Goal: Task Accomplishment & Management: Manage account settings

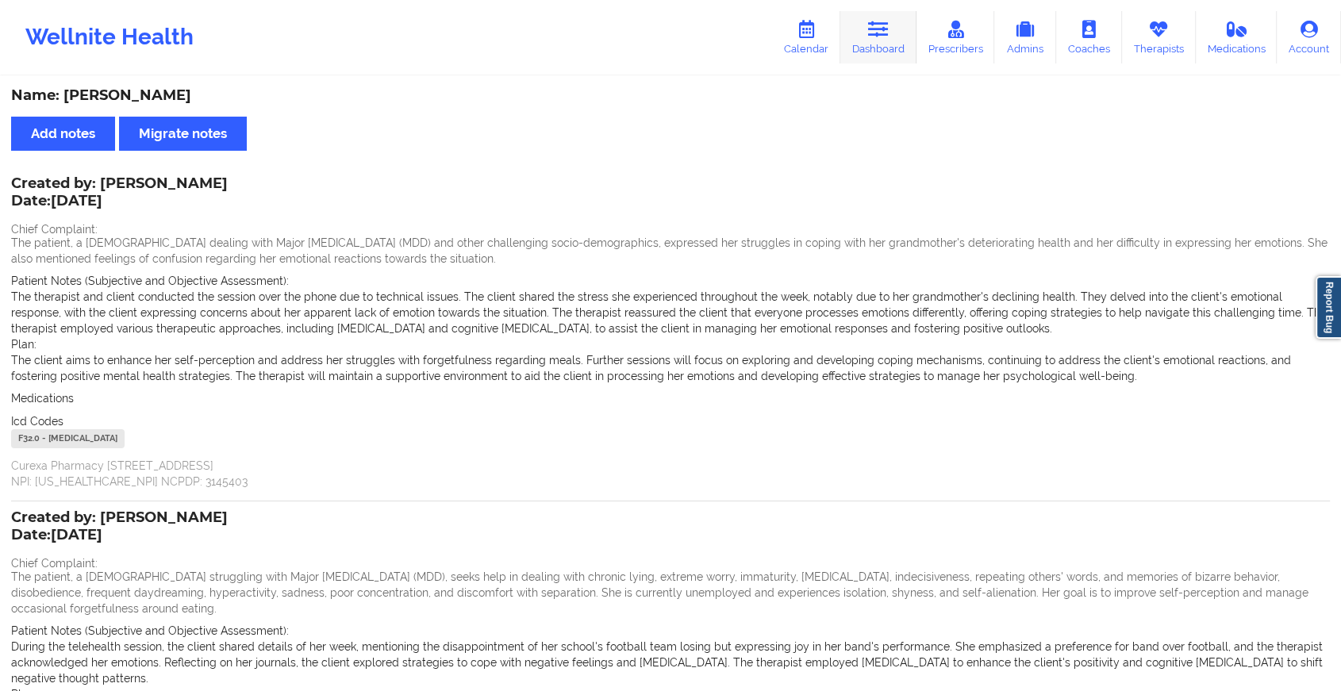
click at [882, 29] on icon at bounding box center [878, 29] width 21 height 17
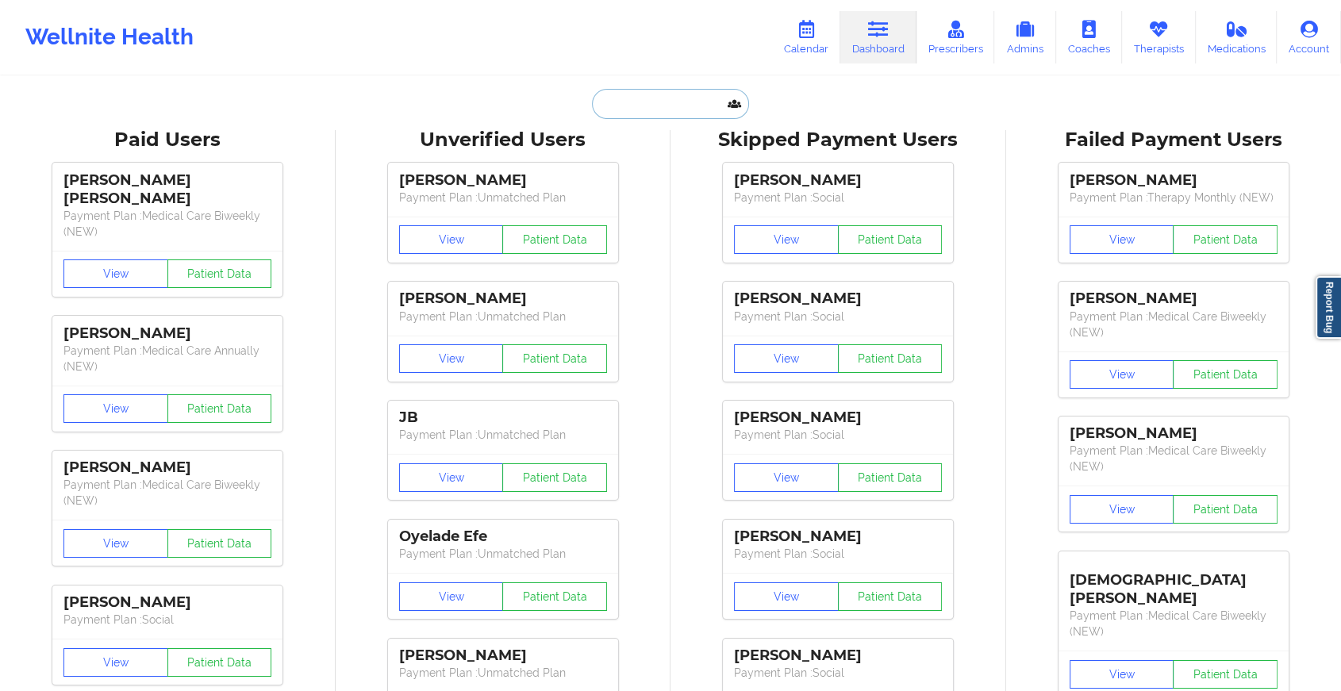
click at [652, 104] on input "text" at bounding box center [670, 104] width 157 height 30
click at [1167, 59] on link "Therapists" at bounding box center [1159, 37] width 74 height 52
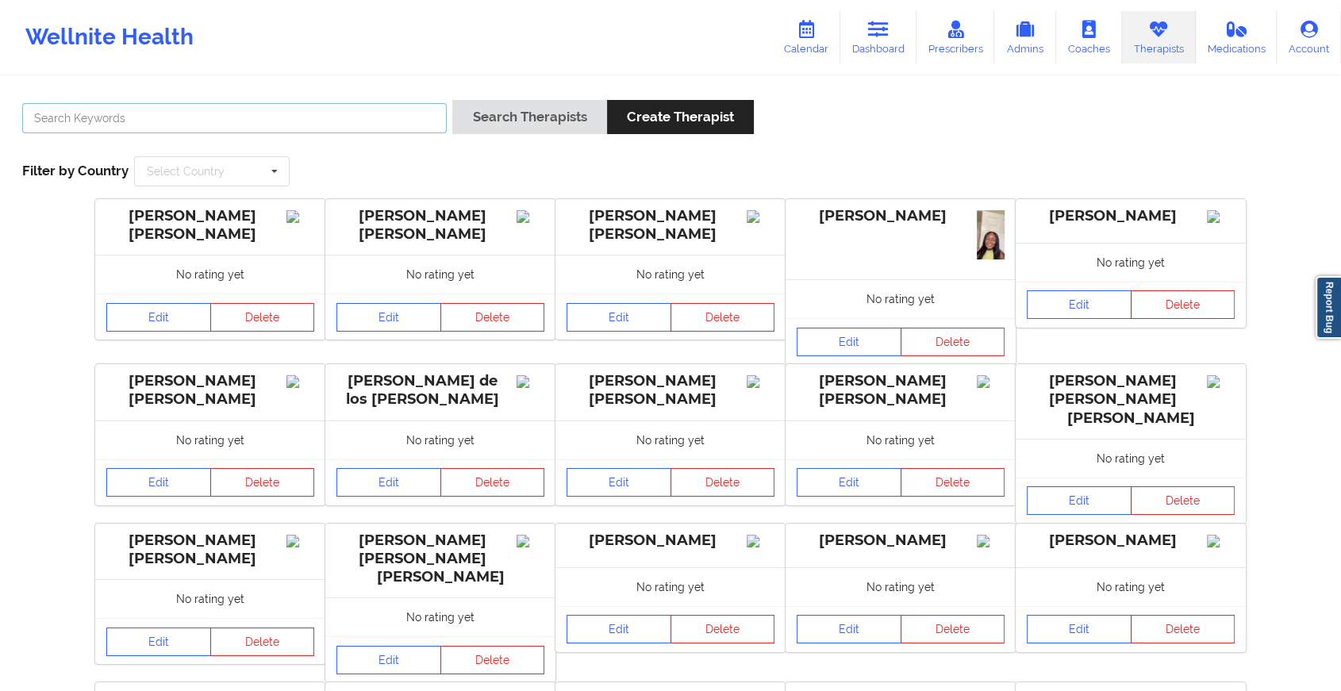
click at [244, 105] on input "text" at bounding box center [234, 118] width 425 height 30
type input "adeola ayin"
click at [452, 100] on button "Search Therapists" at bounding box center [529, 117] width 154 height 34
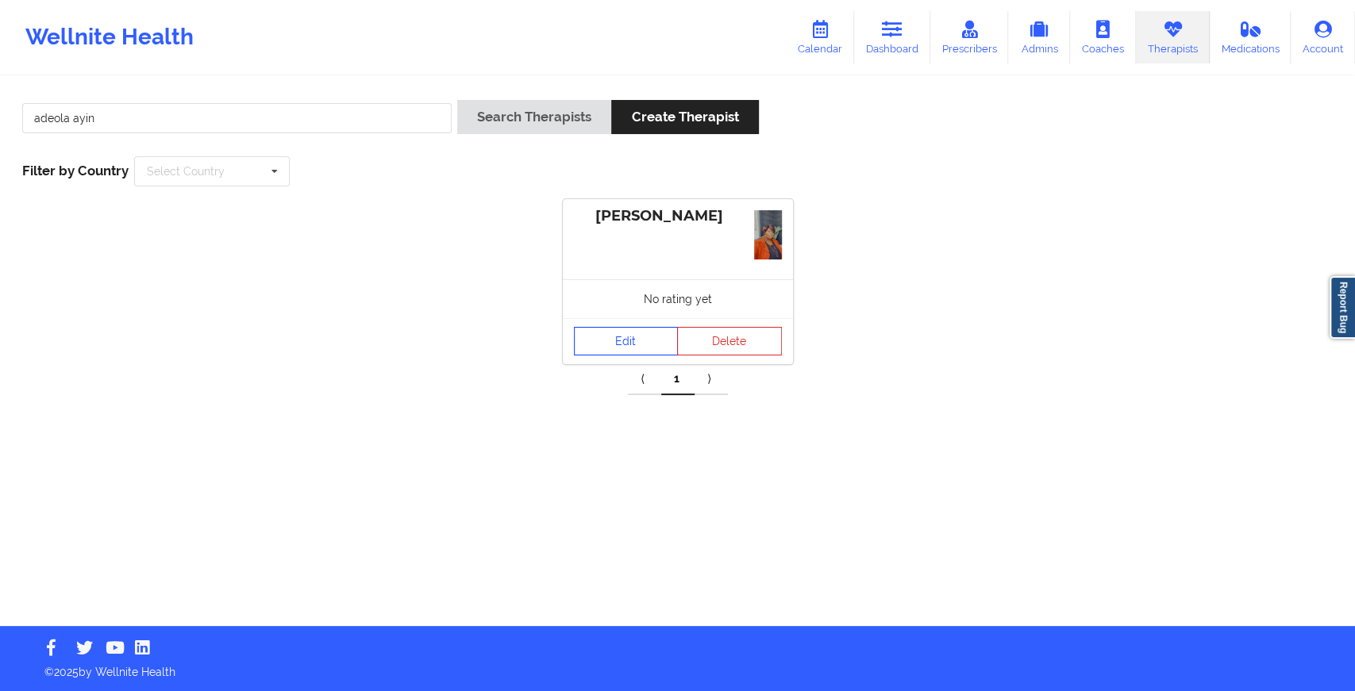
click at [624, 335] on link "Edit" at bounding box center [626, 341] width 105 height 29
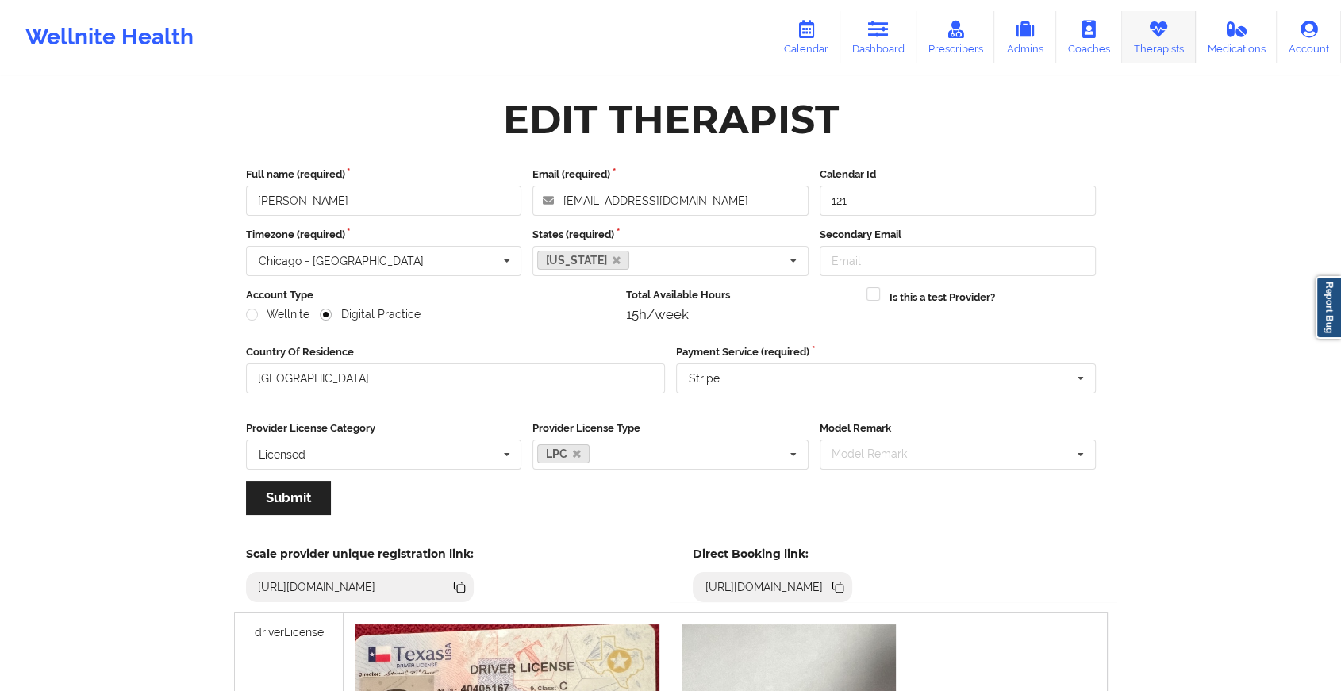
click at [1149, 51] on link "Therapists" at bounding box center [1159, 37] width 74 height 52
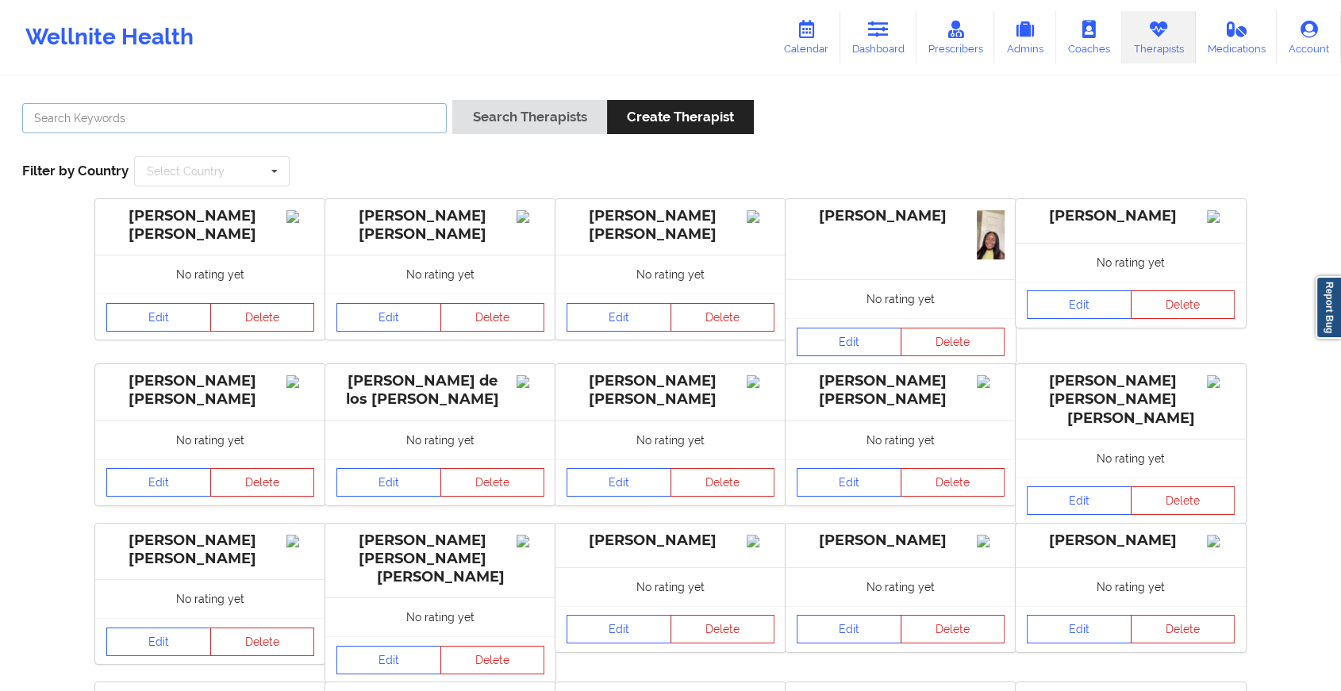
click at [410, 108] on input "text" at bounding box center [234, 118] width 425 height 30
type input "ahna"
click at [452, 100] on button "Search Therapists" at bounding box center [529, 117] width 154 height 34
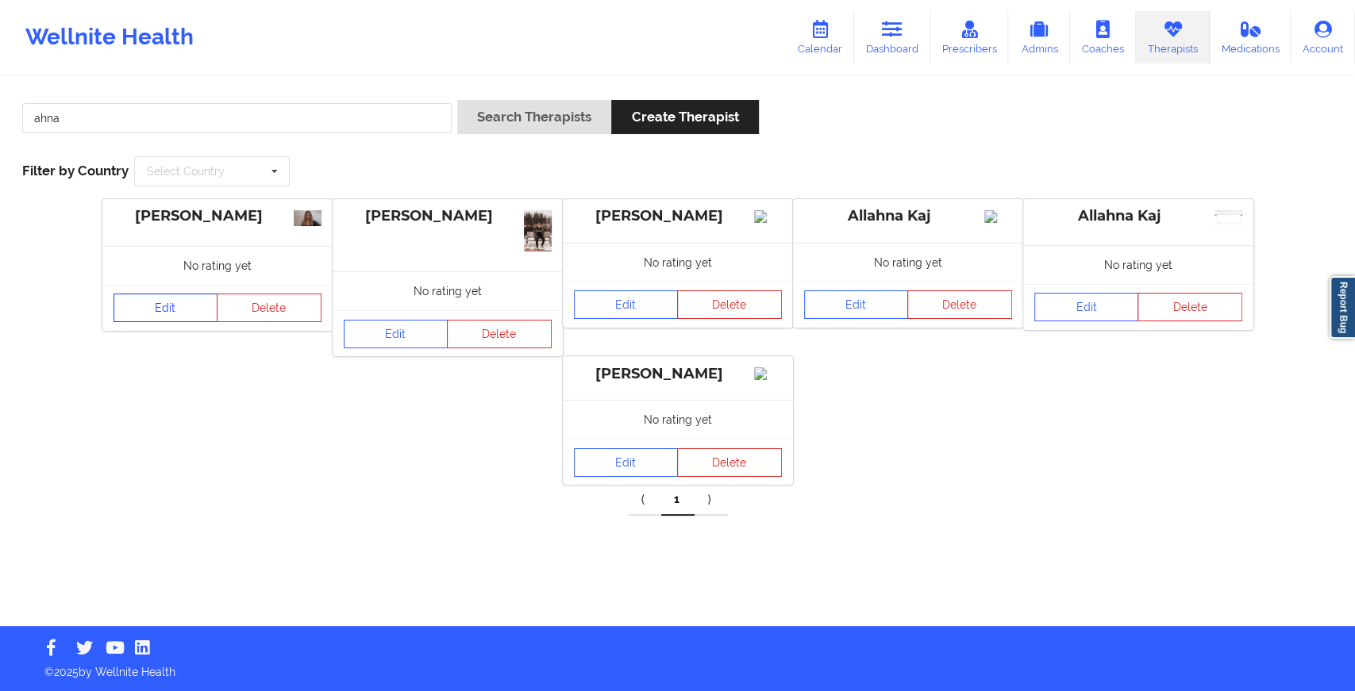
click at [178, 302] on link "Edit" at bounding box center [165, 308] width 105 height 29
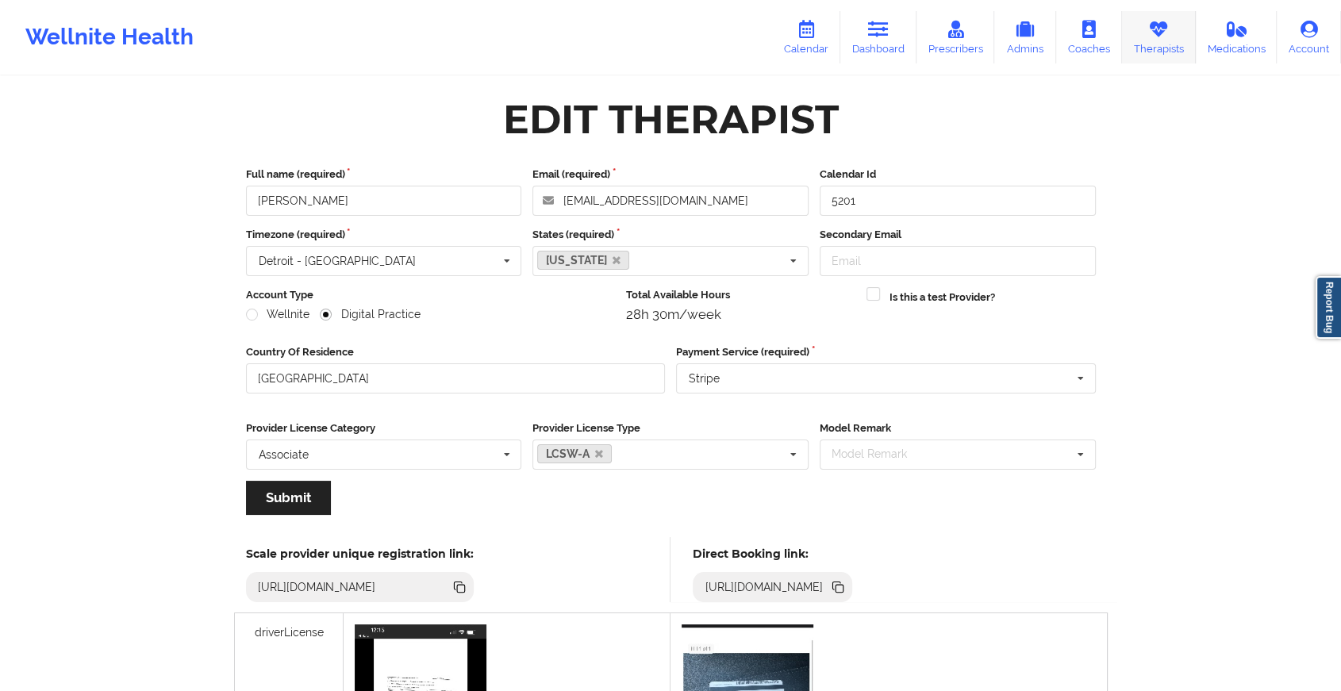
click at [1162, 44] on link "Therapists" at bounding box center [1159, 37] width 74 height 52
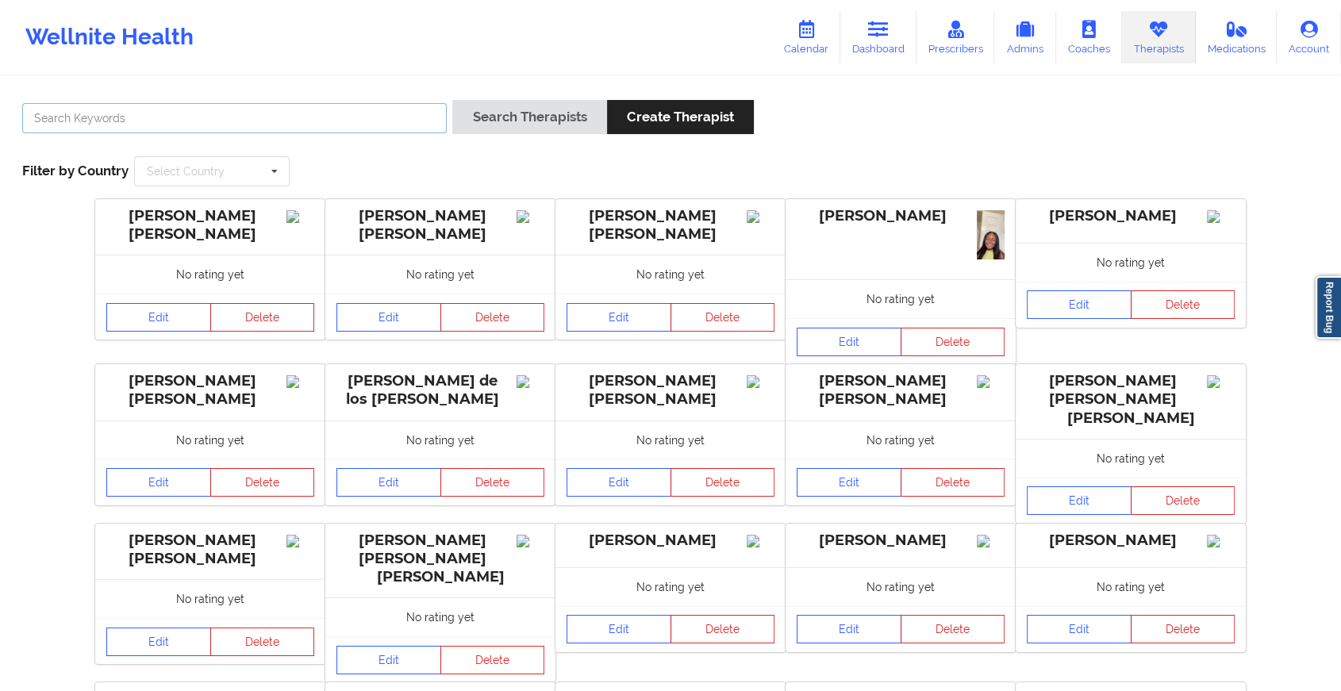
click at [370, 127] on input "text" at bounding box center [234, 118] width 425 height 30
type input "[PERSON_NAME]"
click at [509, 117] on button "Search Therapists" at bounding box center [529, 117] width 154 height 34
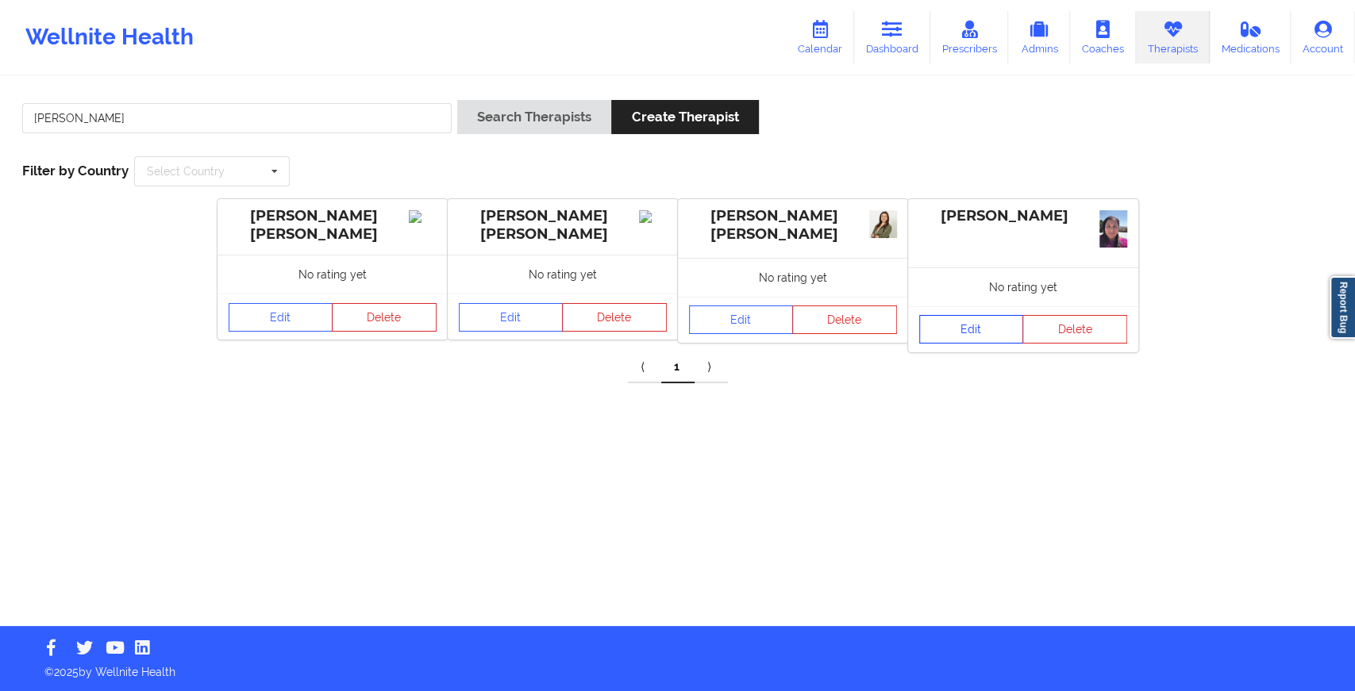
click at [999, 336] on link "Edit" at bounding box center [971, 329] width 105 height 29
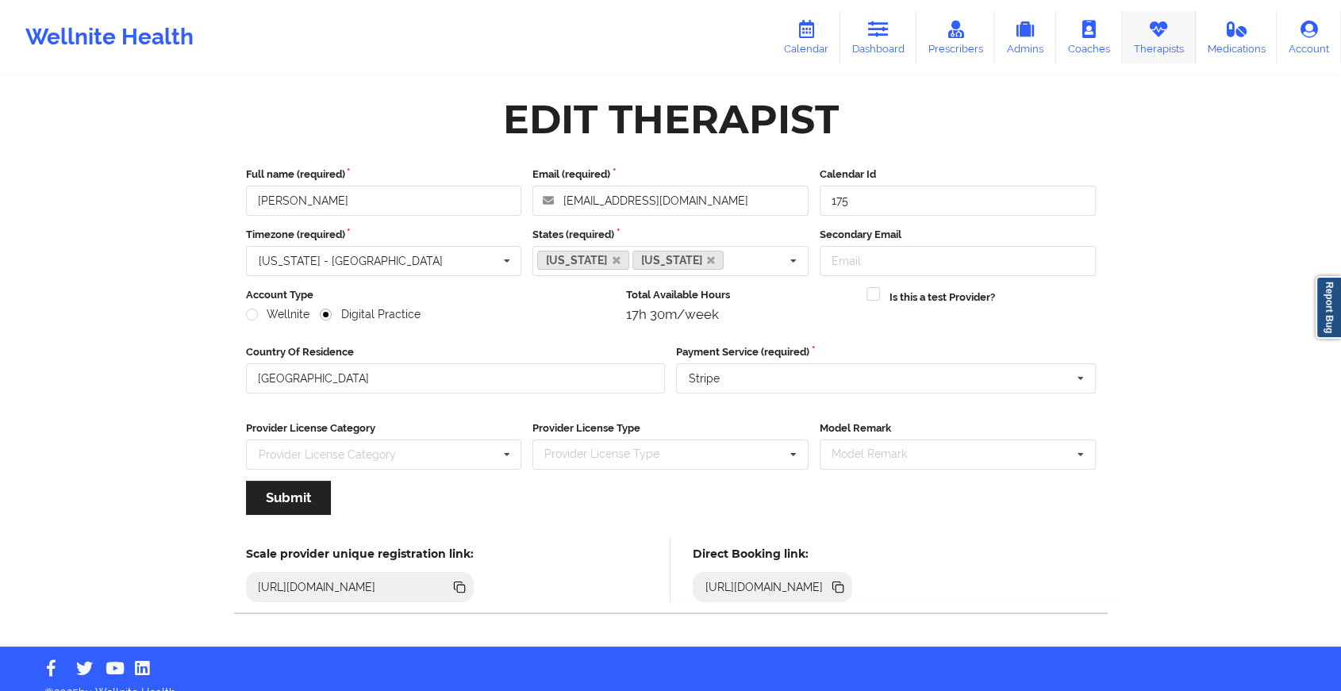
click at [1139, 43] on link "Therapists" at bounding box center [1159, 37] width 74 height 52
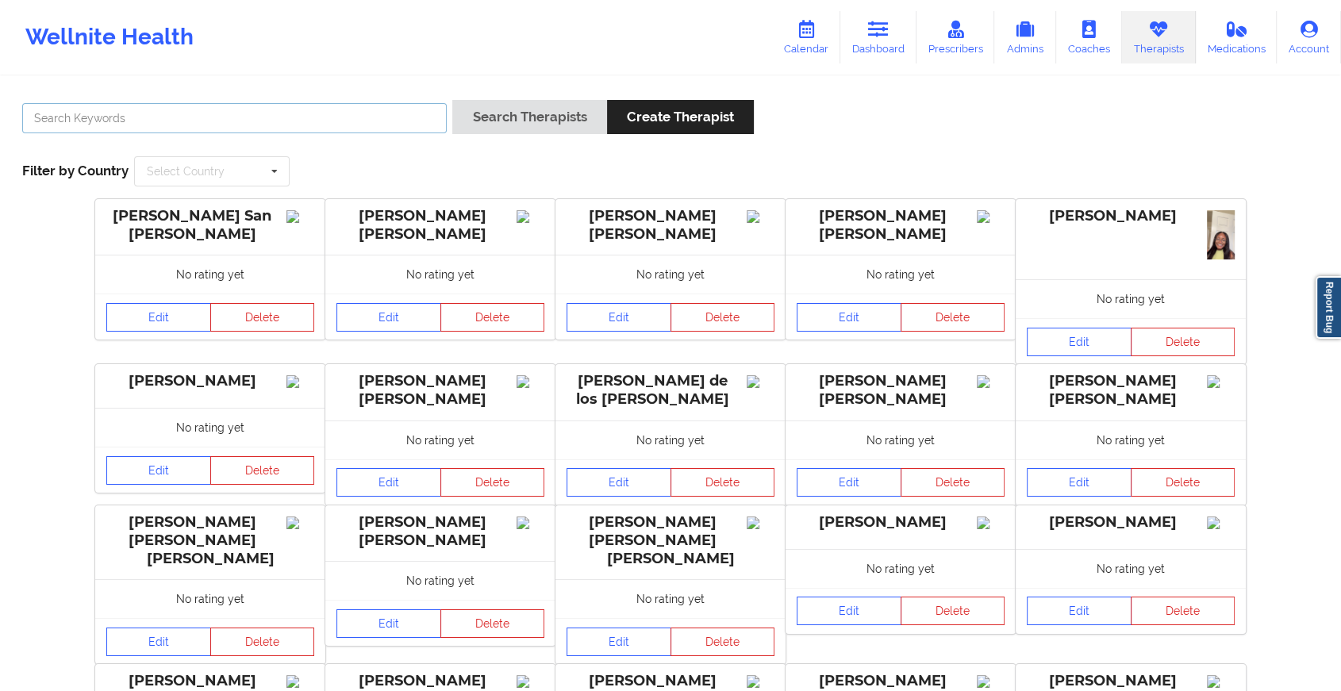
click at [302, 121] on input "text" at bounding box center [234, 118] width 425 height 30
type input "[PERSON_NAME]"
click at [475, 128] on button "Search Therapists" at bounding box center [529, 117] width 154 height 34
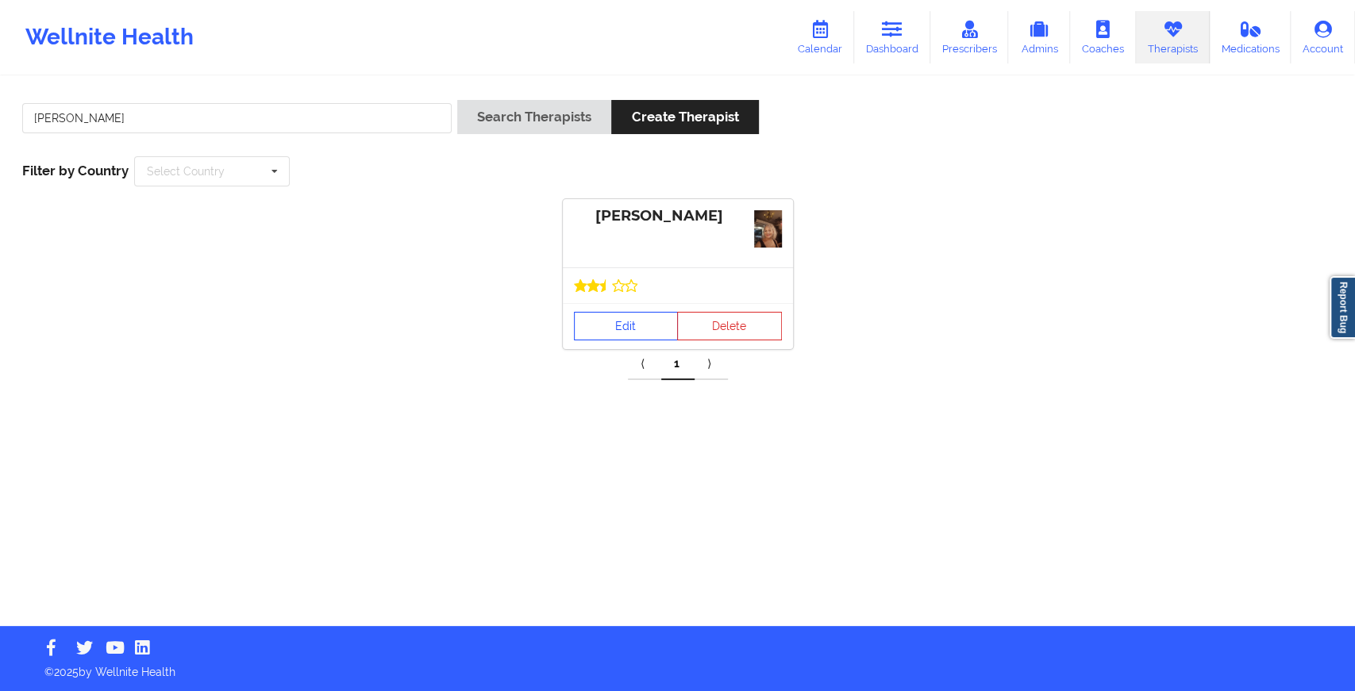
click at [650, 305] on div "Edit Delete" at bounding box center [678, 326] width 230 height 46
click at [642, 329] on link "Edit" at bounding box center [626, 326] width 105 height 29
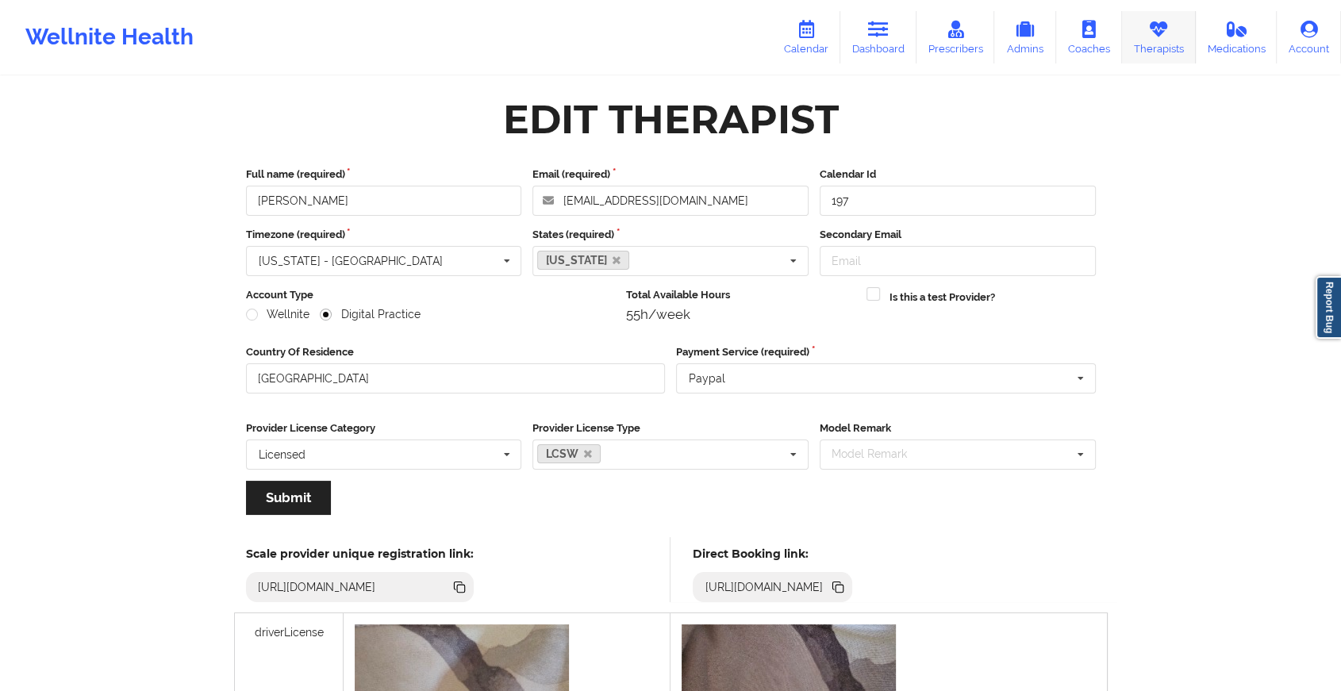
click at [1162, 29] on icon at bounding box center [1158, 29] width 21 height 17
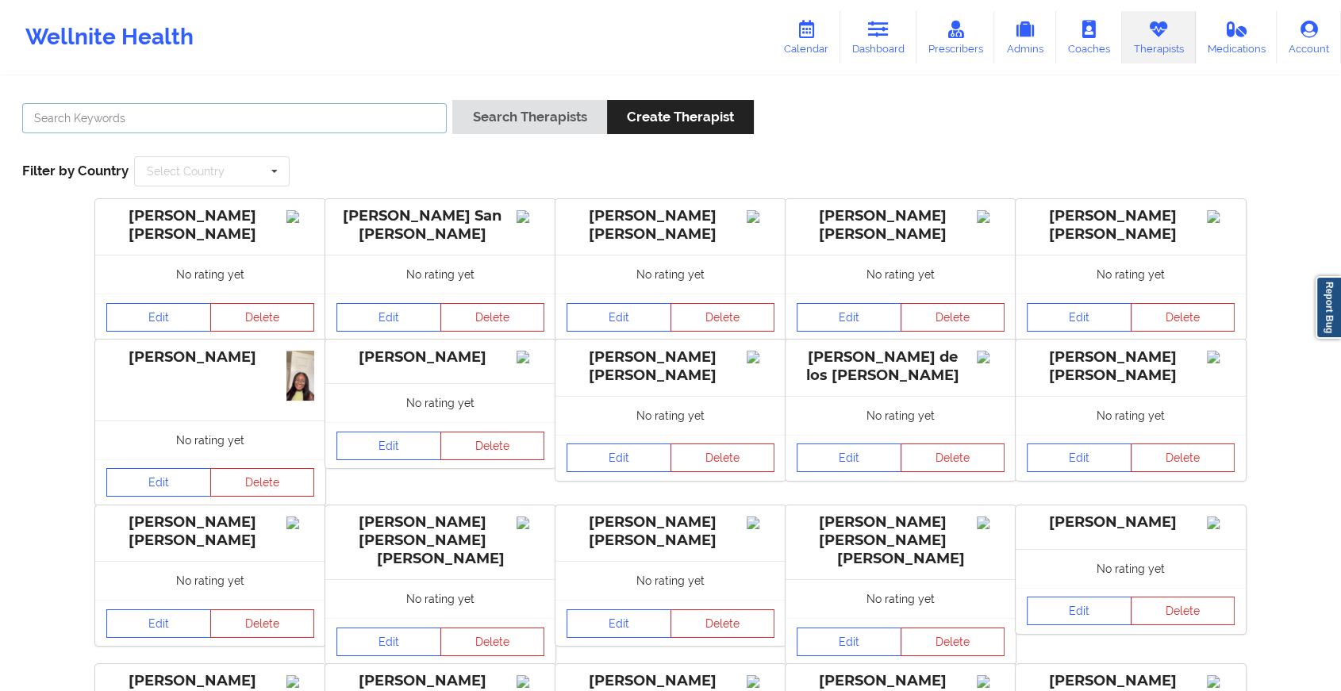
click at [409, 119] on input "text" at bounding box center [234, 118] width 425 height 30
type input "[PERSON_NAME]"
click at [452, 100] on button "Search Therapists" at bounding box center [529, 117] width 154 height 34
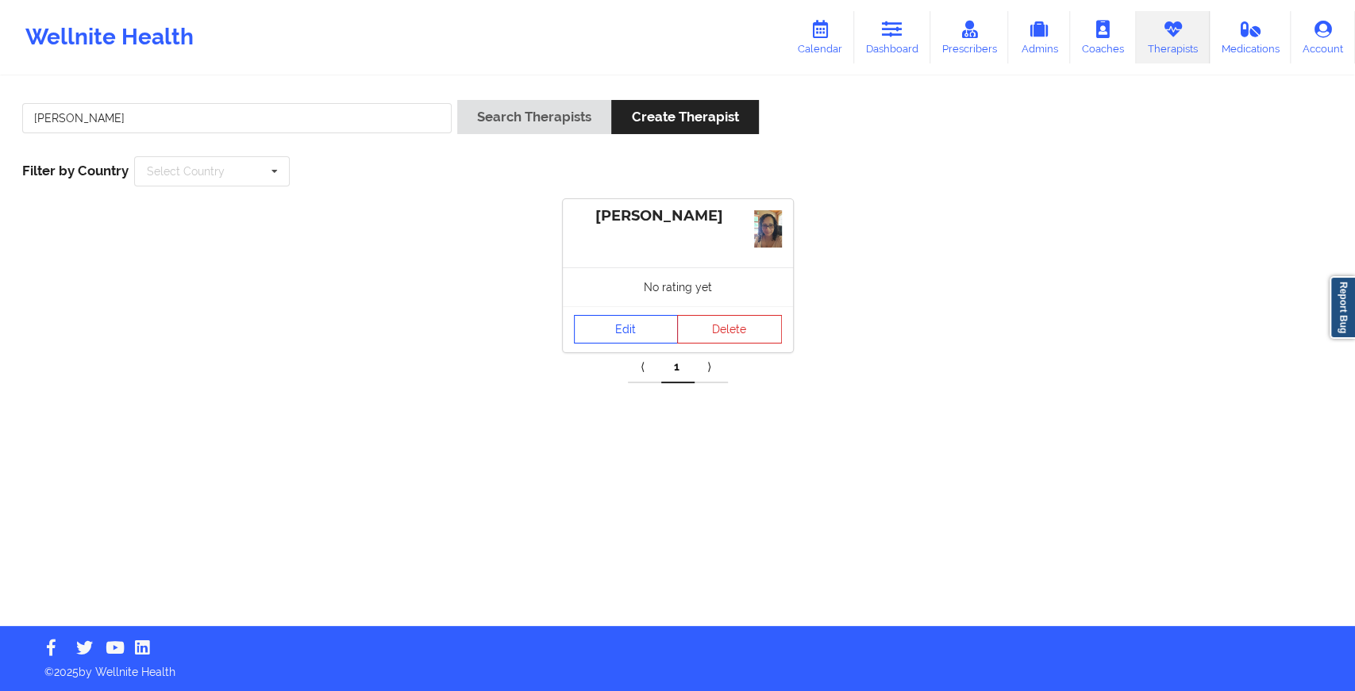
click at [640, 304] on div "No rating yet" at bounding box center [678, 286] width 230 height 39
click at [618, 341] on link "Edit" at bounding box center [626, 329] width 105 height 29
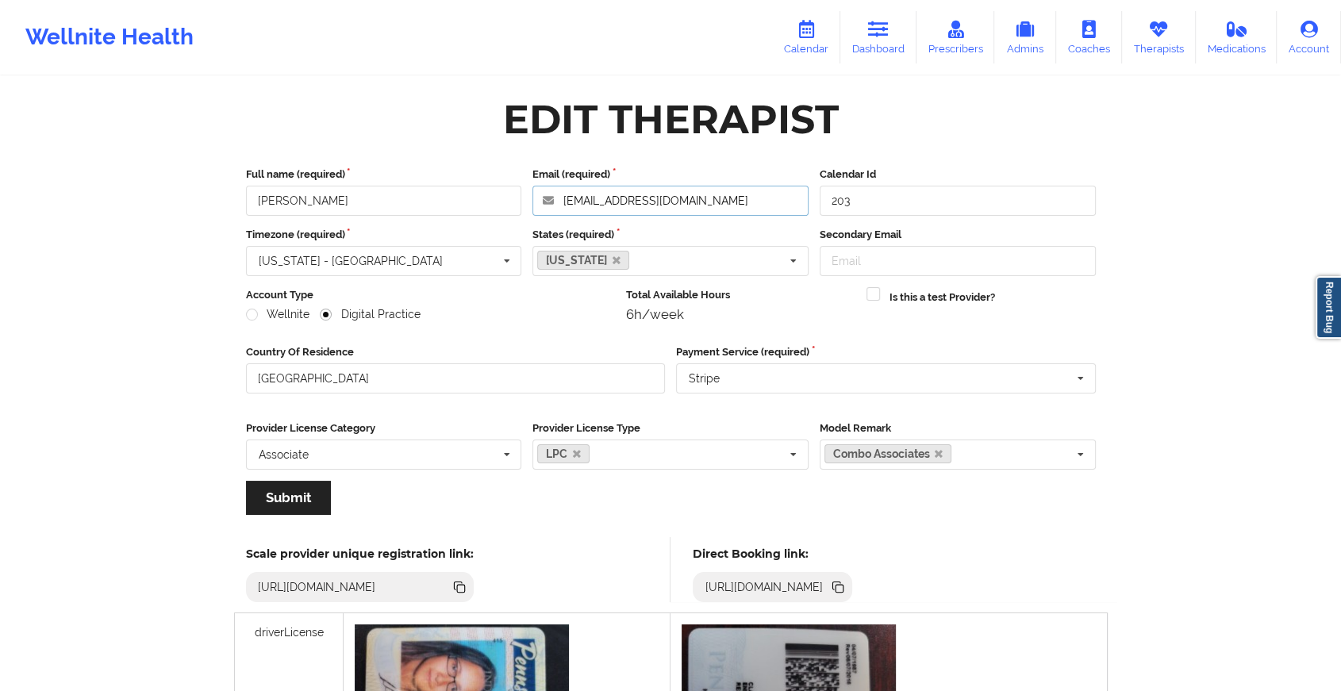
drag, startPoint x: 730, startPoint y: 199, endPoint x: 497, endPoint y: 221, distance: 234.4
click at [497, 221] on div "Full name (required) [PERSON_NAME] Email (required) [EMAIL_ADDRESS][DOMAIN_NAME…" at bounding box center [671, 347] width 872 height 382
click at [1133, 33] on link "Therapists" at bounding box center [1159, 37] width 74 height 52
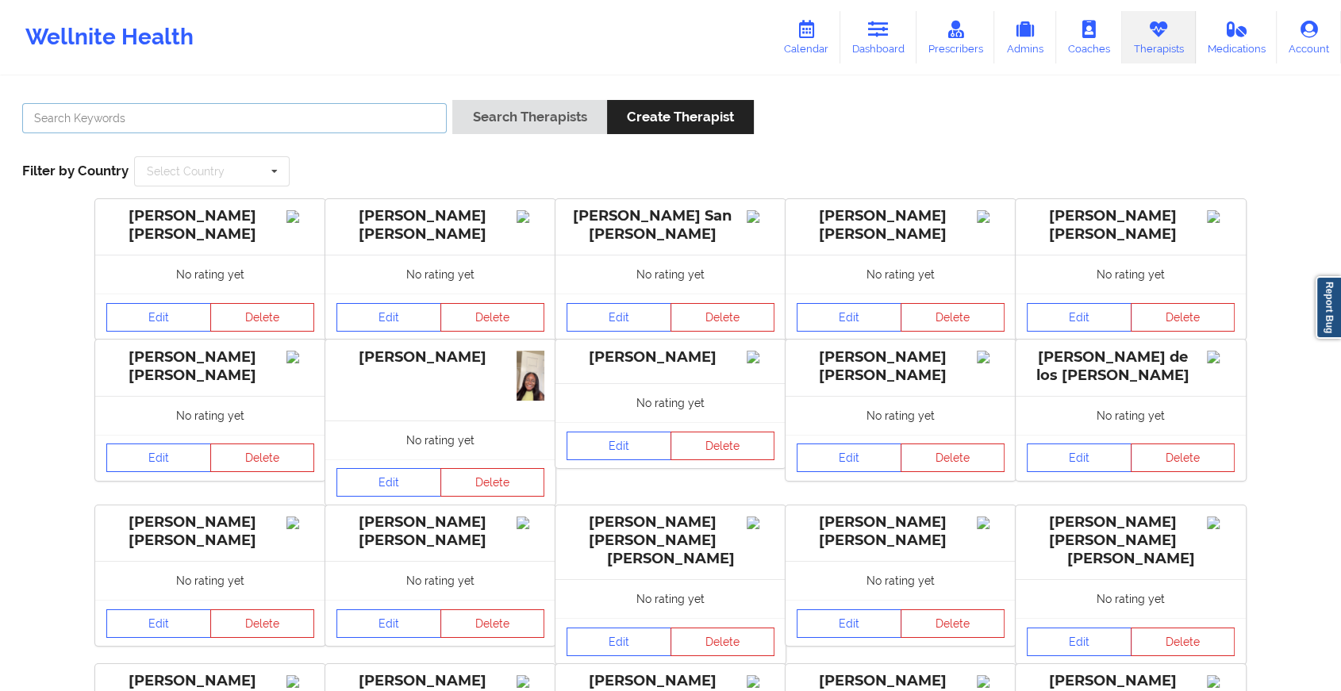
click at [378, 109] on input "text" at bounding box center [234, 118] width 425 height 30
type input "alexandria b"
click at [452, 100] on button "Search Therapists" at bounding box center [529, 117] width 154 height 34
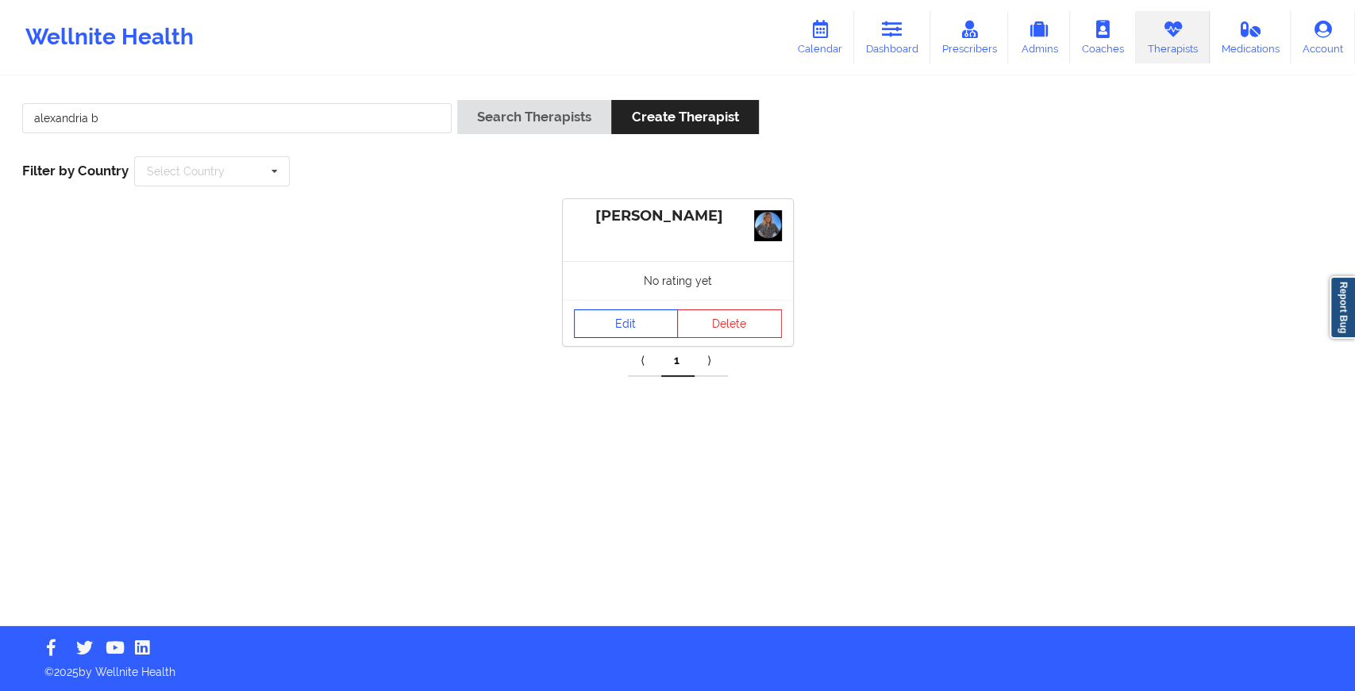
click at [649, 330] on link "Edit" at bounding box center [626, 323] width 105 height 29
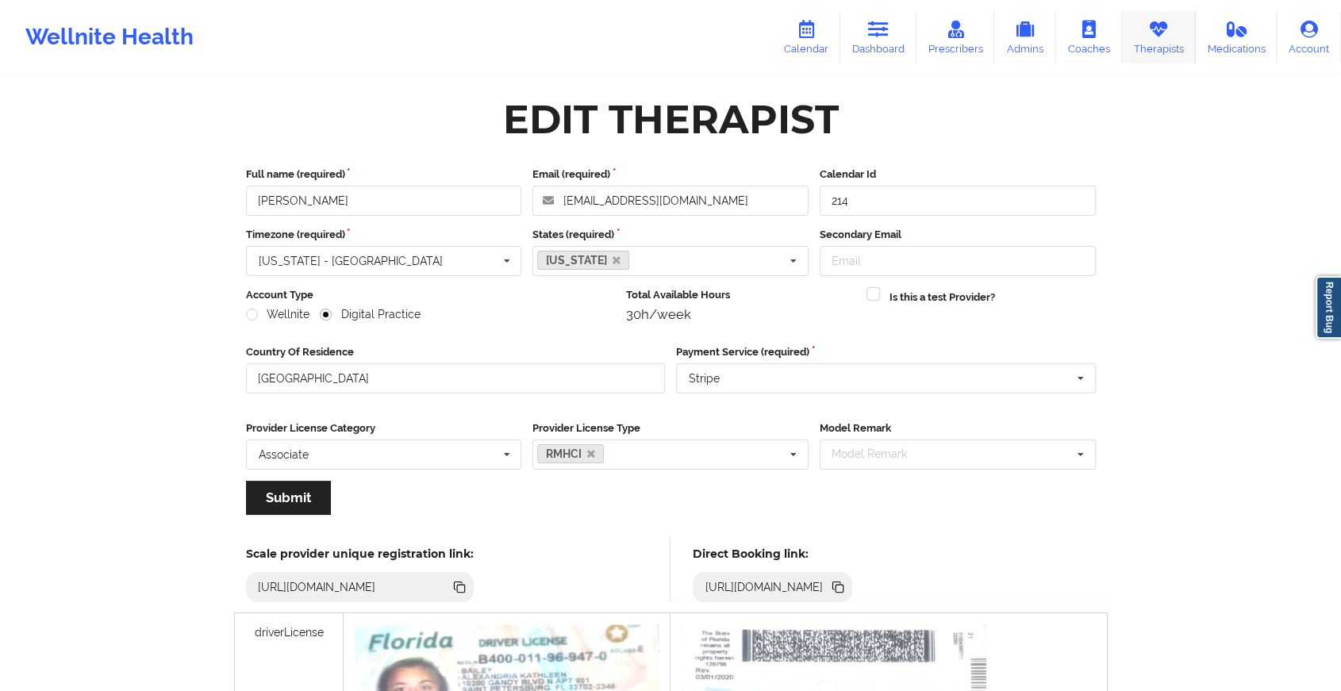
click at [1158, 50] on link "Therapists" at bounding box center [1159, 37] width 74 height 52
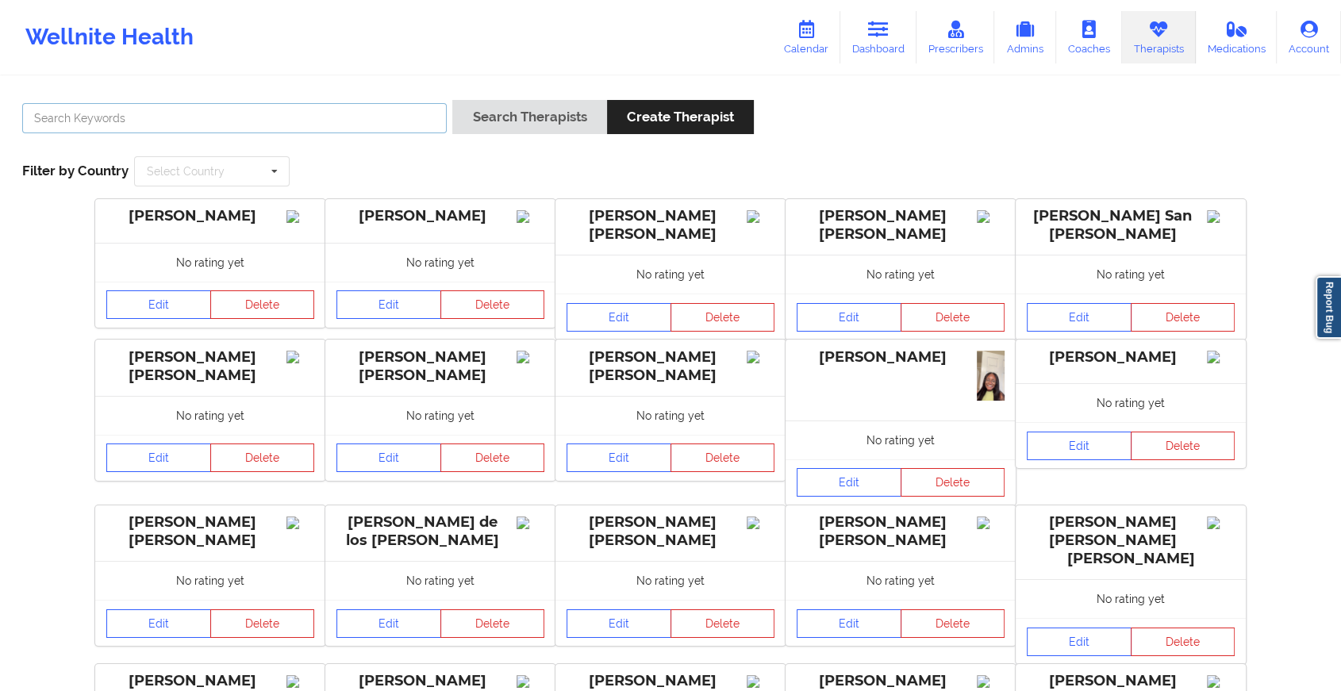
click at [357, 110] on input "text" at bounding box center [234, 118] width 425 height 30
type input "[PERSON_NAME]"
click at [452, 100] on button "Search Therapists" at bounding box center [529, 117] width 154 height 34
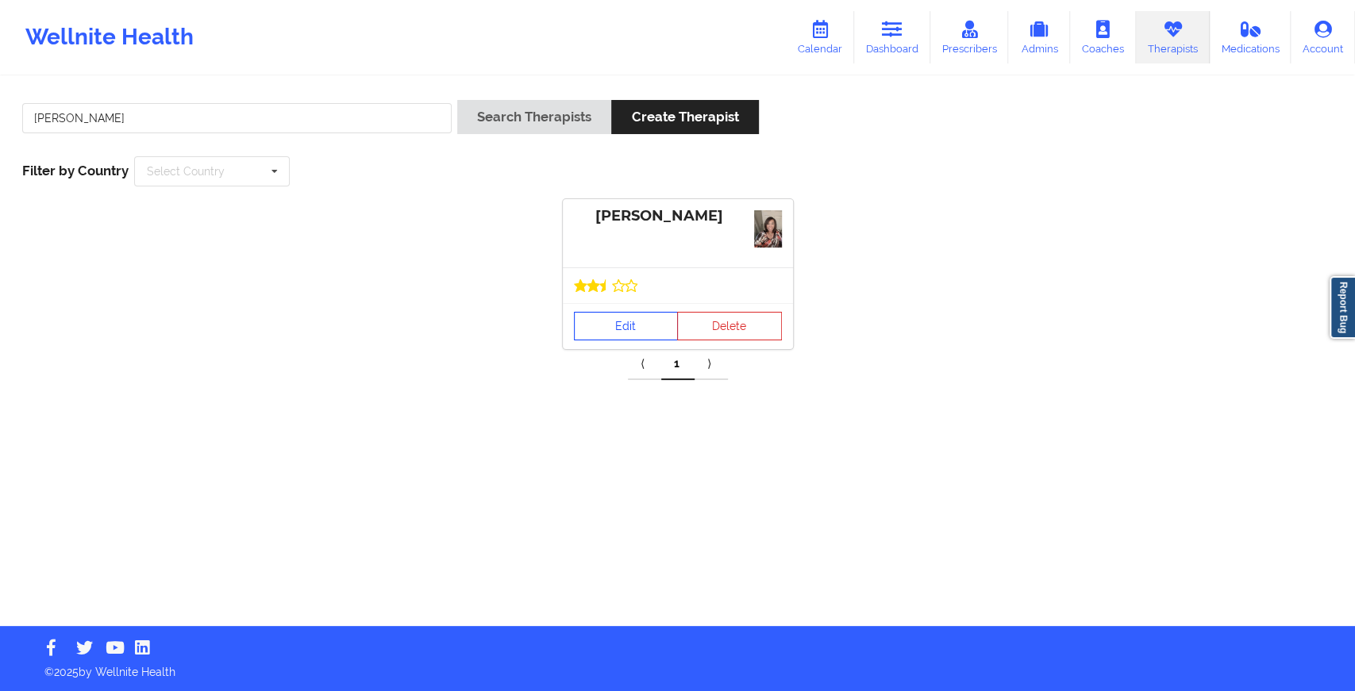
click at [633, 333] on link "Edit" at bounding box center [626, 326] width 105 height 29
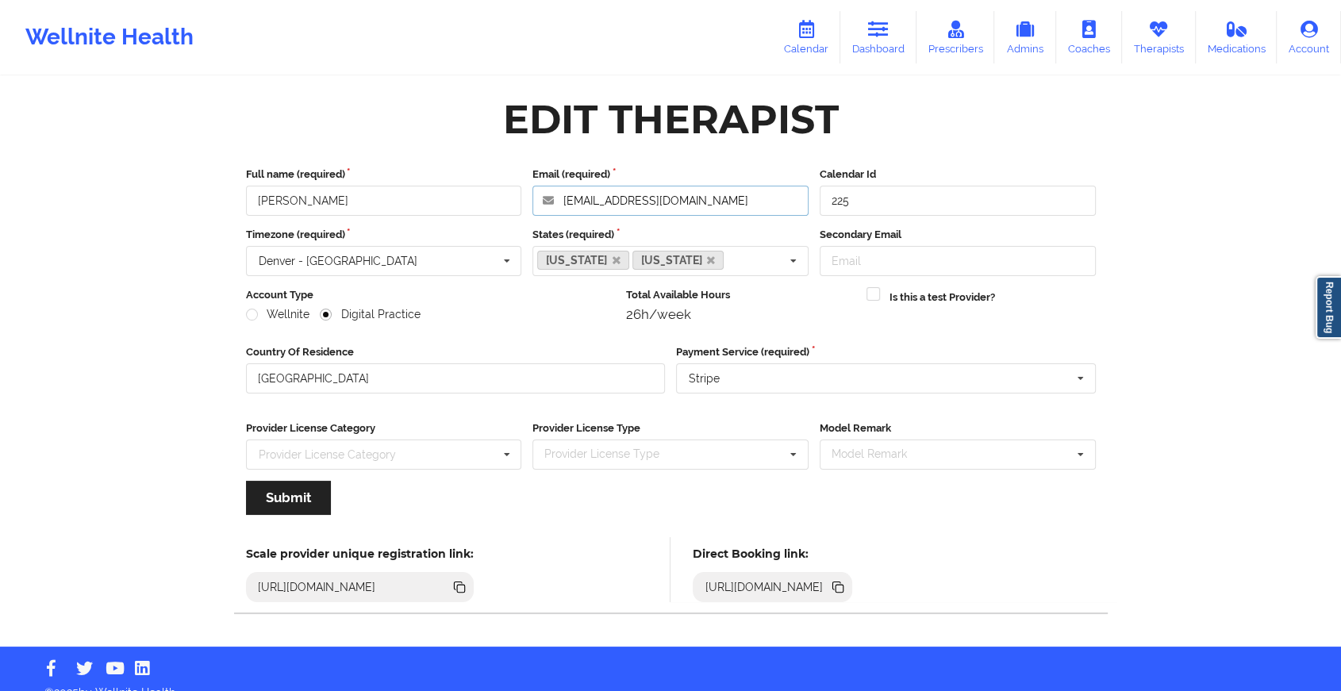
drag, startPoint x: 744, startPoint y: 209, endPoint x: 515, endPoint y: 167, distance: 233.3
click at [515, 167] on div "Full name (required) [PERSON_NAME] Email (required) [EMAIL_ADDRESS][DOMAIN_NAME…" at bounding box center [670, 191] width 861 height 49
click at [1136, 36] on link "Therapists" at bounding box center [1159, 37] width 74 height 52
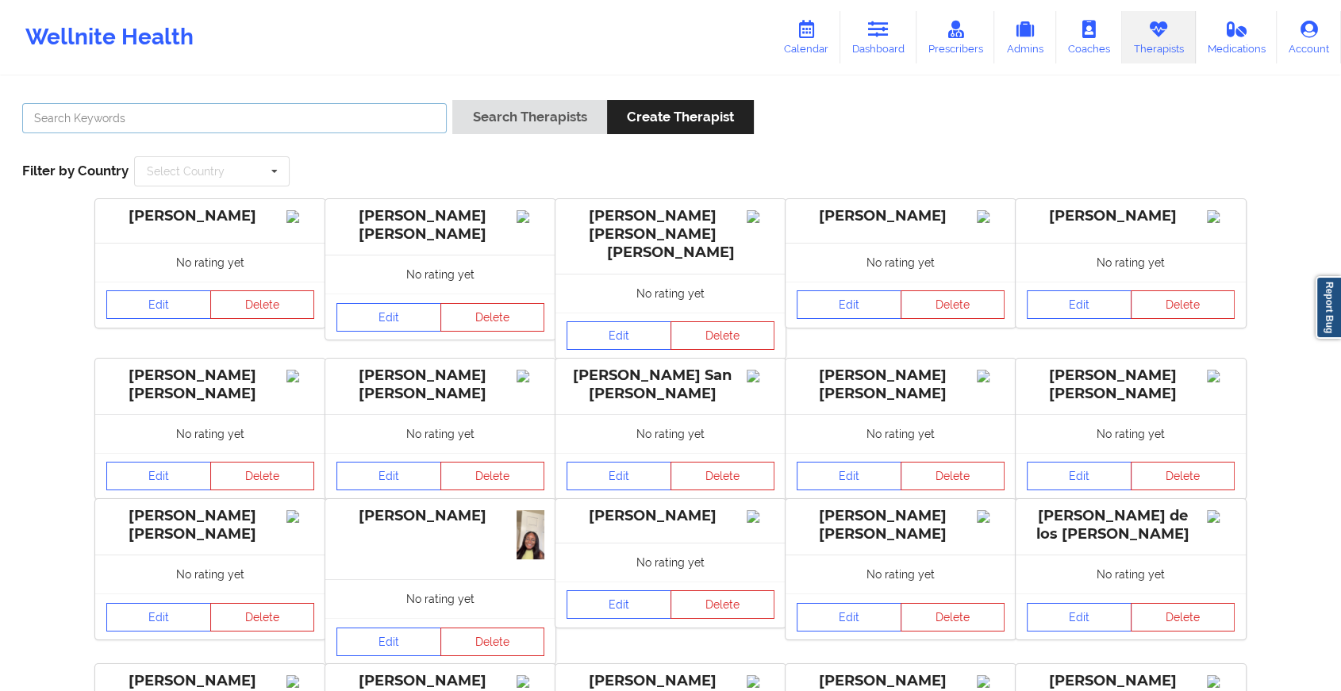
click at [366, 129] on input "text" at bounding box center [234, 118] width 425 height 30
type input "[PERSON_NAME]"
click at [452, 100] on button "Search Therapists" at bounding box center [529, 117] width 154 height 34
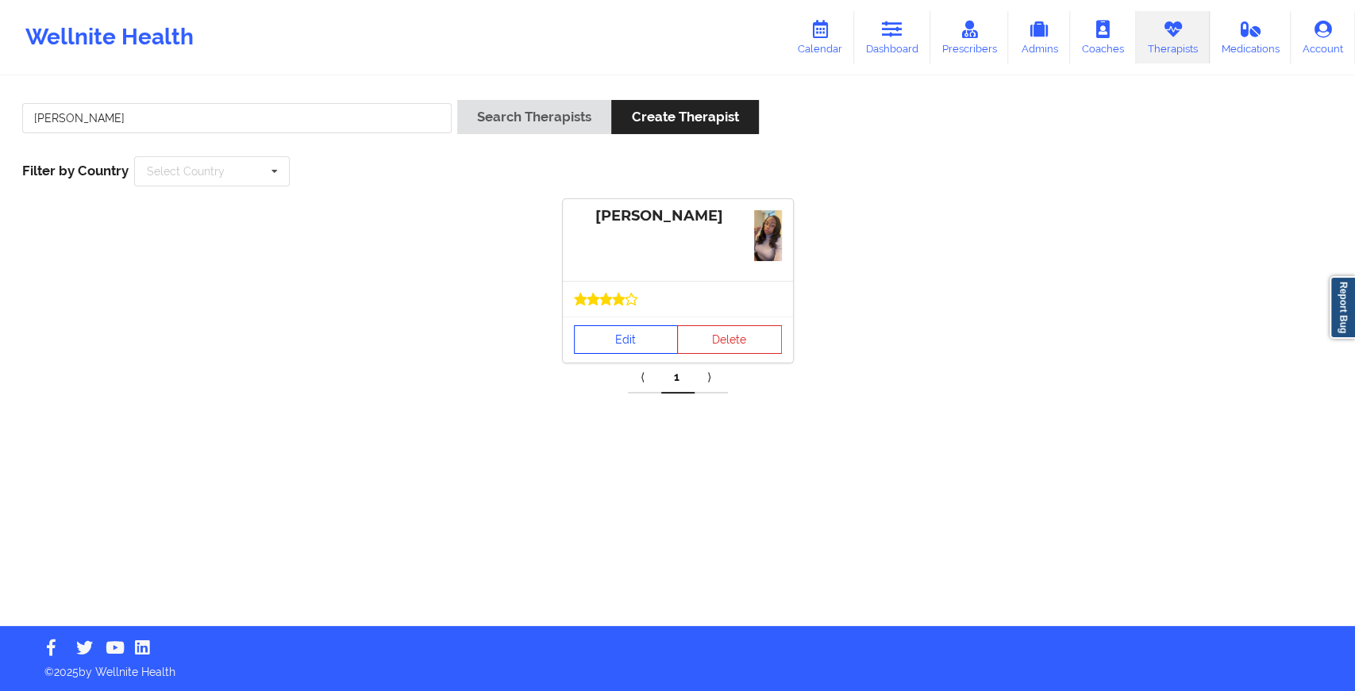
click at [584, 348] on link "Edit" at bounding box center [626, 339] width 105 height 29
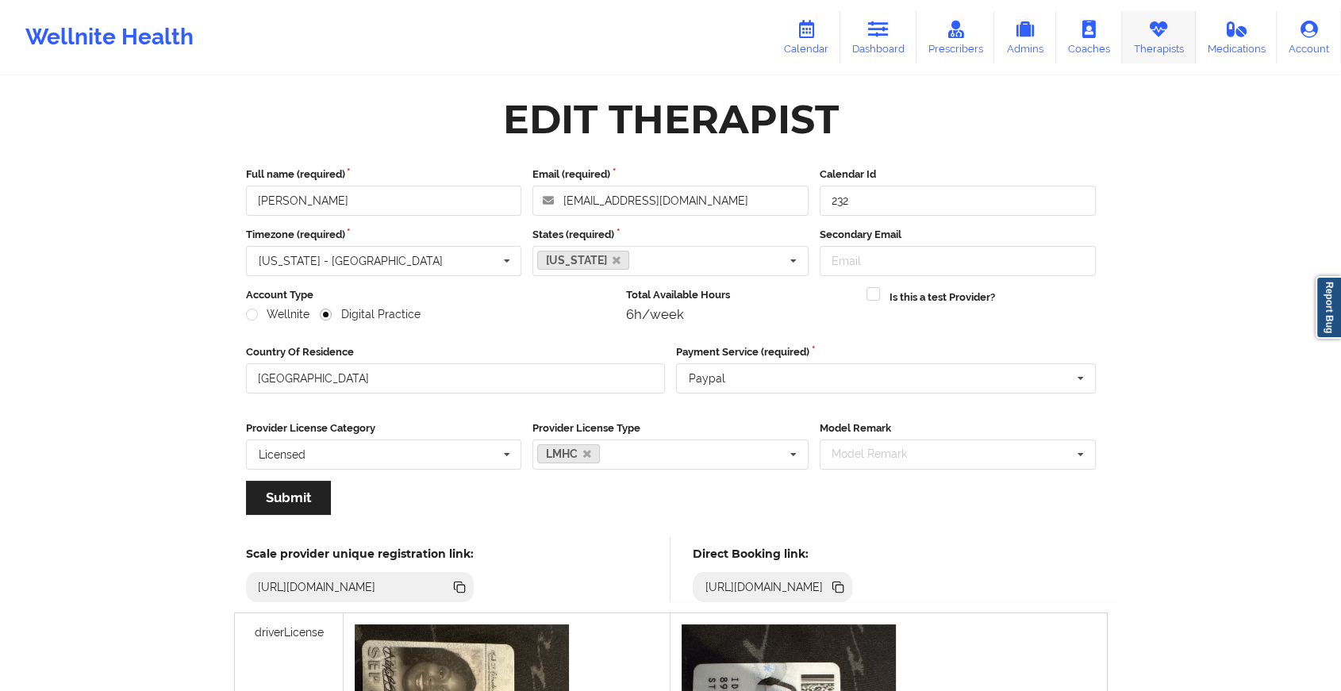
click at [1152, 42] on link "Therapists" at bounding box center [1159, 37] width 74 height 52
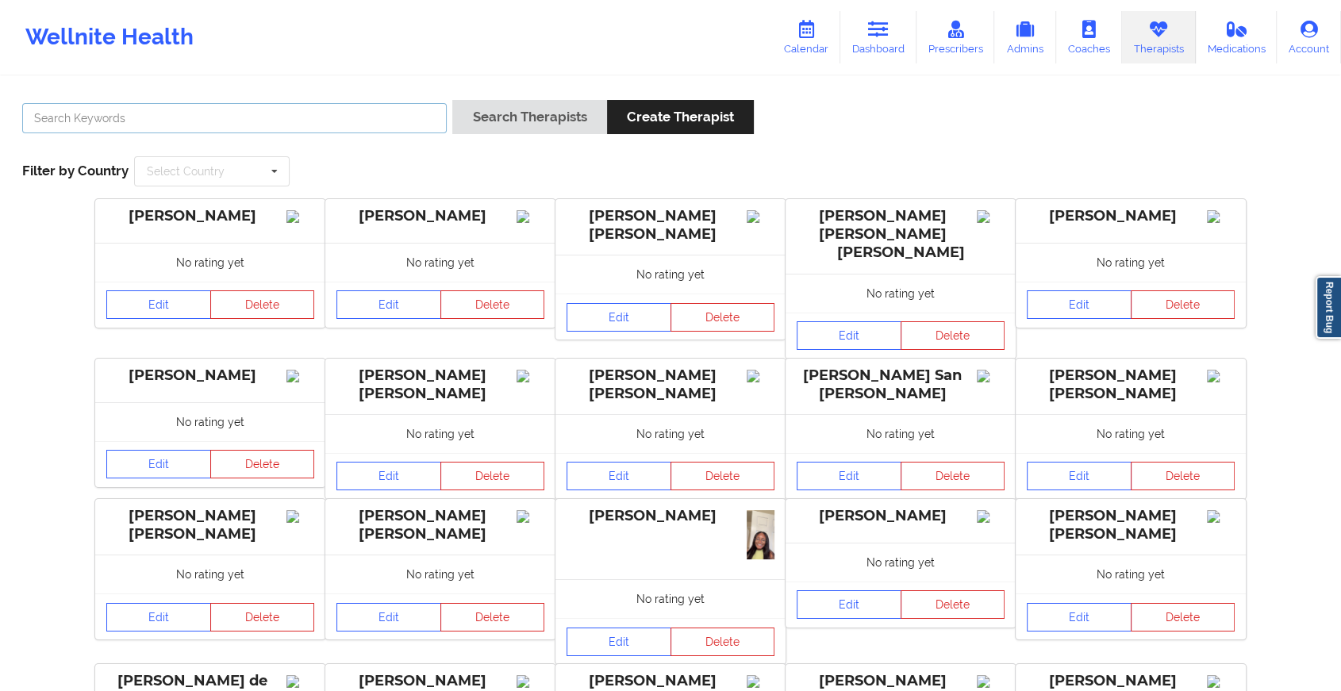
click at [326, 116] on input "text" at bounding box center [234, 118] width 425 height 30
type input "[PERSON_NAME]"
click at [452, 100] on button "Search Therapists" at bounding box center [529, 117] width 154 height 34
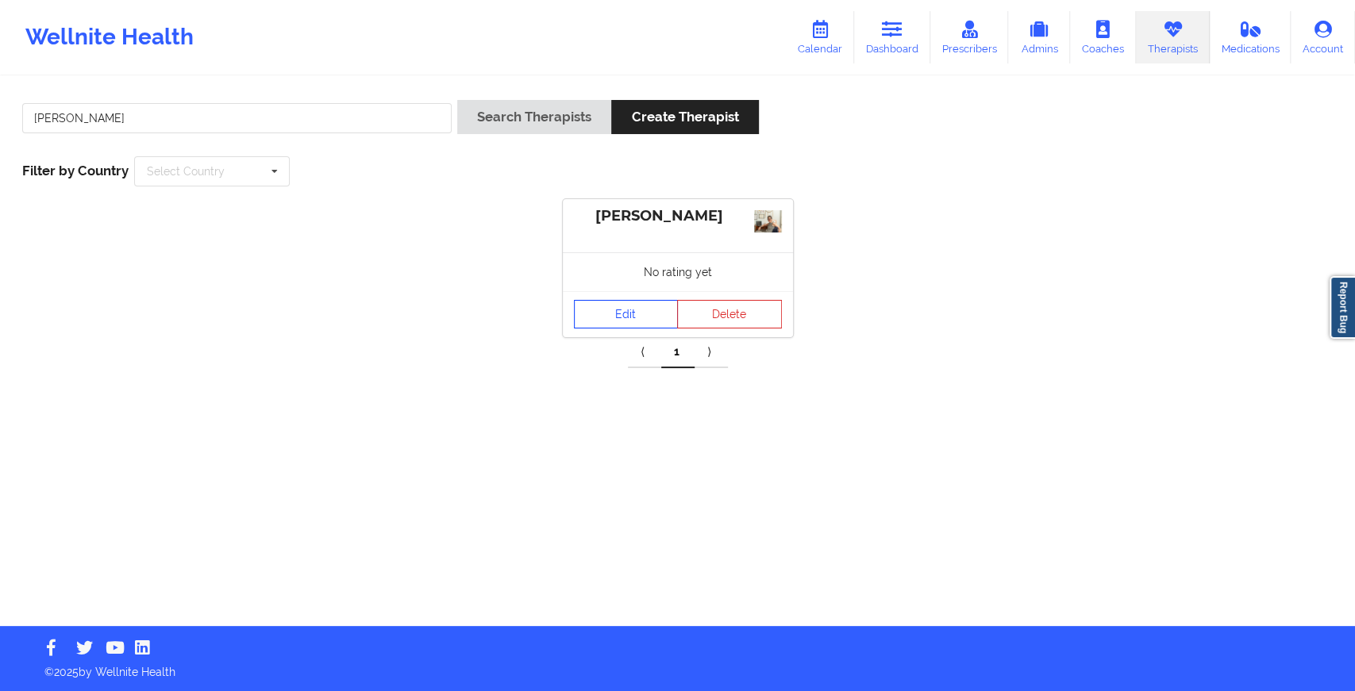
click at [635, 312] on link "Edit" at bounding box center [626, 314] width 105 height 29
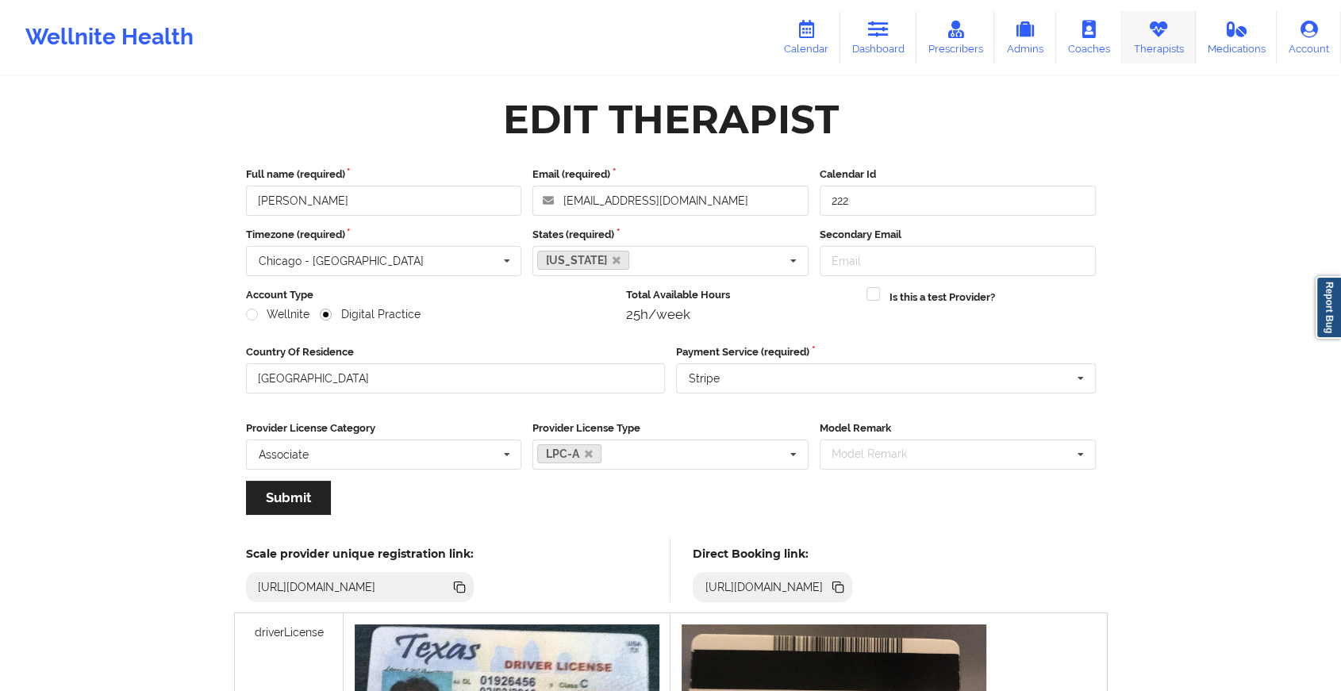
click at [1165, 25] on icon at bounding box center [1158, 29] width 21 height 17
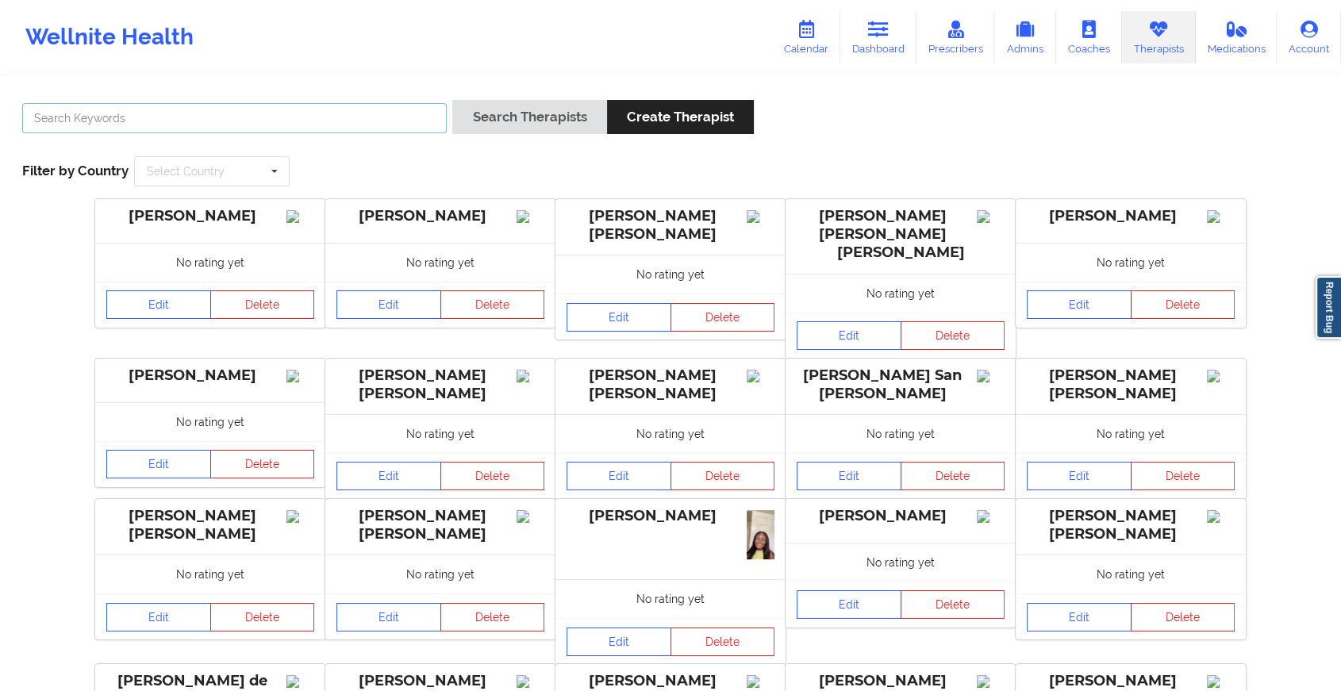
click at [304, 124] on input "text" at bounding box center [234, 118] width 425 height 30
paste input "[PERSON_NAME] [PERSON_NAME]"
type input "[PERSON_NAME] [PERSON_NAME]"
click at [452, 100] on button "Search Therapists" at bounding box center [529, 117] width 154 height 34
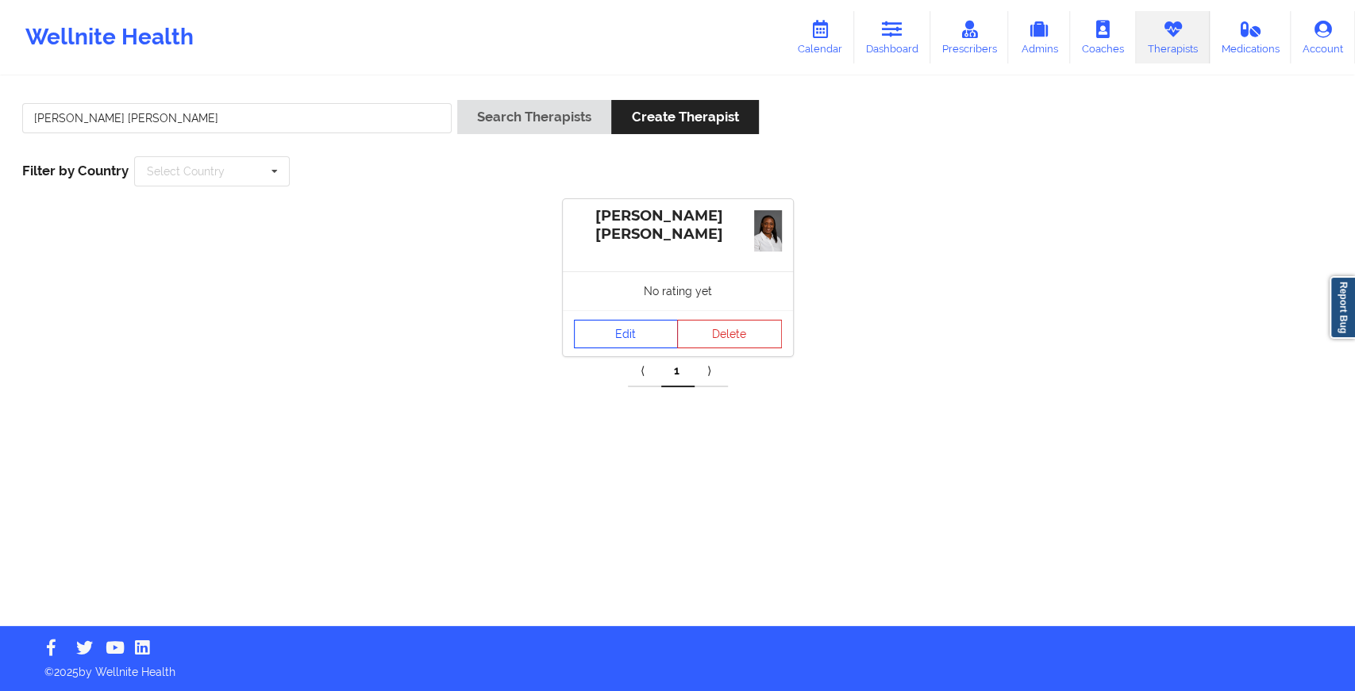
click at [612, 347] on link "Edit" at bounding box center [626, 334] width 105 height 29
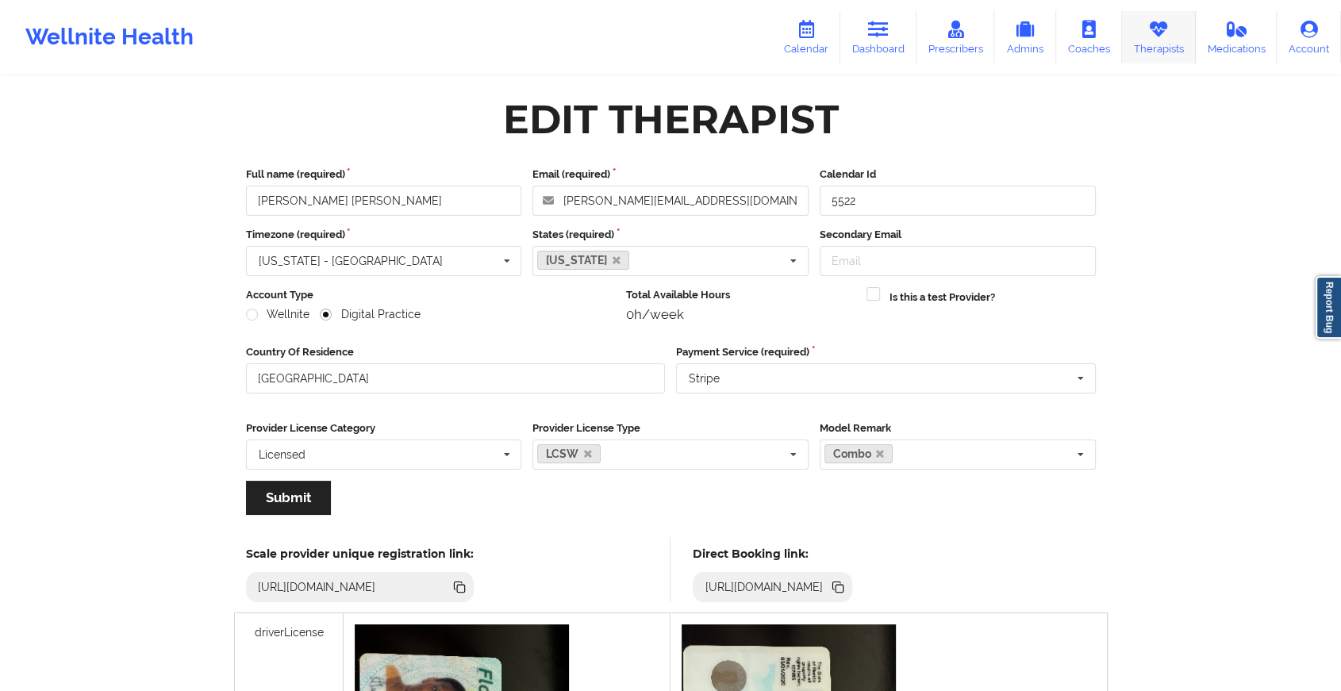
click at [1155, 38] on icon at bounding box center [1158, 29] width 21 height 17
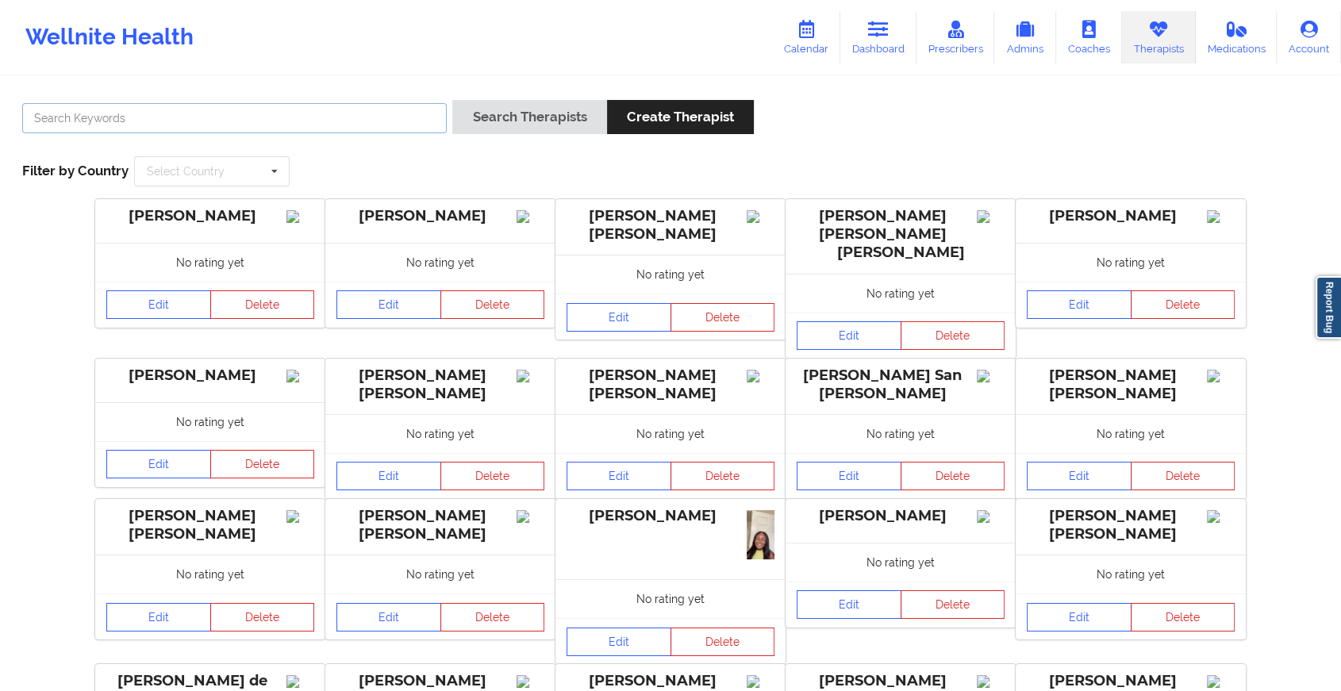
click at [394, 105] on input "text" at bounding box center [234, 118] width 425 height 30
paste input "[PERSON_NAME]"
click at [452, 100] on button "Search Therapists" at bounding box center [529, 117] width 154 height 34
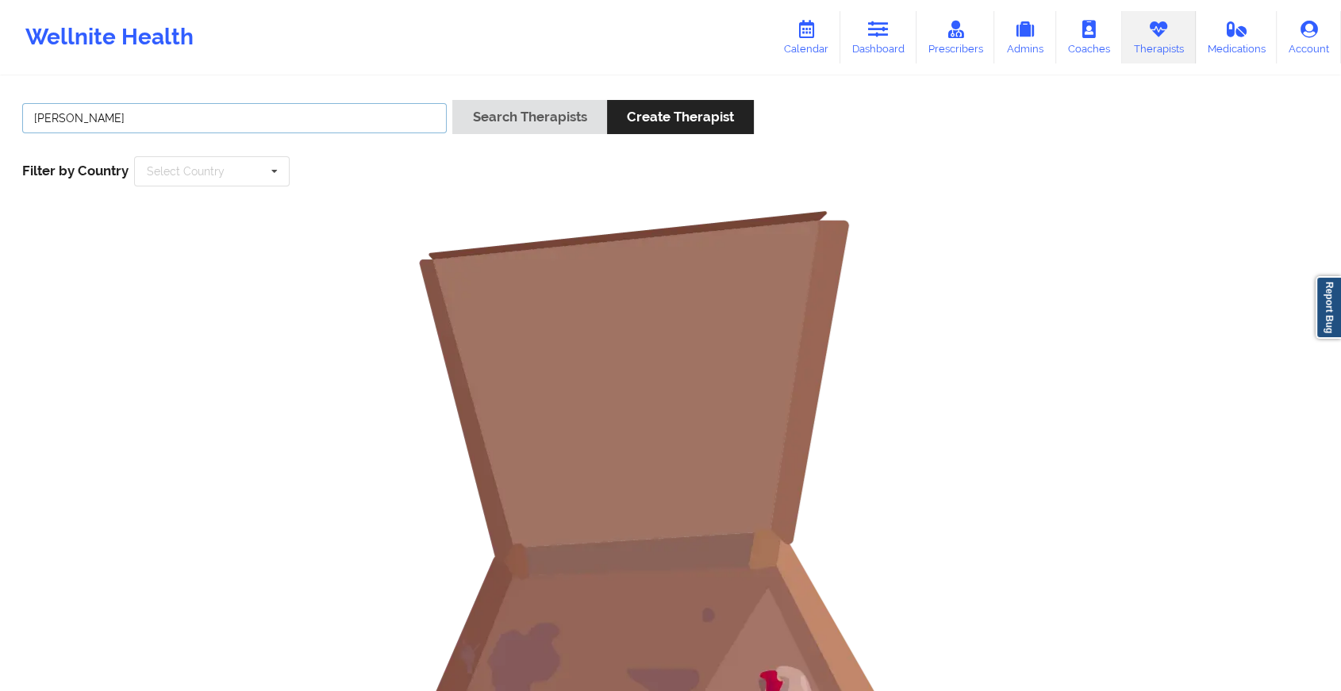
click at [67, 113] on input "[PERSON_NAME]" at bounding box center [234, 118] width 425 height 30
click at [452, 100] on button "Search Therapists" at bounding box center [529, 117] width 154 height 34
click at [108, 121] on input "[PERSON_NAME]" at bounding box center [234, 118] width 425 height 30
click at [69, 108] on input "[PERSON_NAME]" at bounding box center [234, 118] width 425 height 30
click at [452, 100] on button "Search Therapists" at bounding box center [529, 117] width 154 height 34
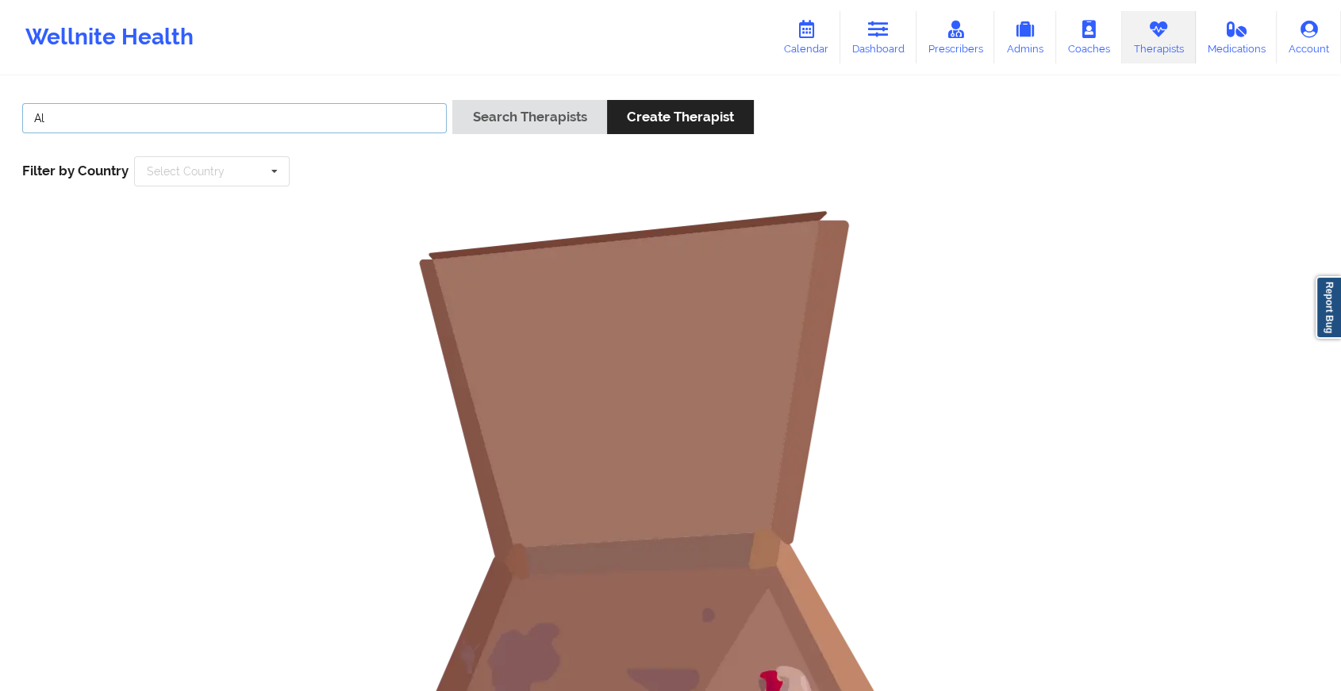
type input "A"
type input "[PERSON_NAME]"
click at [452, 100] on button "Search Therapists" at bounding box center [529, 117] width 154 height 34
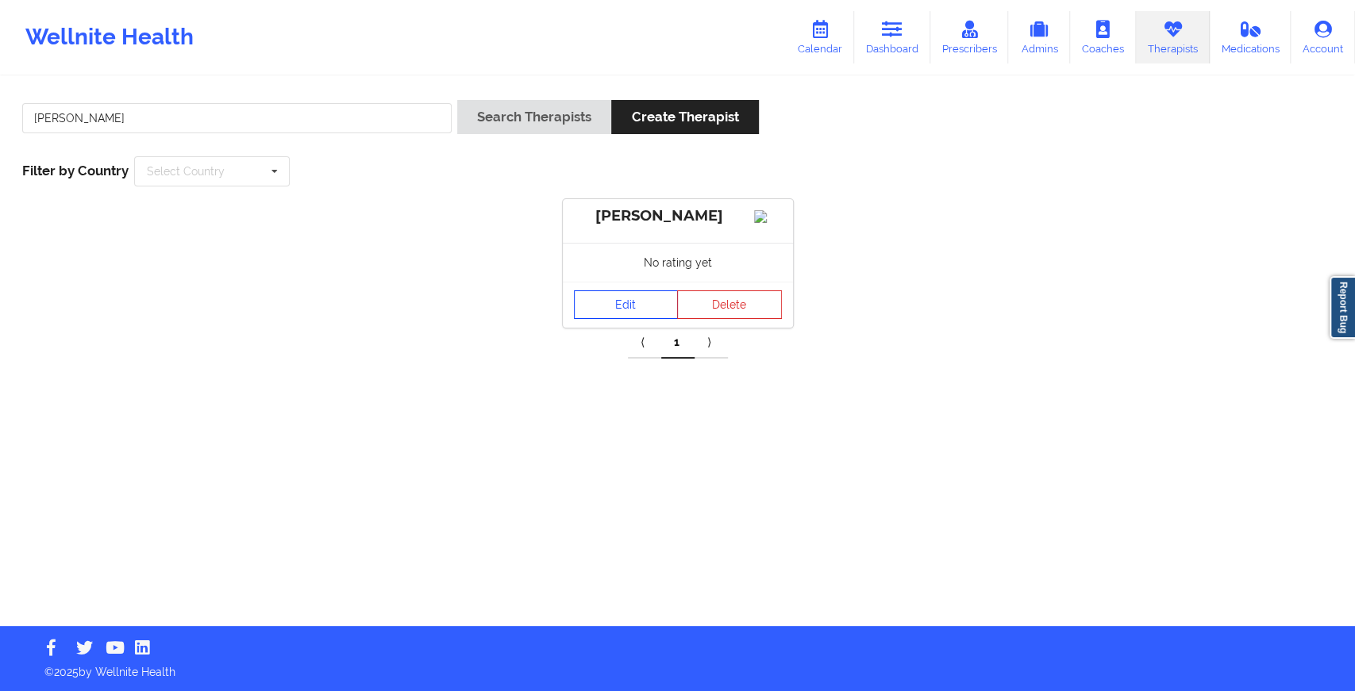
click at [604, 317] on link "Edit" at bounding box center [626, 304] width 105 height 29
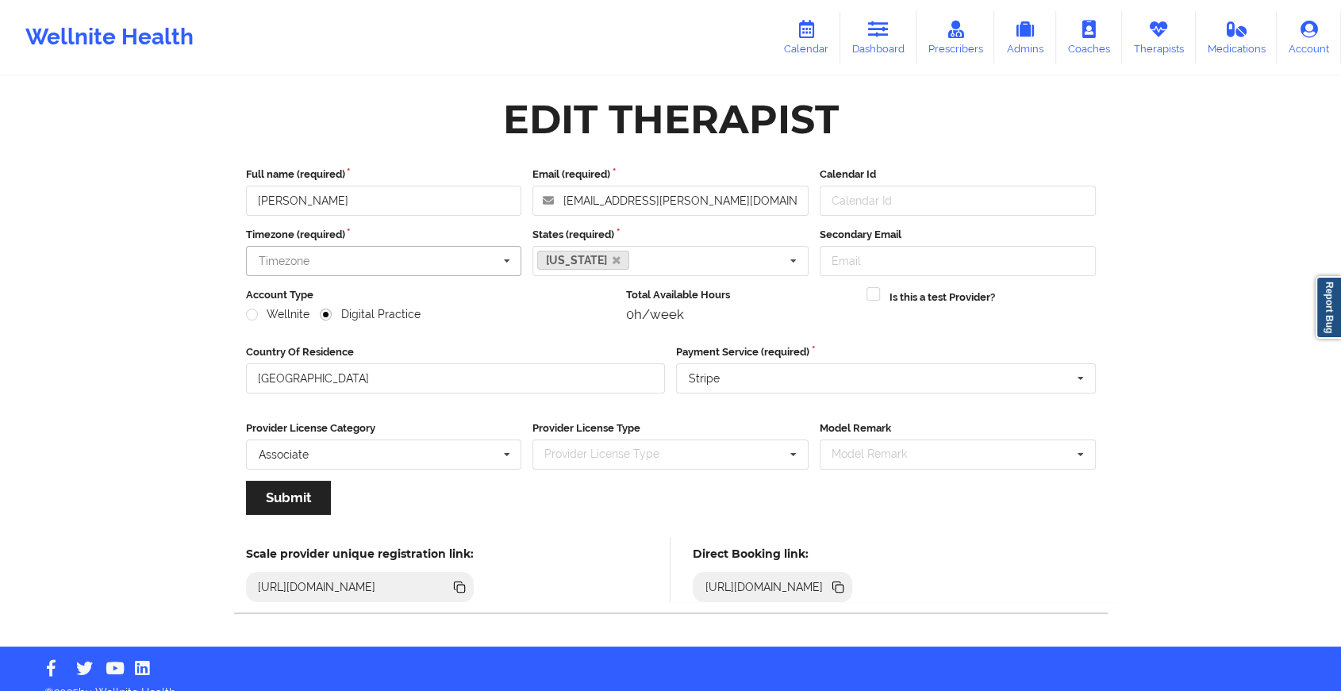
click at [330, 253] on input "text" at bounding box center [385, 261] width 275 height 29
click at [1142, 38] on link "Therapists" at bounding box center [1159, 37] width 74 height 52
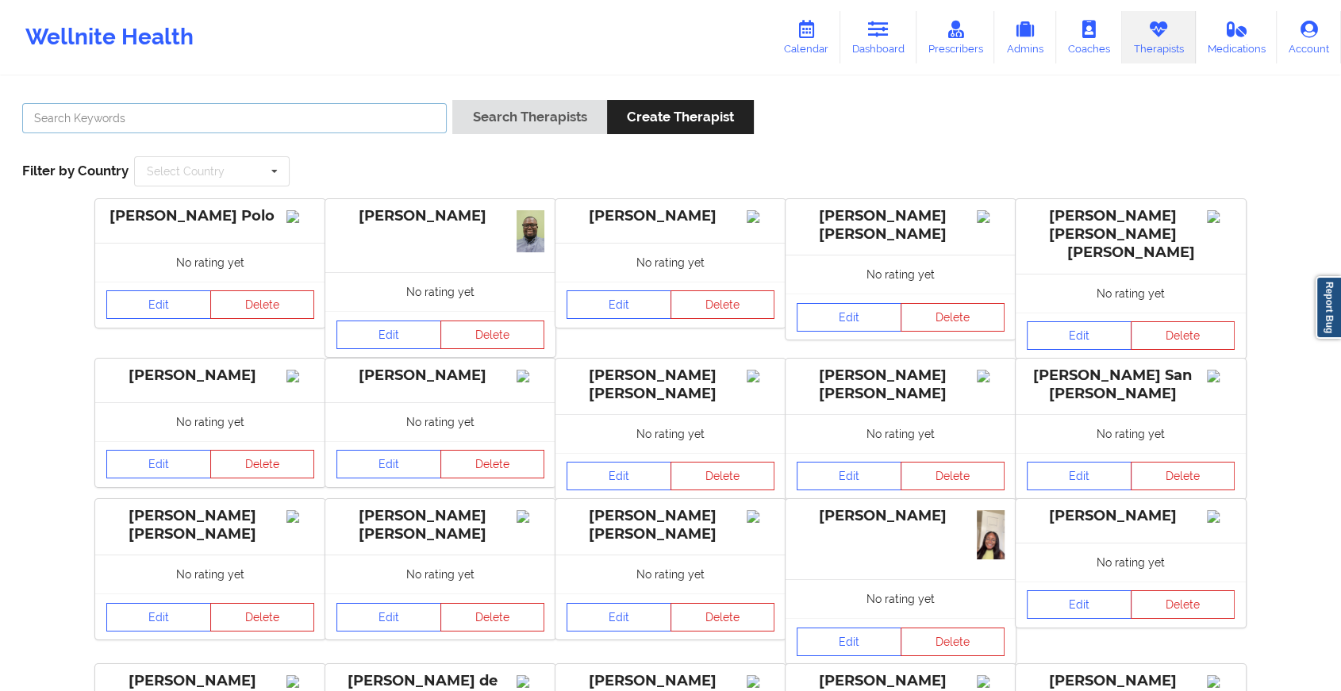
click at [343, 103] on input "text" at bounding box center [234, 118] width 425 height 30
type input "[PERSON_NAME]"
click at [452, 100] on button "Search Therapists" at bounding box center [529, 117] width 154 height 34
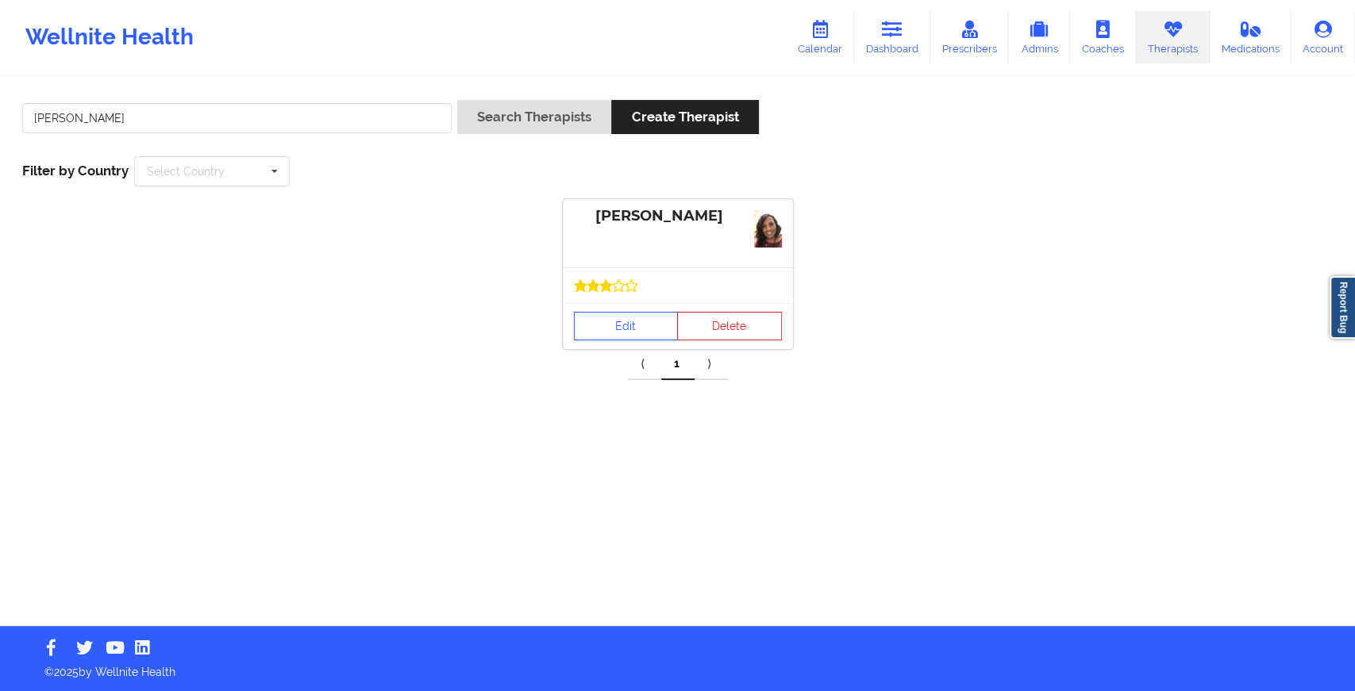
click at [604, 298] on div at bounding box center [678, 285] width 230 height 36
click at [608, 313] on link "Edit" at bounding box center [626, 326] width 105 height 29
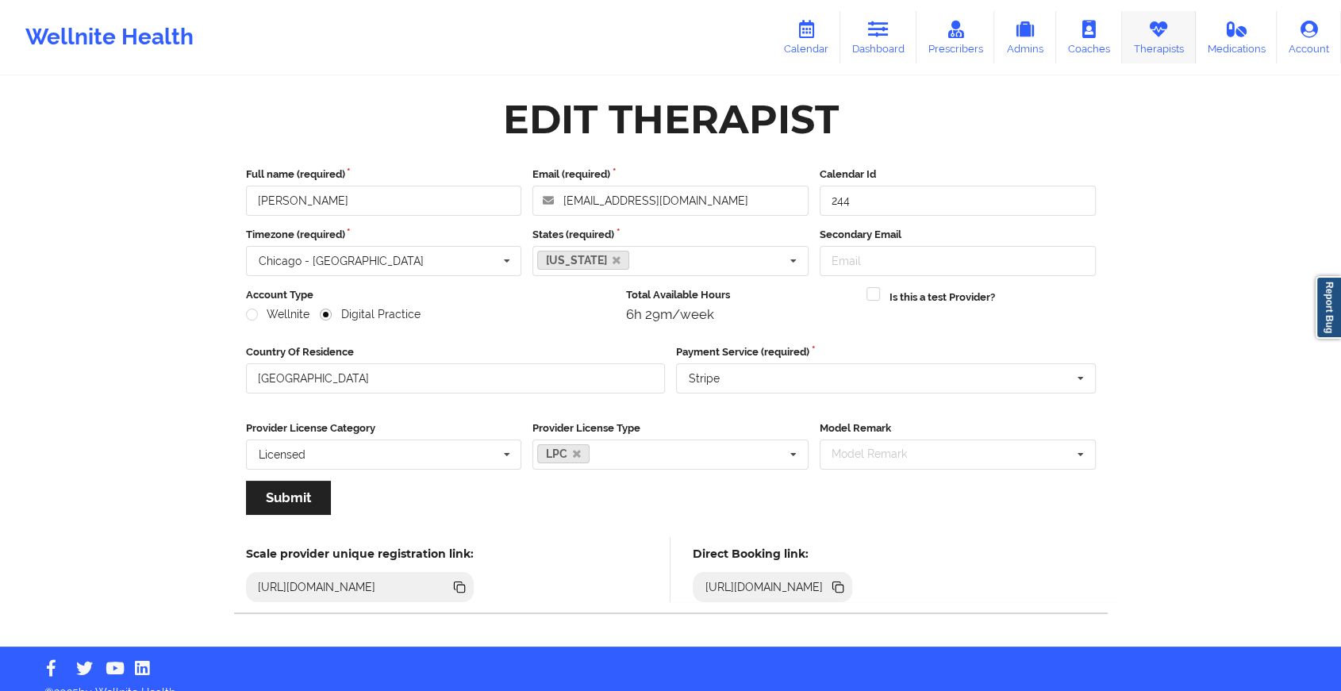
click at [1155, 24] on icon at bounding box center [1158, 29] width 21 height 17
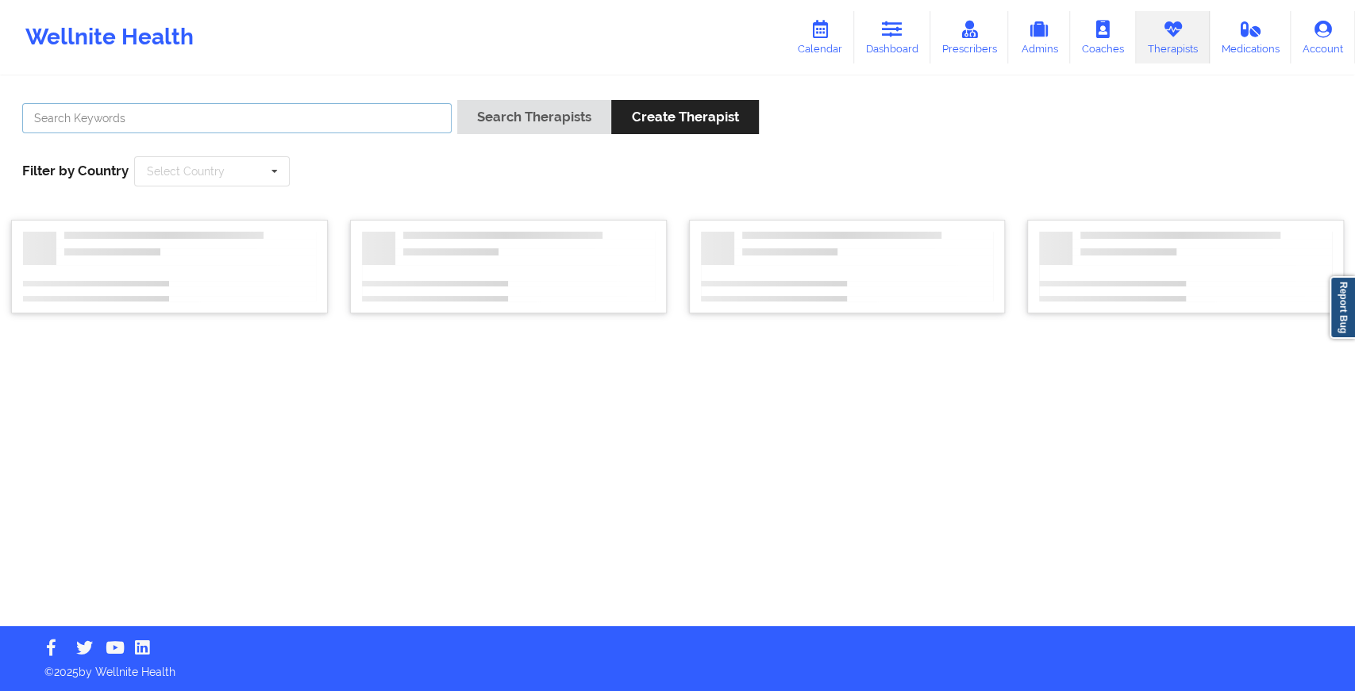
click at [369, 123] on input "text" at bounding box center [236, 118] width 429 height 30
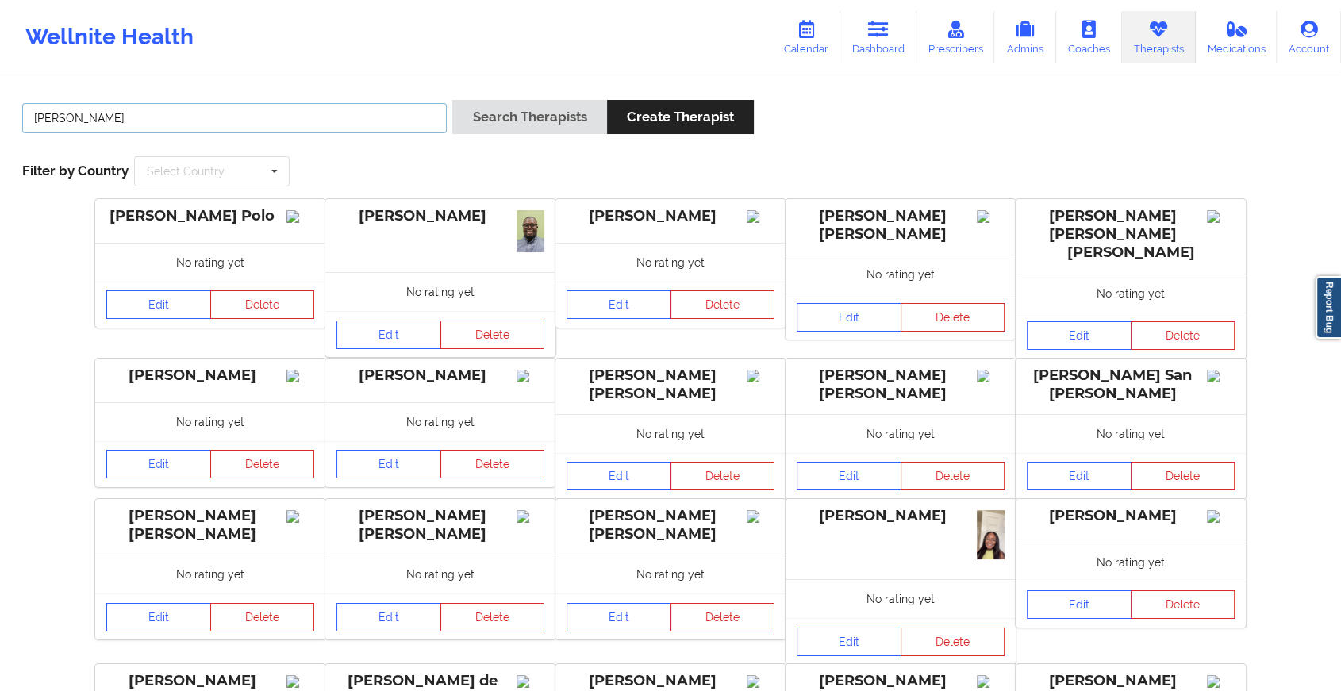
type input "[PERSON_NAME]"
click at [452, 100] on button "Search Therapists" at bounding box center [529, 117] width 154 height 34
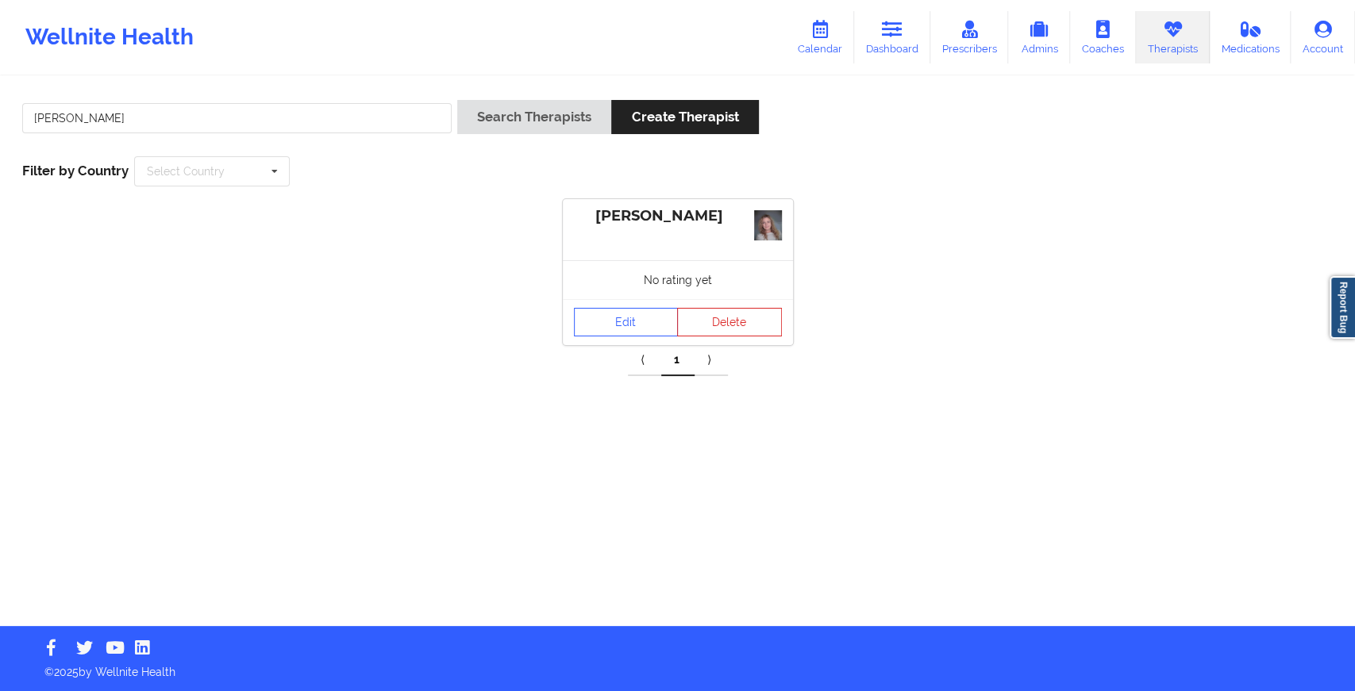
click at [609, 306] on div "Edit Delete" at bounding box center [678, 322] width 230 height 46
click at [609, 320] on link "Edit" at bounding box center [626, 322] width 105 height 29
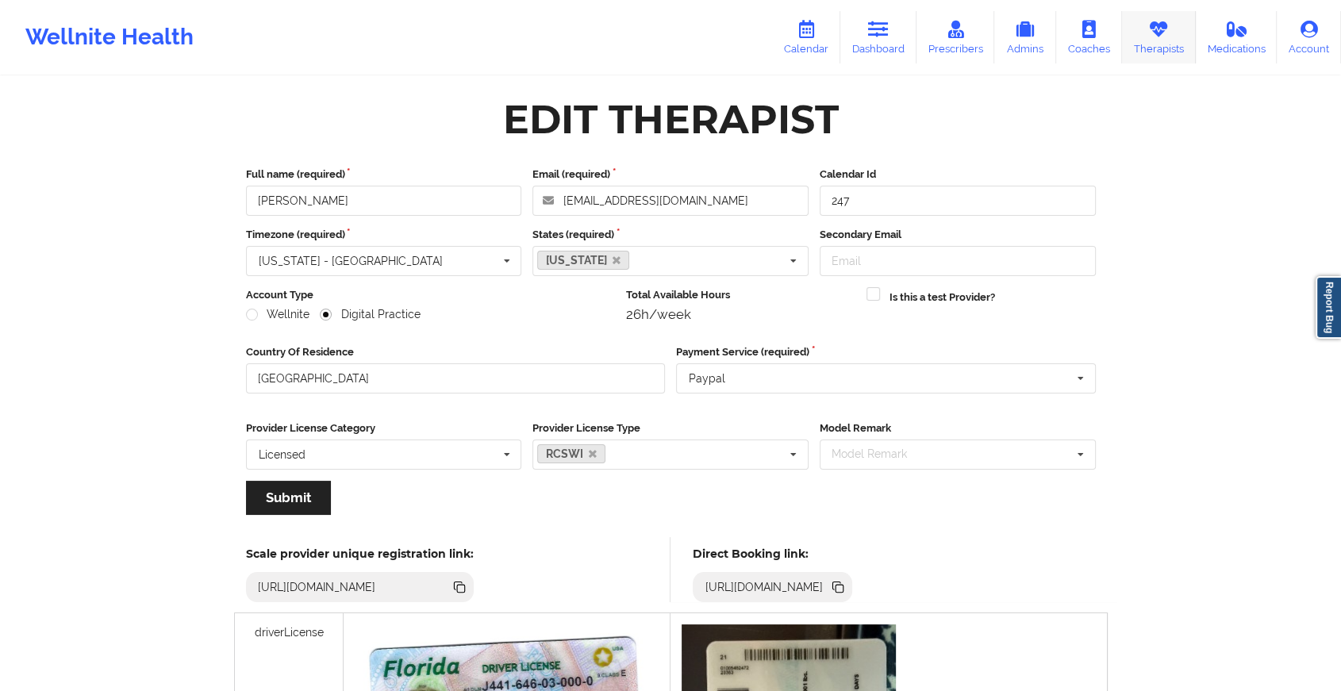
click at [1169, 47] on link "Therapists" at bounding box center [1159, 37] width 74 height 52
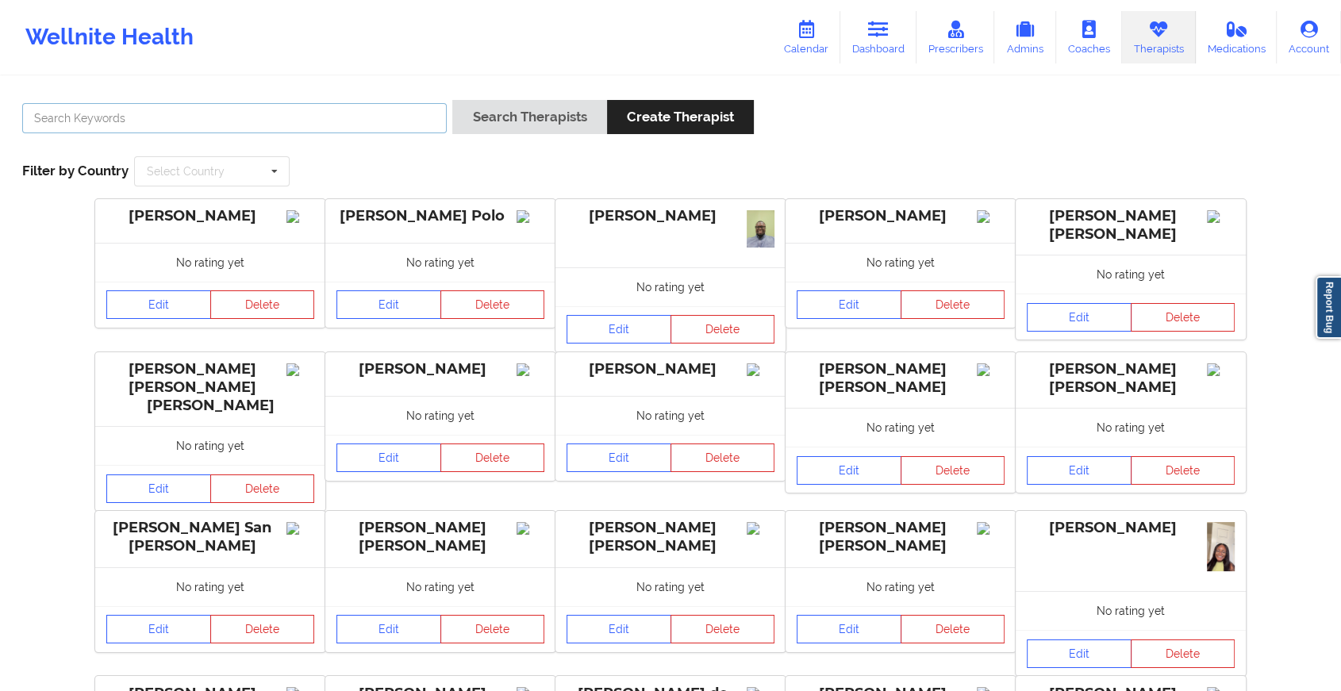
click at [402, 121] on input "text" at bounding box center [234, 118] width 425 height 30
click at [452, 100] on button "Search Therapists" at bounding box center [529, 117] width 154 height 34
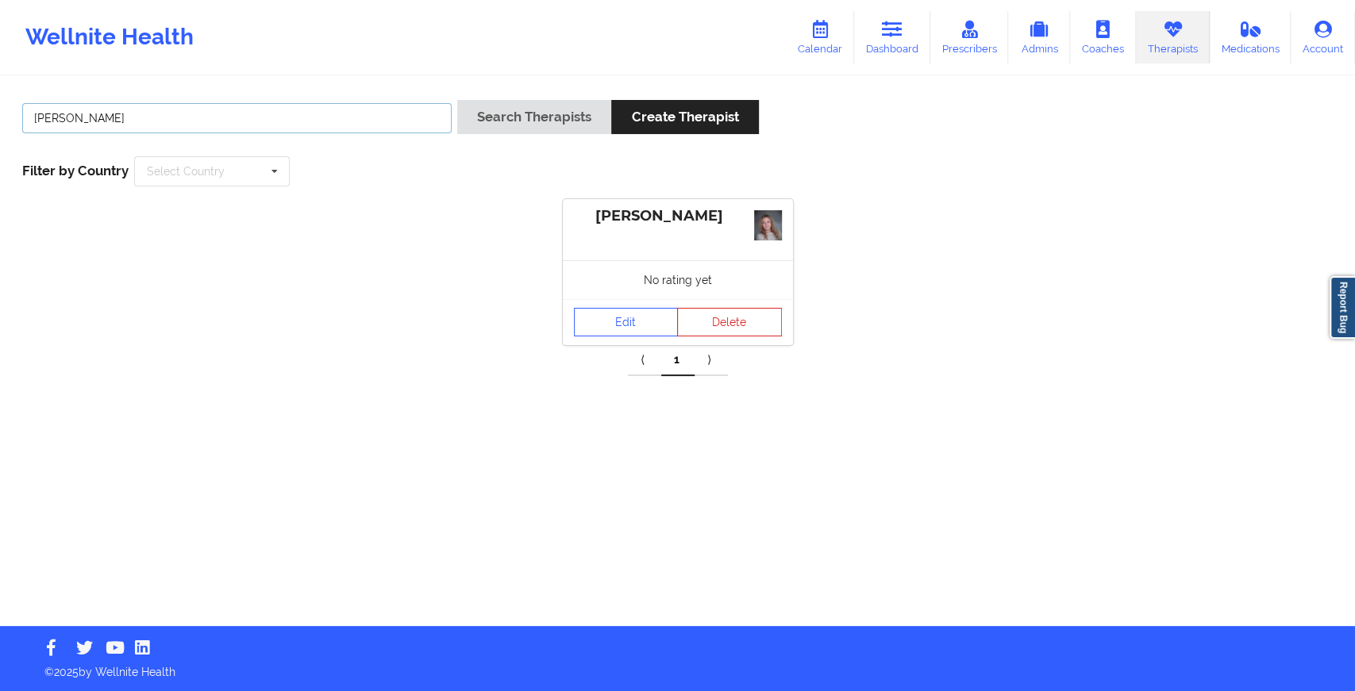
click at [349, 125] on input "[PERSON_NAME]" at bounding box center [236, 118] width 429 height 30
type input "[PERSON_NAME]"
click at [457, 100] on button "Search Therapists" at bounding box center [534, 117] width 154 height 34
click at [640, 321] on link "Edit" at bounding box center [626, 334] width 105 height 29
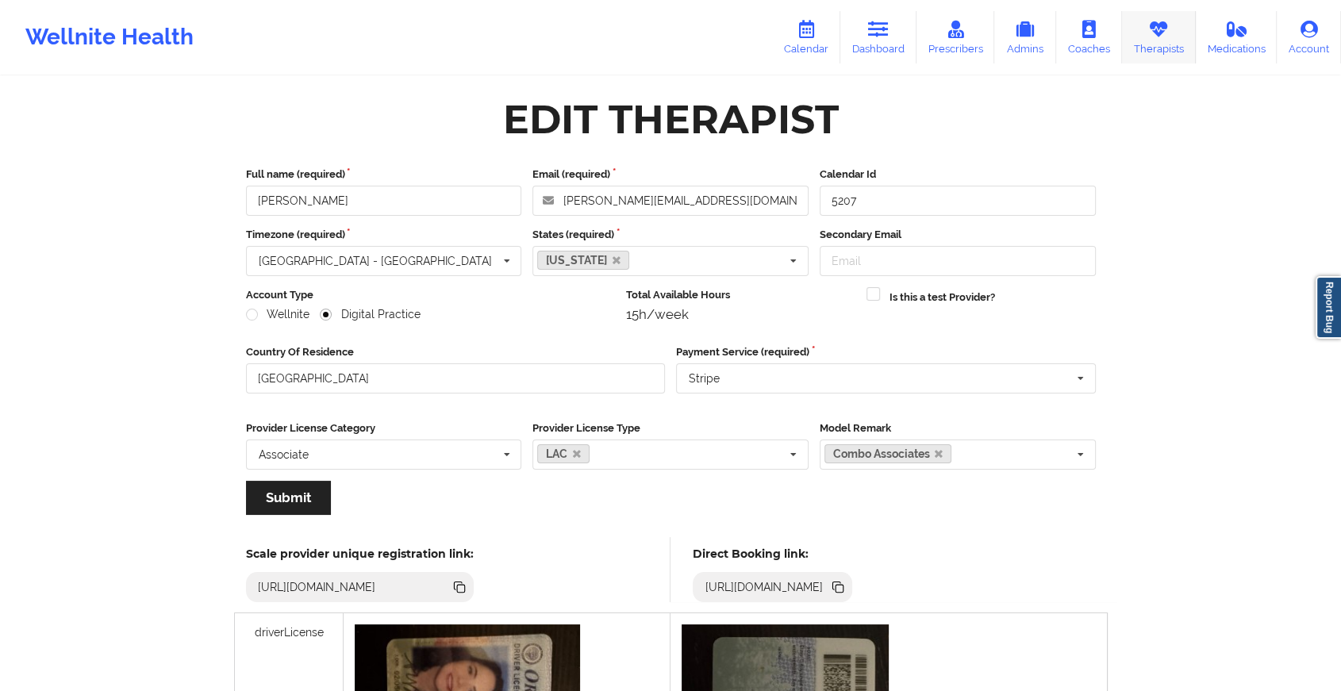
click at [1143, 33] on link "Therapists" at bounding box center [1159, 37] width 74 height 52
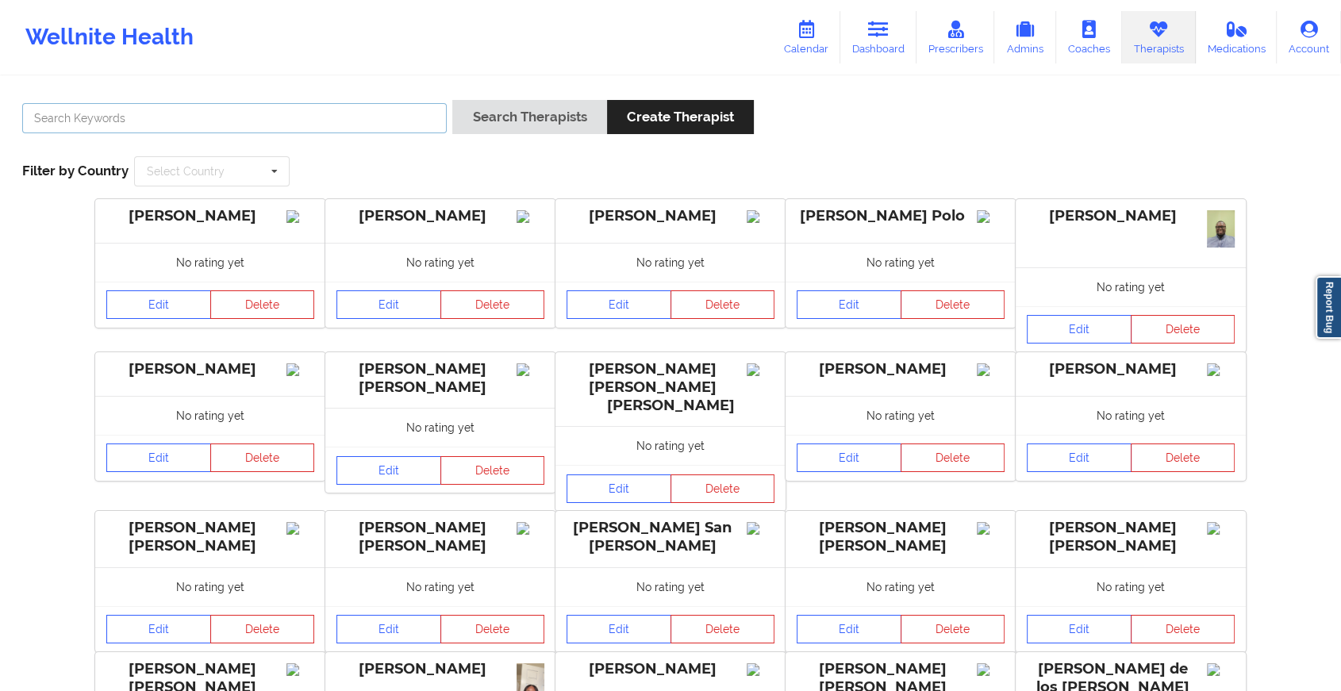
click at [391, 120] on input "text" at bounding box center [234, 118] width 425 height 30
type input "[PERSON_NAME]"
click at [452, 100] on button "Search Therapists" at bounding box center [529, 117] width 154 height 34
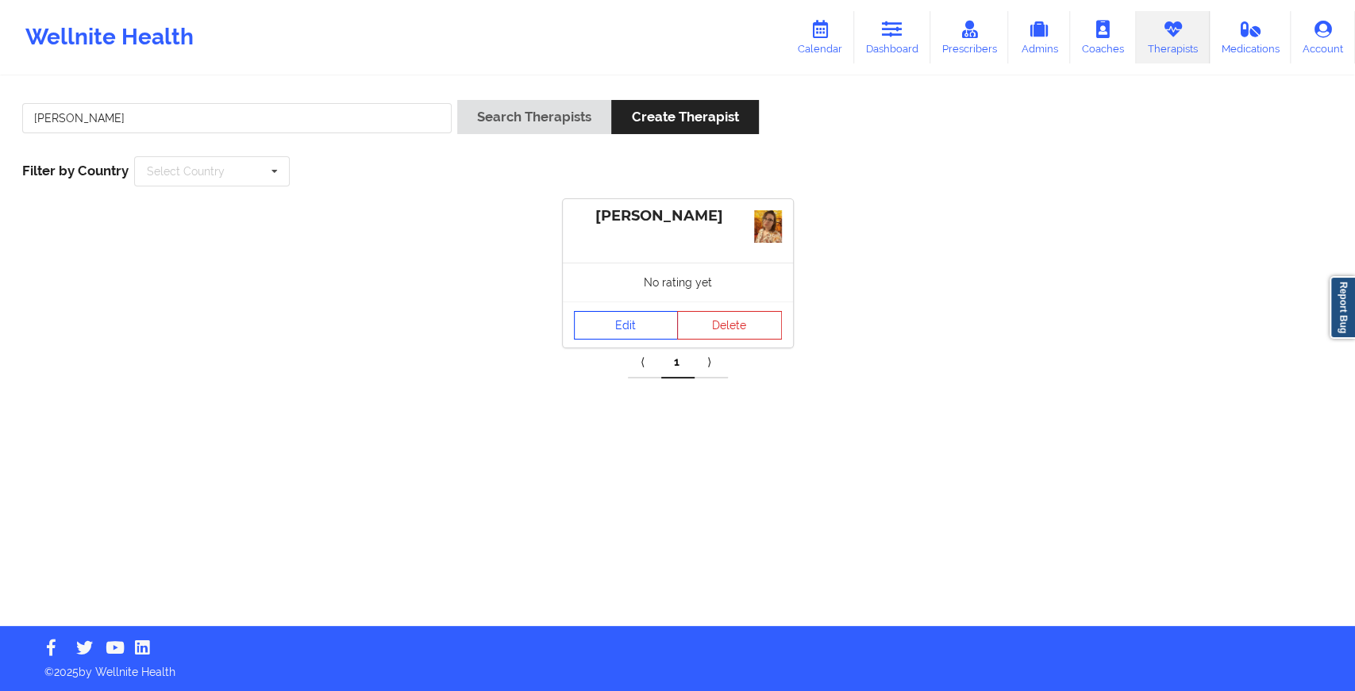
click at [617, 338] on link "Edit" at bounding box center [626, 325] width 105 height 29
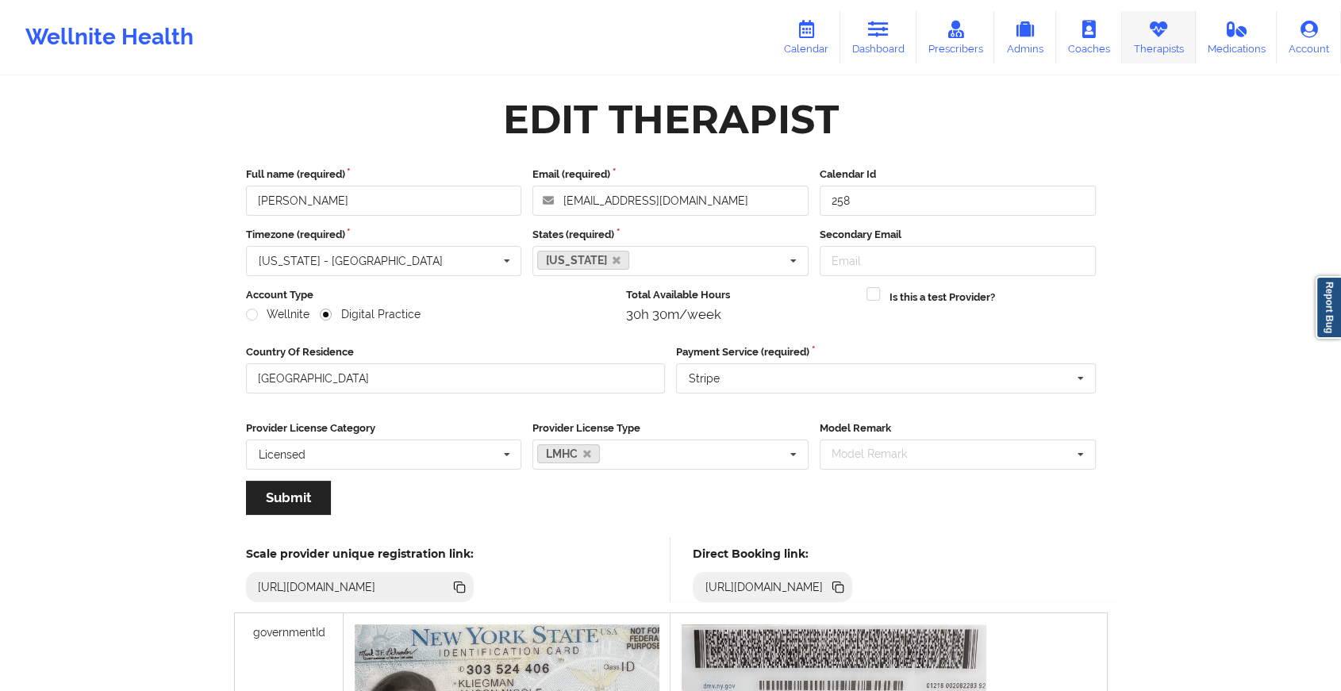
click at [1136, 33] on link "Therapists" at bounding box center [1159, 37] width 74 height 52
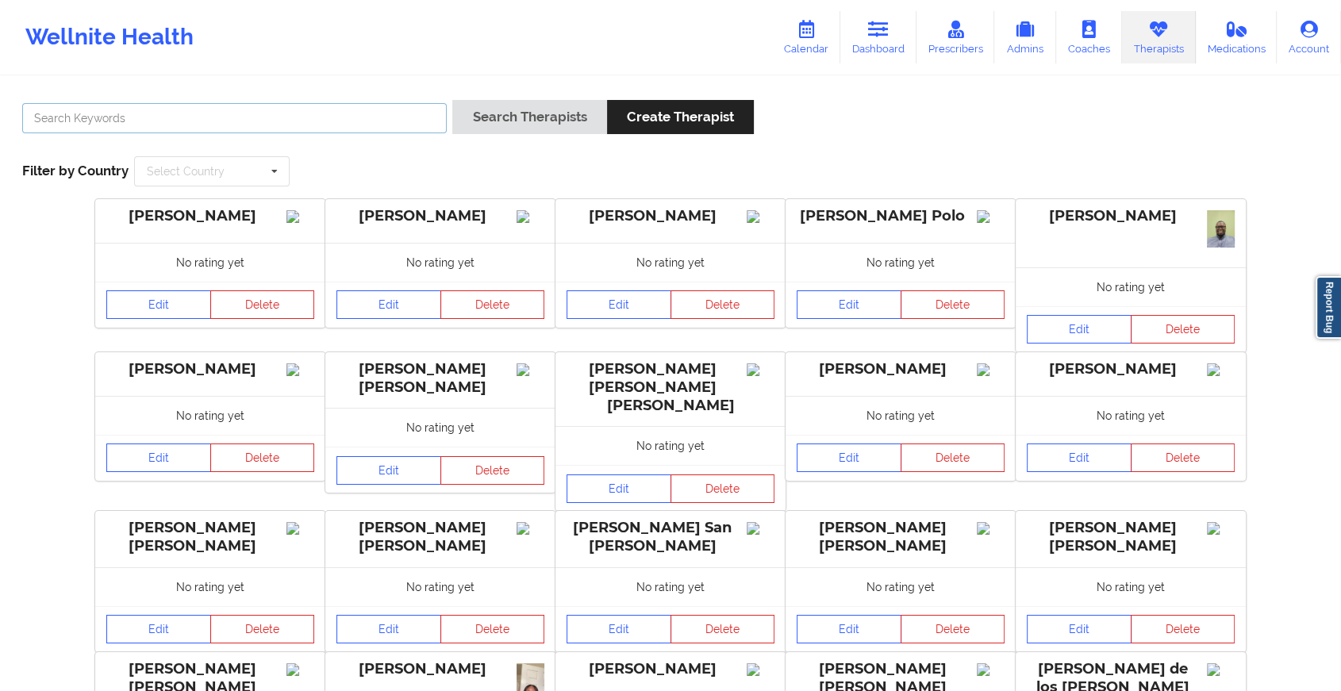
click at [129, 108] on input "text" at bounding box center [234, 118] width 425 height 30
click at [452, 100] on button "Search Therapists" at bounding box center [529, 117] width 154 height 34
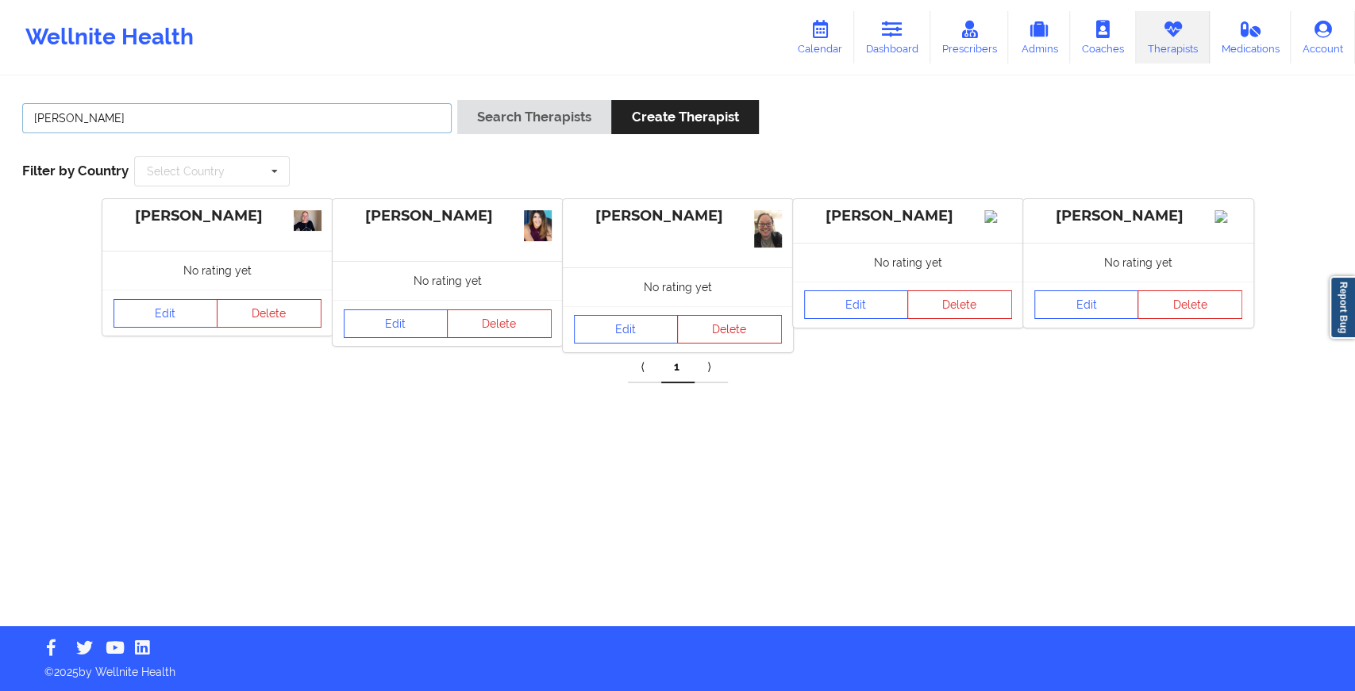
drag, startPoint x: 255, startPoint y: 127, endPoint x: 70, endPoint y: 89, distance: 188.8
click at [70, 89] on div "[PERSON_NAME] Search Therapists Create Therapist Filter by Country Select Count…" at bounding box center [677, 143] width 1332 height 109
type input "a"
type input "almatine"
click at [457, 100] on button "Search Therapists" at bounding box center [534, 117] width 154 height 34
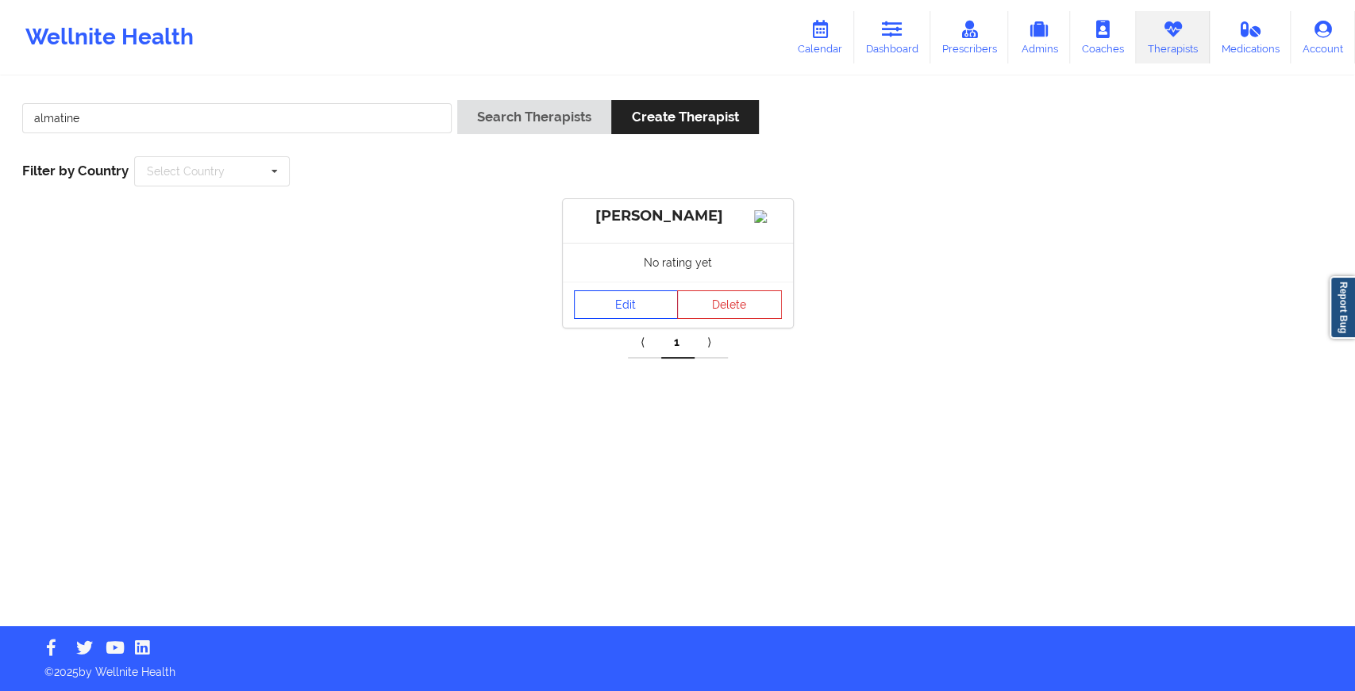
click at [628, 319] on link "Edit" at bounding box center [626, 304] width 105 height 29
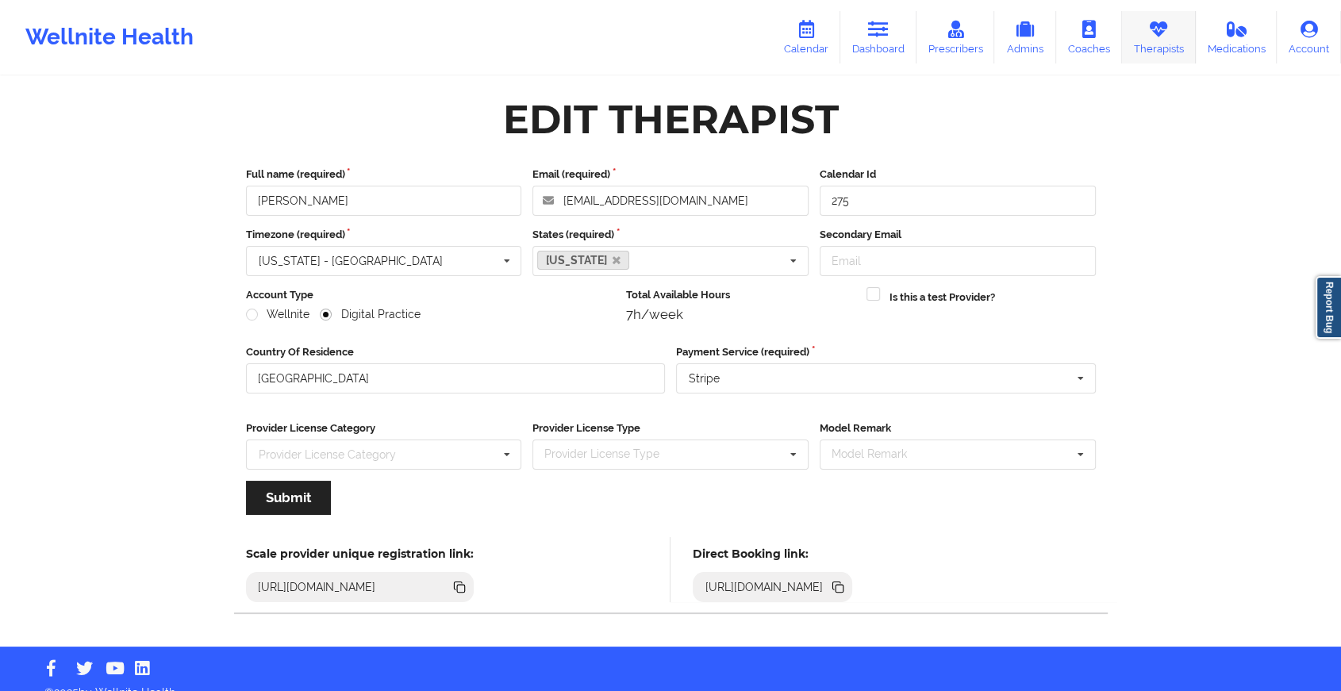
click at [1135, 48] on link "Therapists" at bounding box center [1159, 37] width 74 height 52
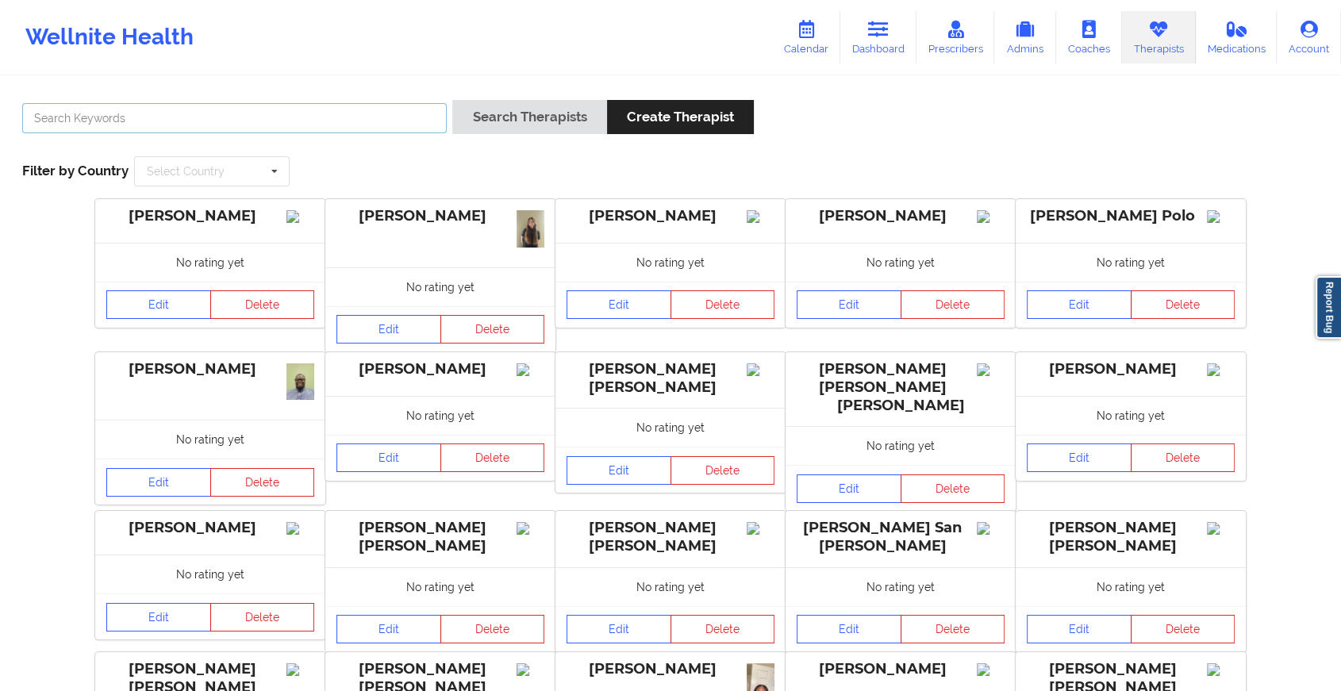
click at [345, 131] on input "text" at bounding box center [234, 118] width 425 height 30
type input "[PERSON_NAME] be"
click at [452, 100] on button "Search Therapists" at bounding box center [529, 117] width 154 height 34
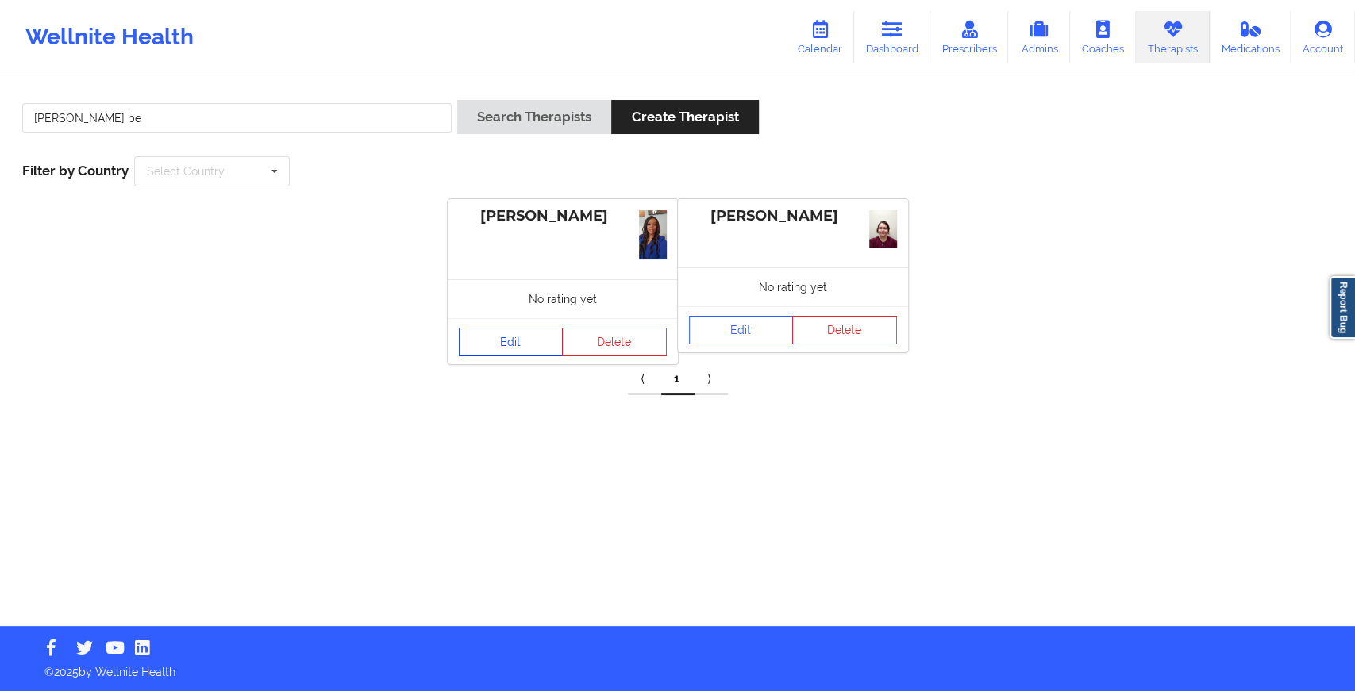
click at [514, 328] on link "Edit" at bounding box center [511, 342] width 105 height 29
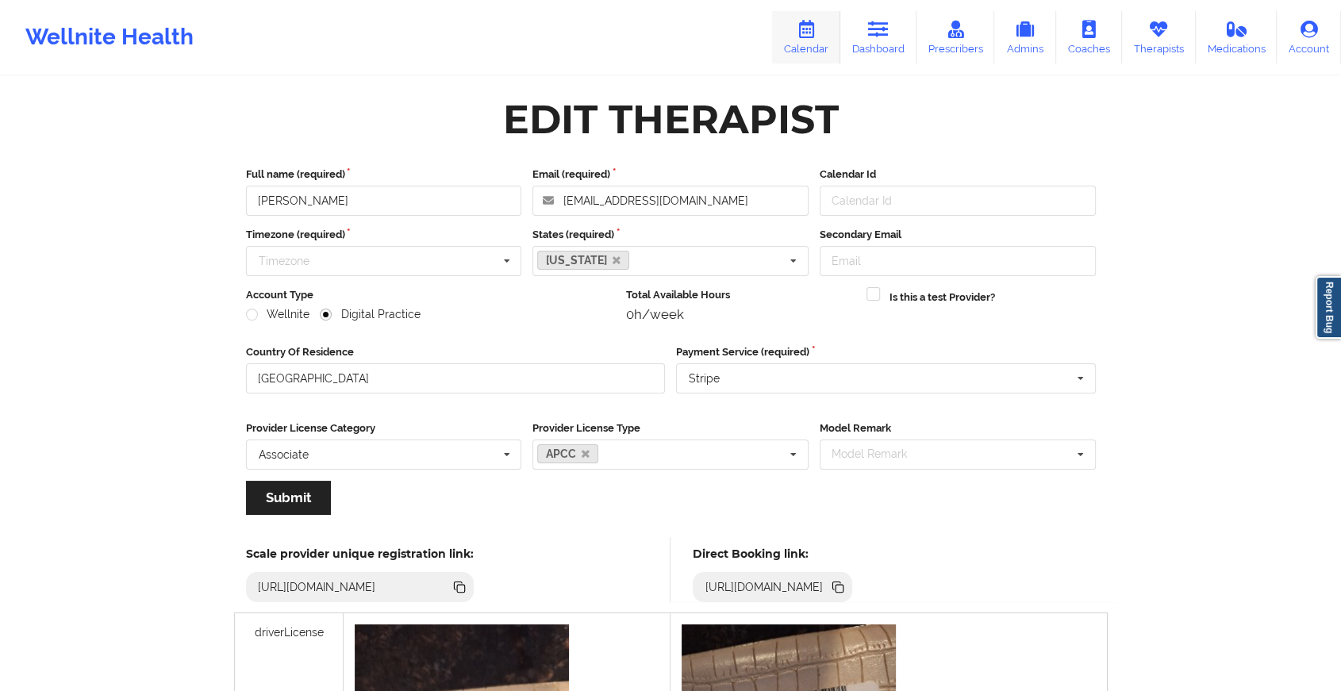
click at [808, 41] on link "Calendar" at bounding box center [806, 37] width 68 height 52
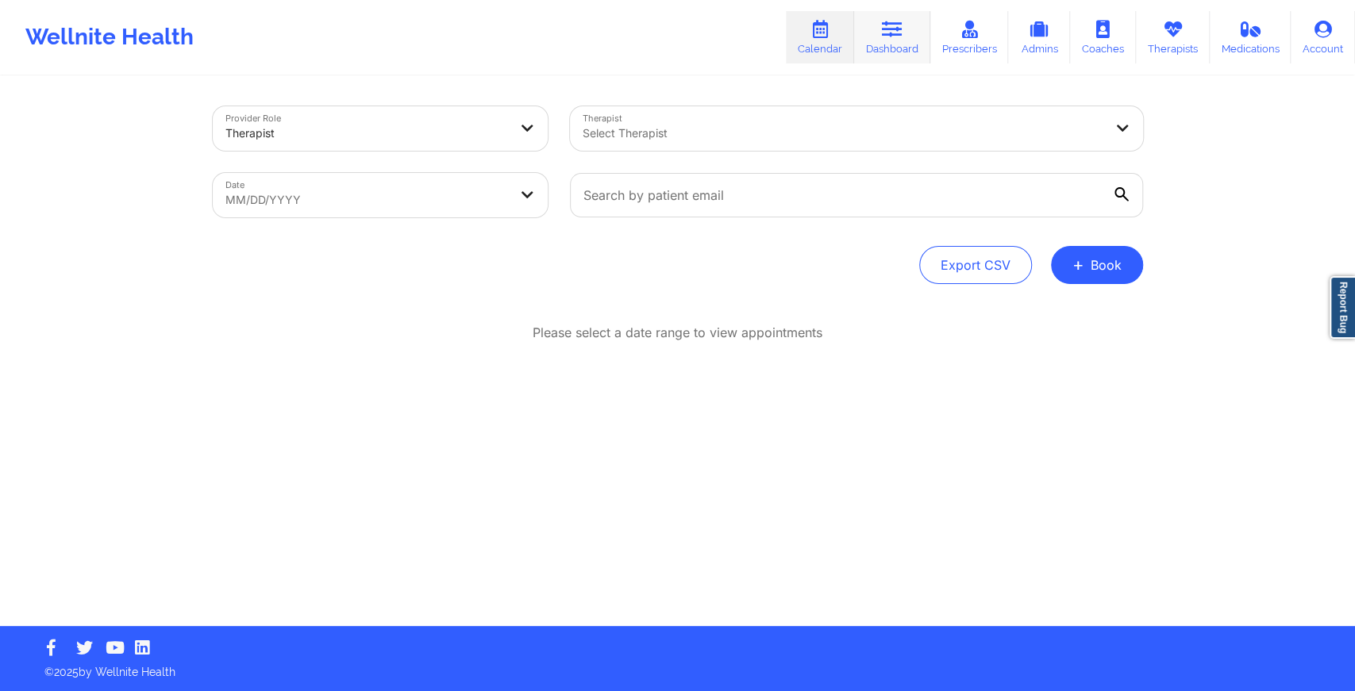
click at [882, 37] on link "Dashboard" at bounding box center [892, 37] width 76 height 52
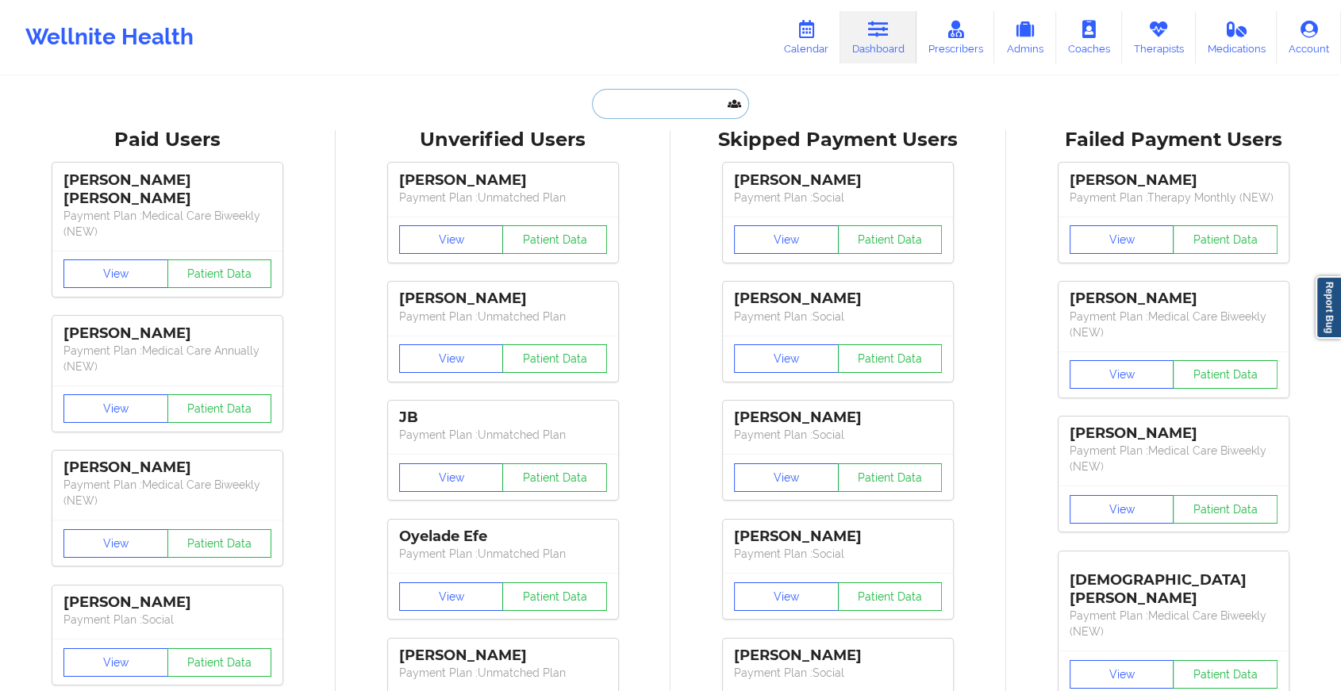
click at [693, 106] on input "text" at bounding box center [670, 104] width 157 height 30
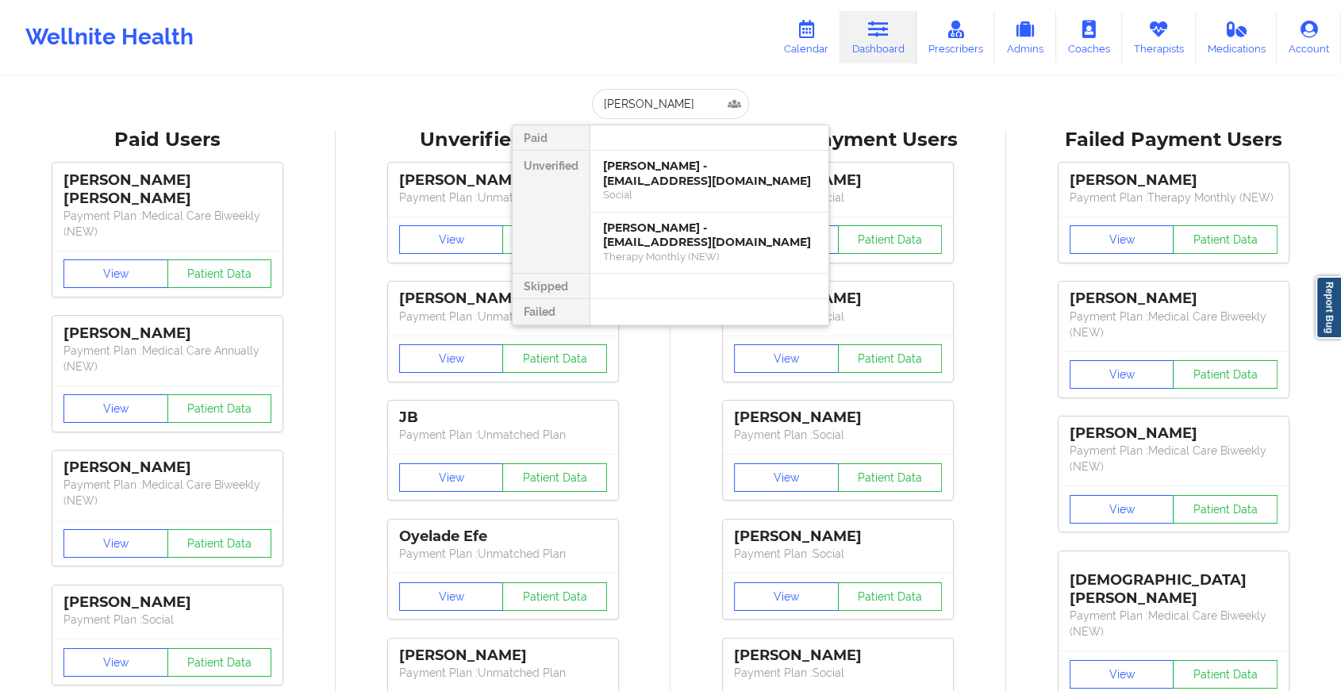
click at [567, 180] on div "Unverified" at bounding box center [551, 212] width 77 height 123
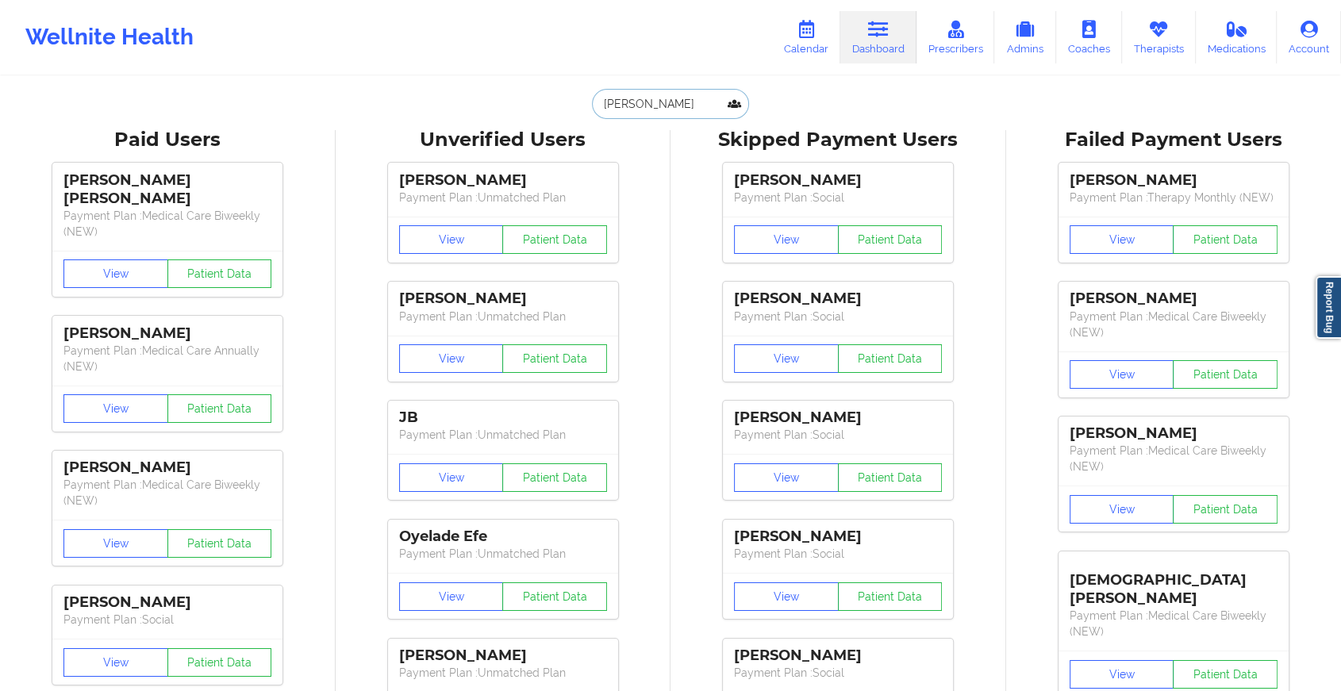
click at [689, 95] on input "[PERSON_NAME]" at bounding box center [670, 104] width 157 height 30
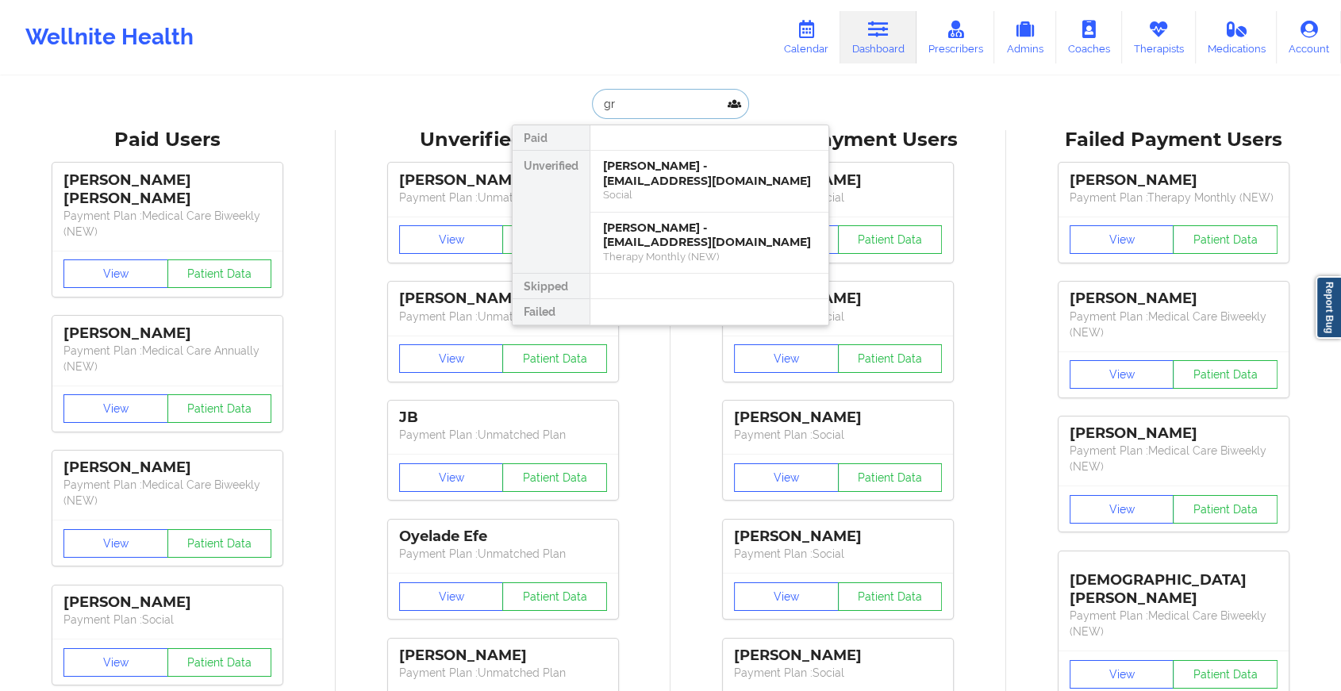
type input "g"
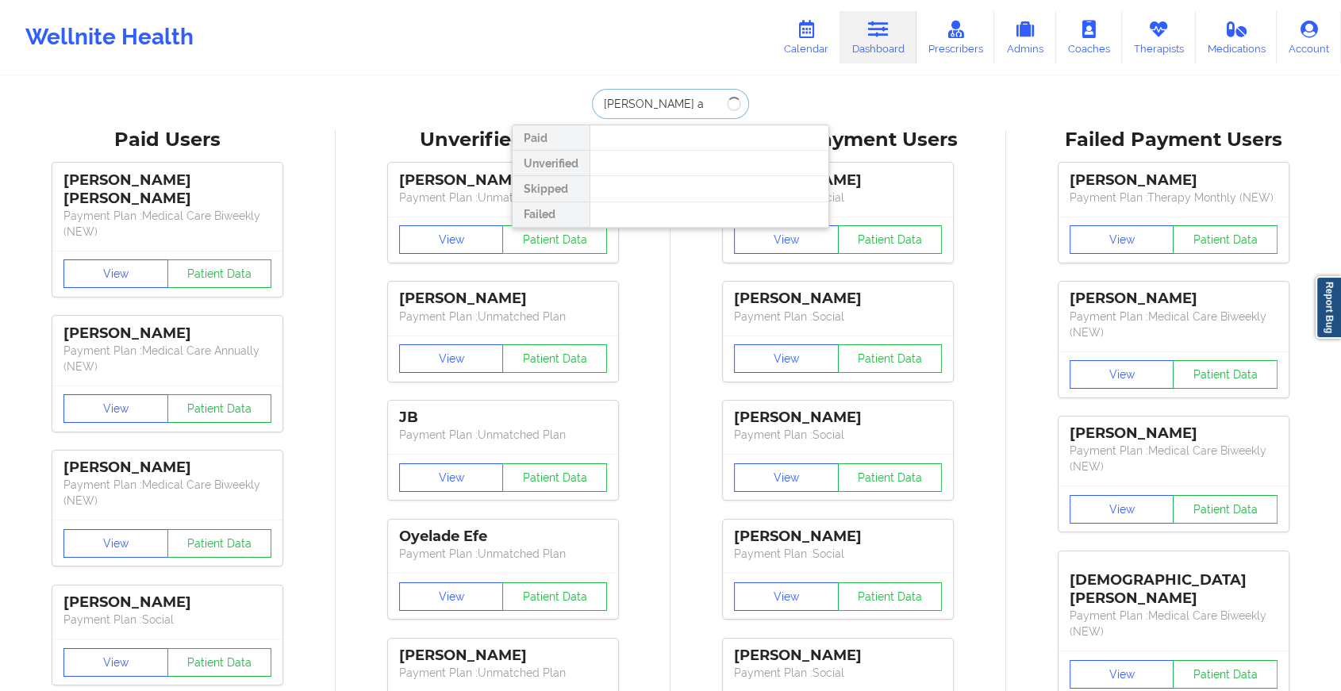
type input "[PERSON_NAME] al"
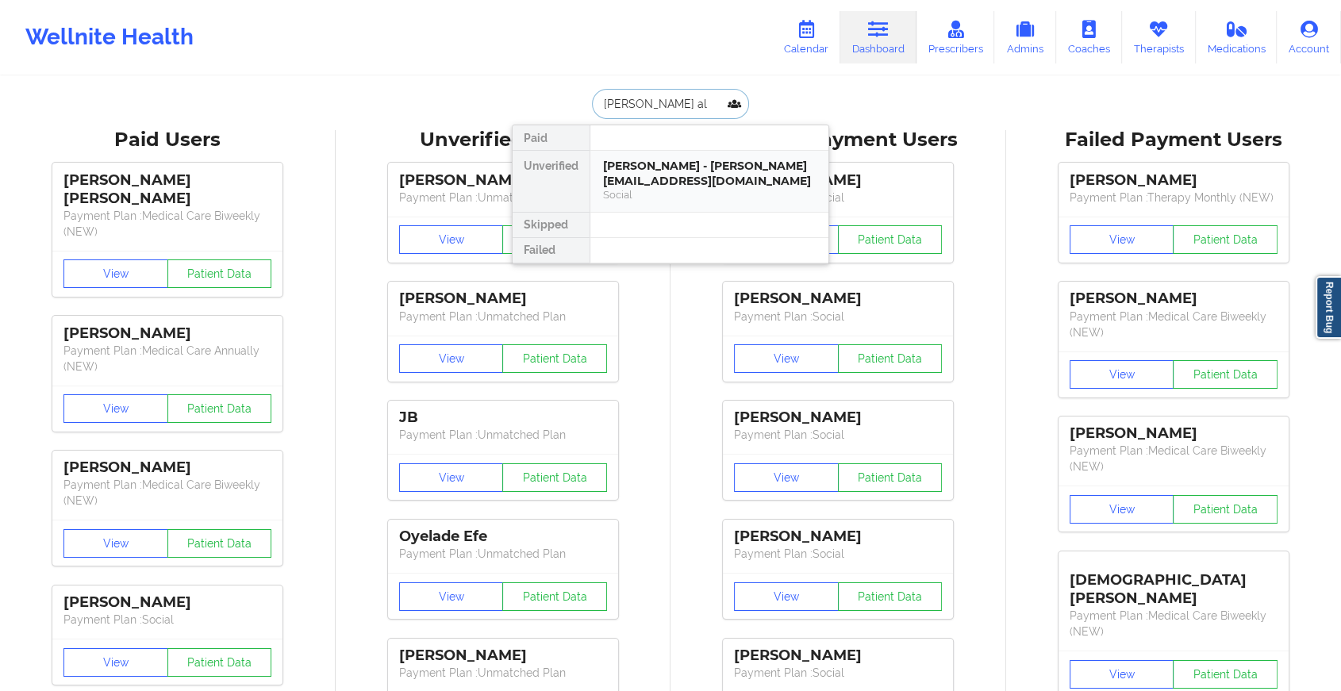
click at [679, 167] on div "[PERSON_NAME] - [PERSON_NAME][EMAIL_ADDRESS][DOMAIN_NAME]" at bounding box center [709, 173] width 213 height 29
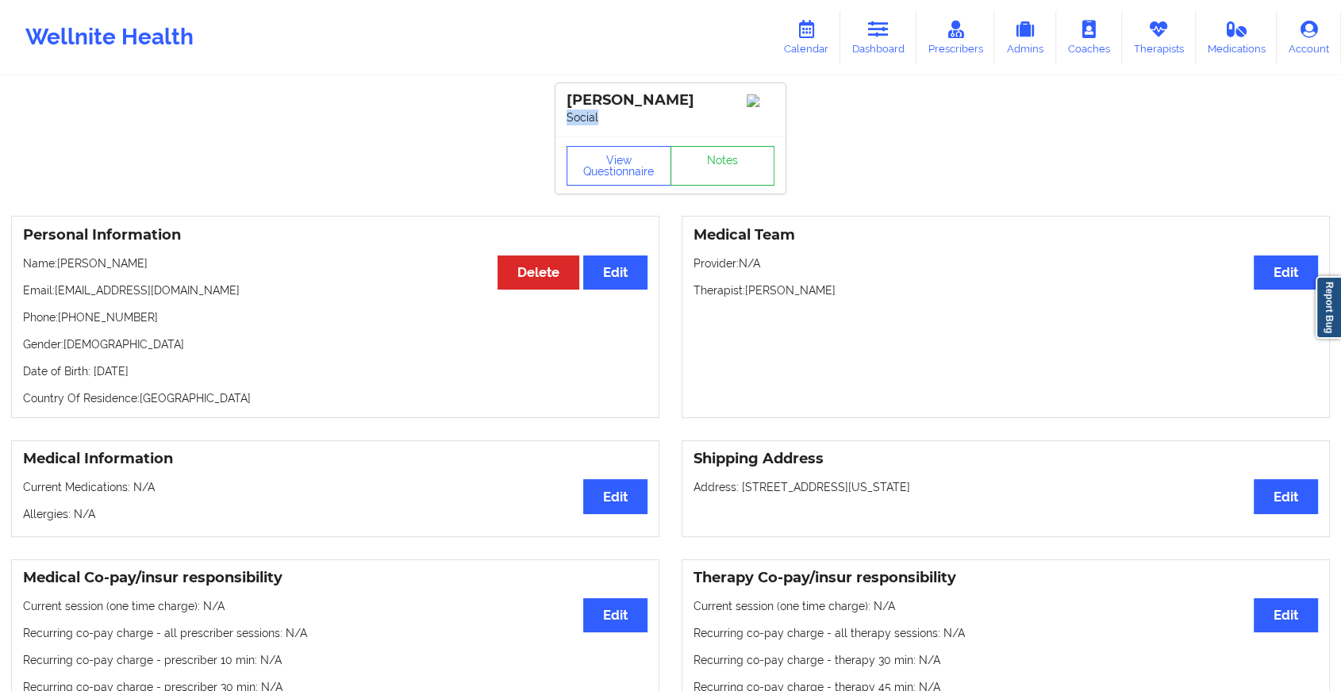
drag, startPoint x: 566, startPoint y: 137, endPoint x: 614, endPoint y: 140, distance: 48.5
click at [614, 125] on p "Social" at bounding box center [671, 118] width 208 height 16
drag, startPoint x: 614, startPoint y: 140, endPoint x: 602, endPoint y: 142, distance: 12.1
click at [602, 125] on p "Social" at bounding box center [671, 118] width 208 height 16
drag, startPoint x: 56, startPoint y: 310, endPoint x: 225, endPoint y: 301, distance: 169.3
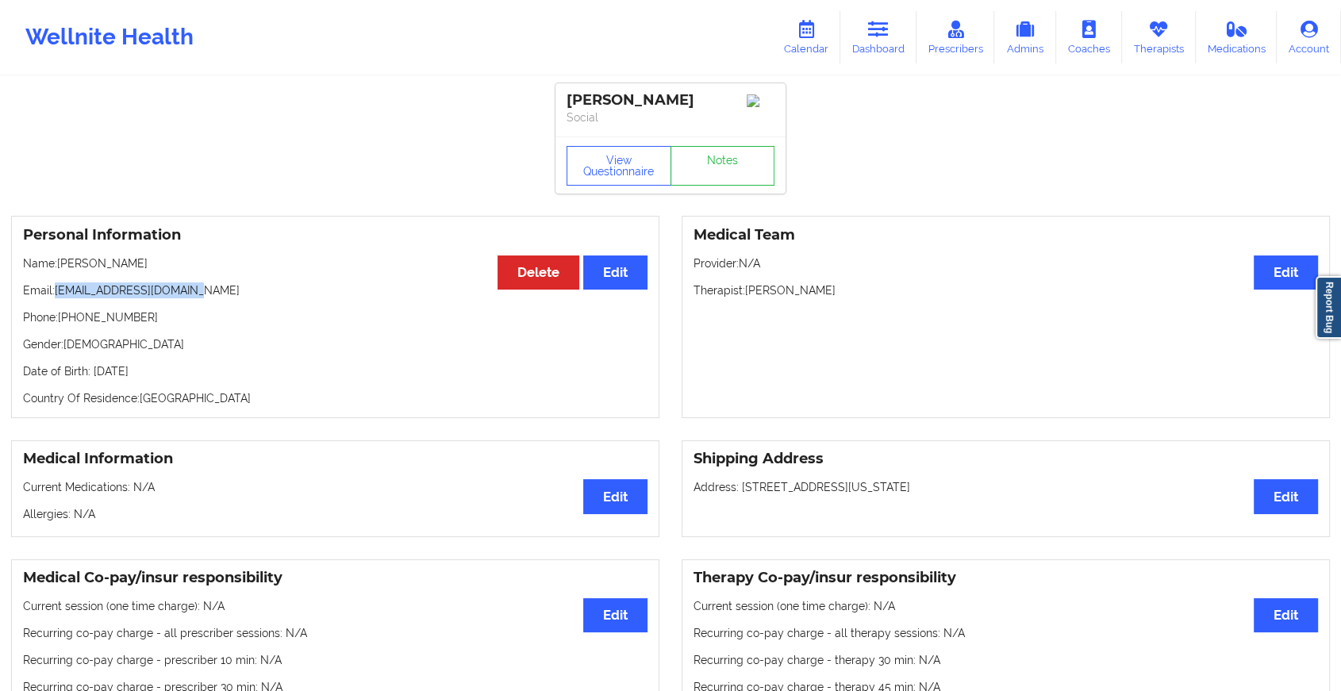
click at [225, 298] on p "Email: [PERSON_NAME][EMAIL_ADDRESS][DOMAIN_NAME]" at bounding box center [335, 290] width 625 height 16
copy p "[EMAIL_ADDRESS][DOMAIN_NAME]"
click at [717, 186] on link "Notes" at bounding box center [723, 166] width 105 height 40
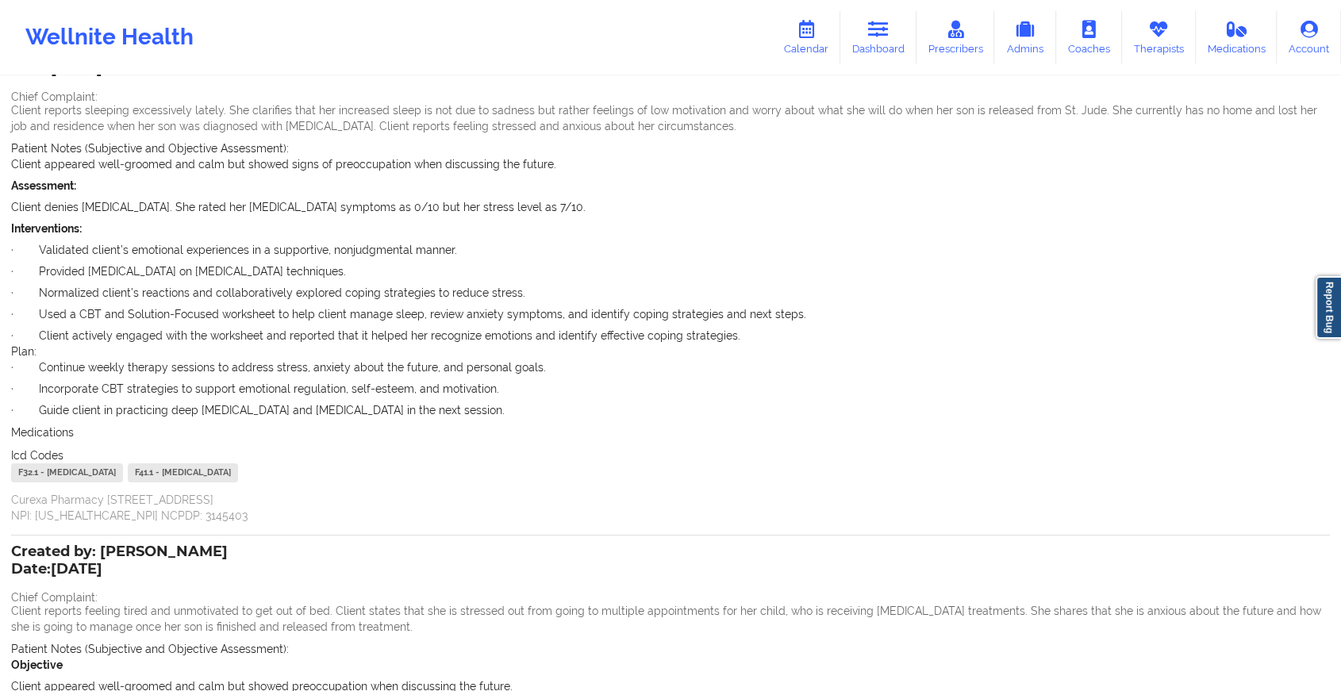
scroll to position [610, 0]
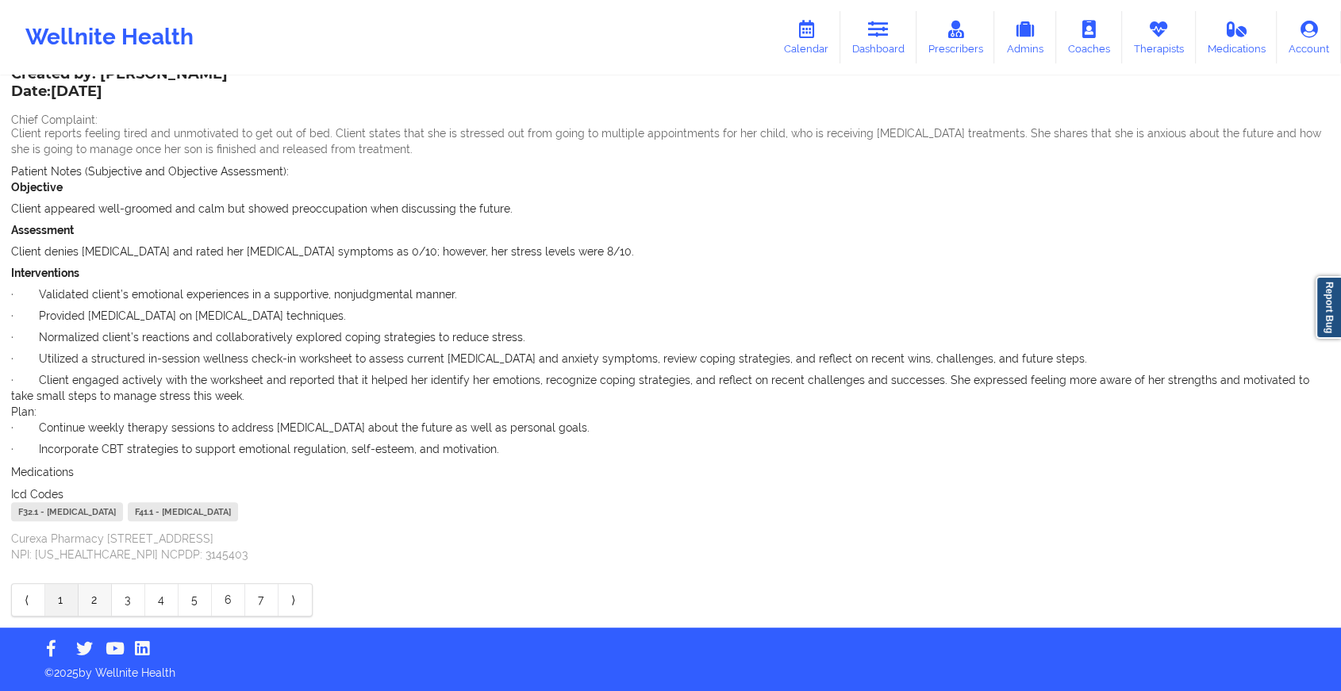
click at [98, 598] on link "2" at bounding box center [95, 600] width 33 height 32
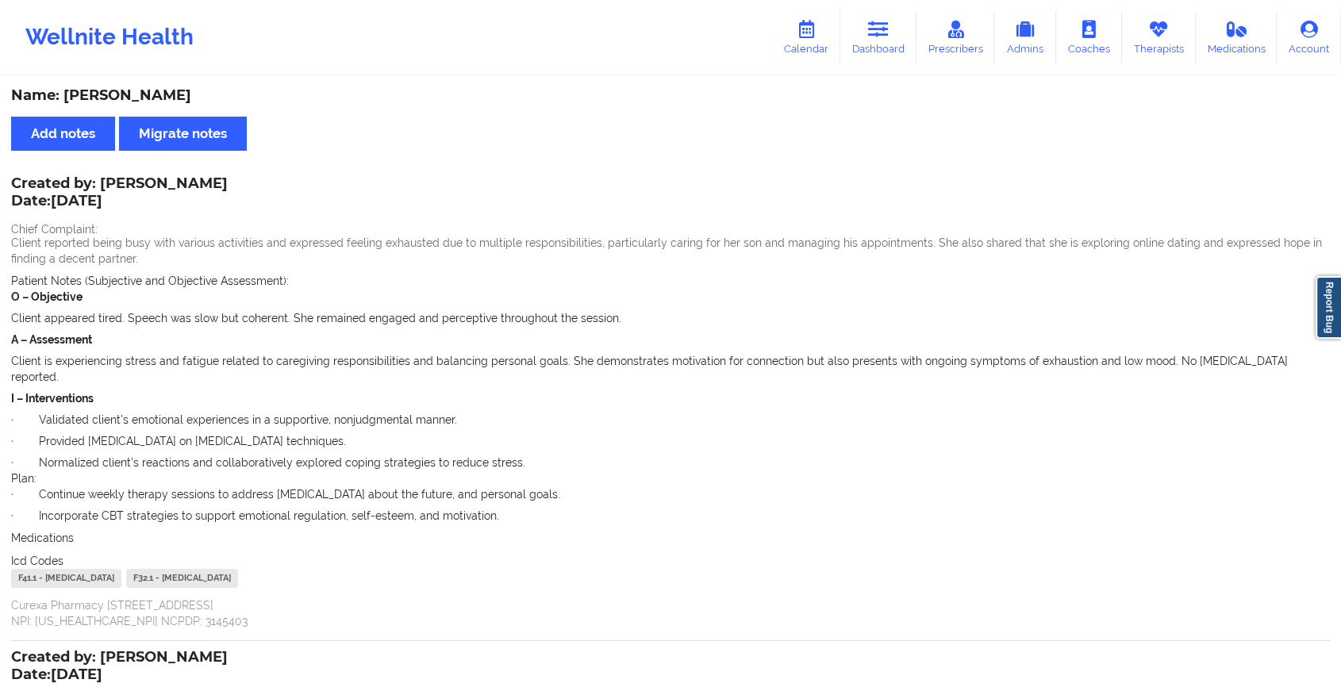
scroll to position [2, 0]
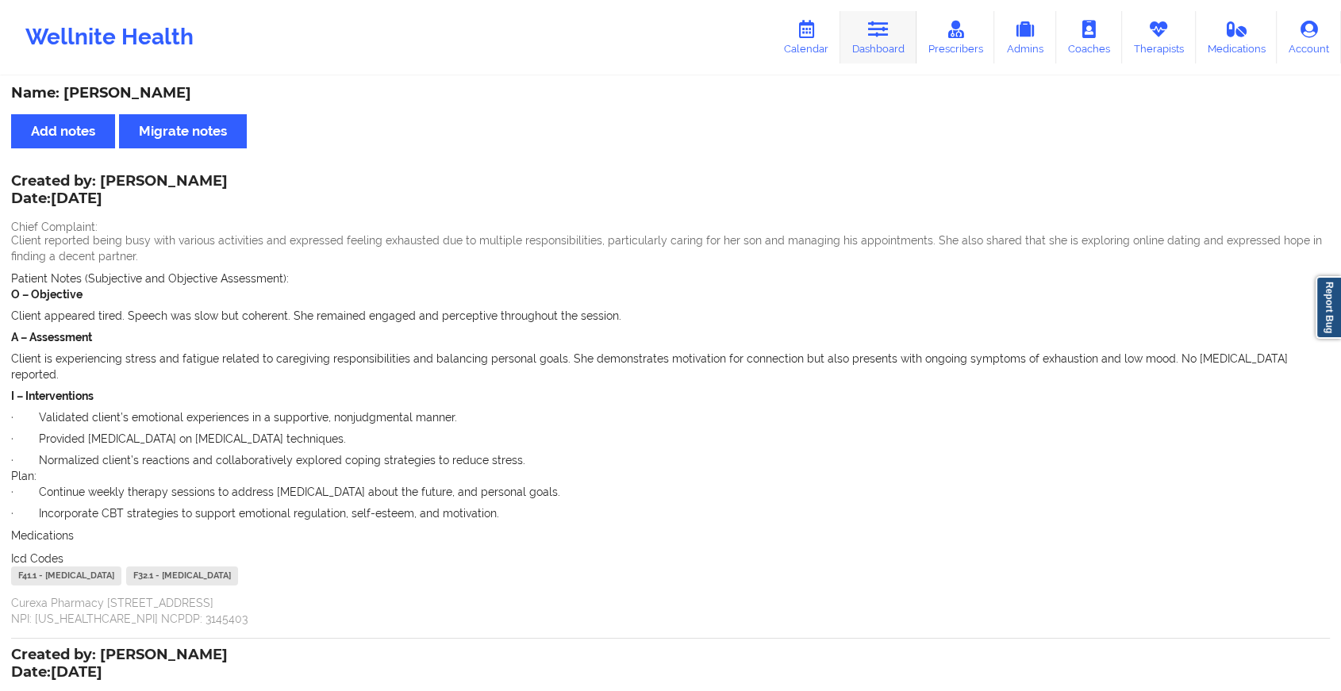
click at [909, 32] on link "Dashboard" at bounding box center [878, 37] width 76 height 52
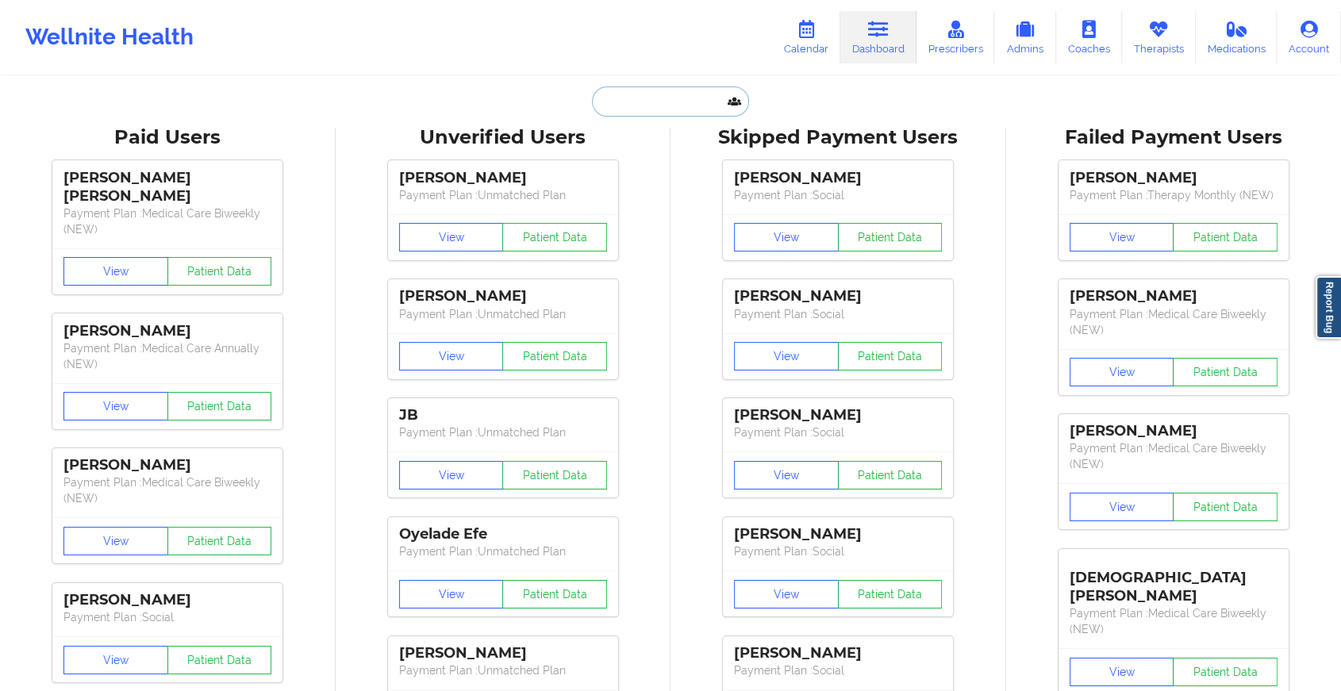
click at [649, 108] on input "text" at bounding box center [670, 101] width 157 height 30
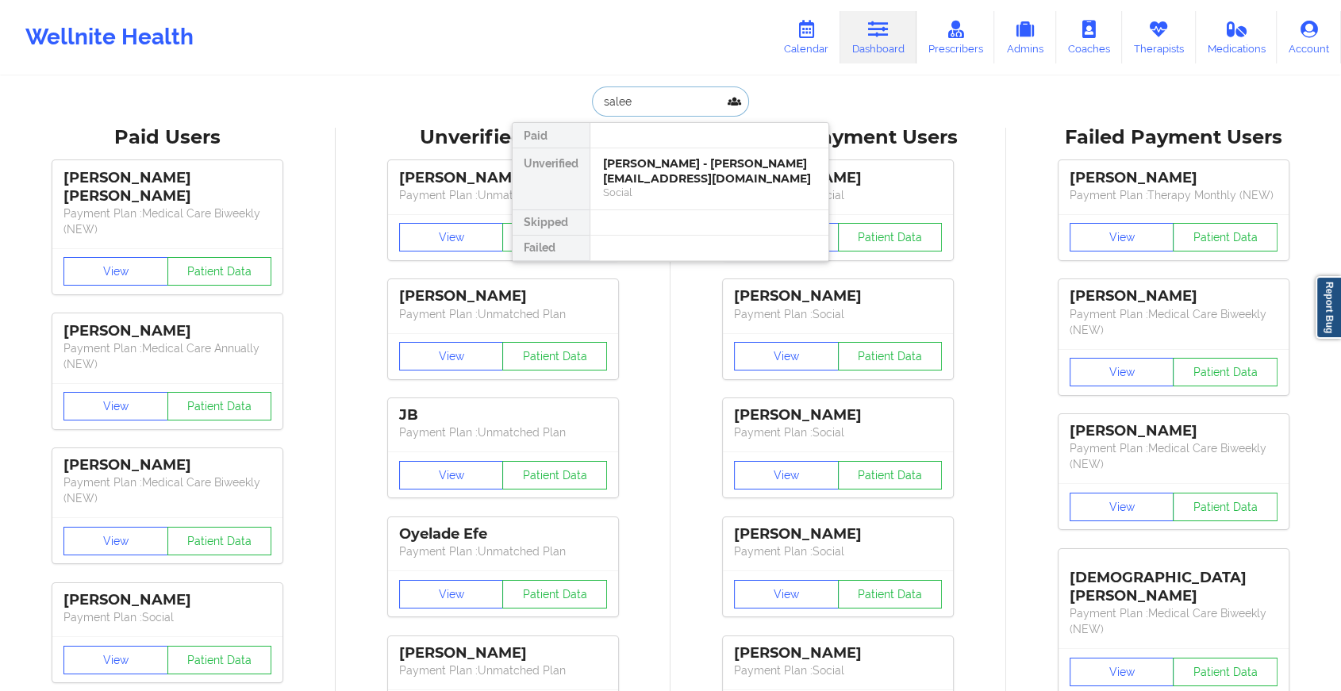
type input "saleem"
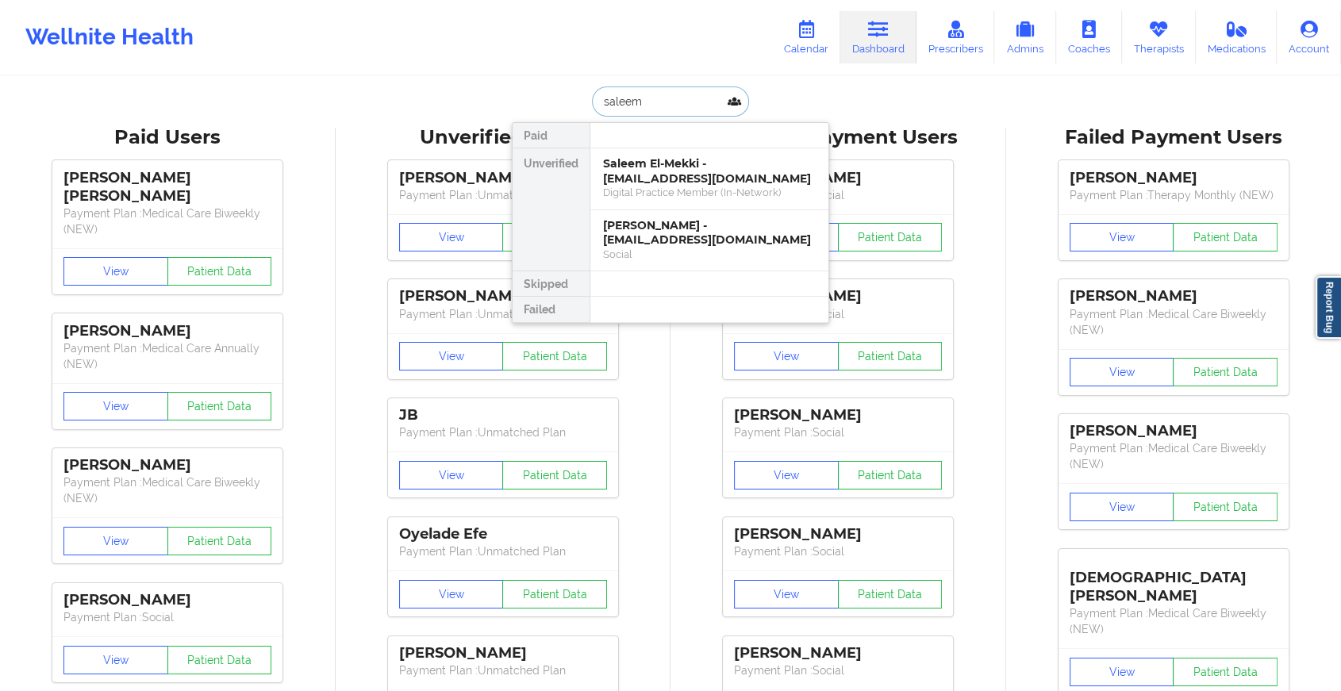
click at [670, 172] on div "Saleem El-Mekki - [EMAIL_ADDRESS][DOMAIN_NAME]" at bounding box center [709, 170] width 213 height 29
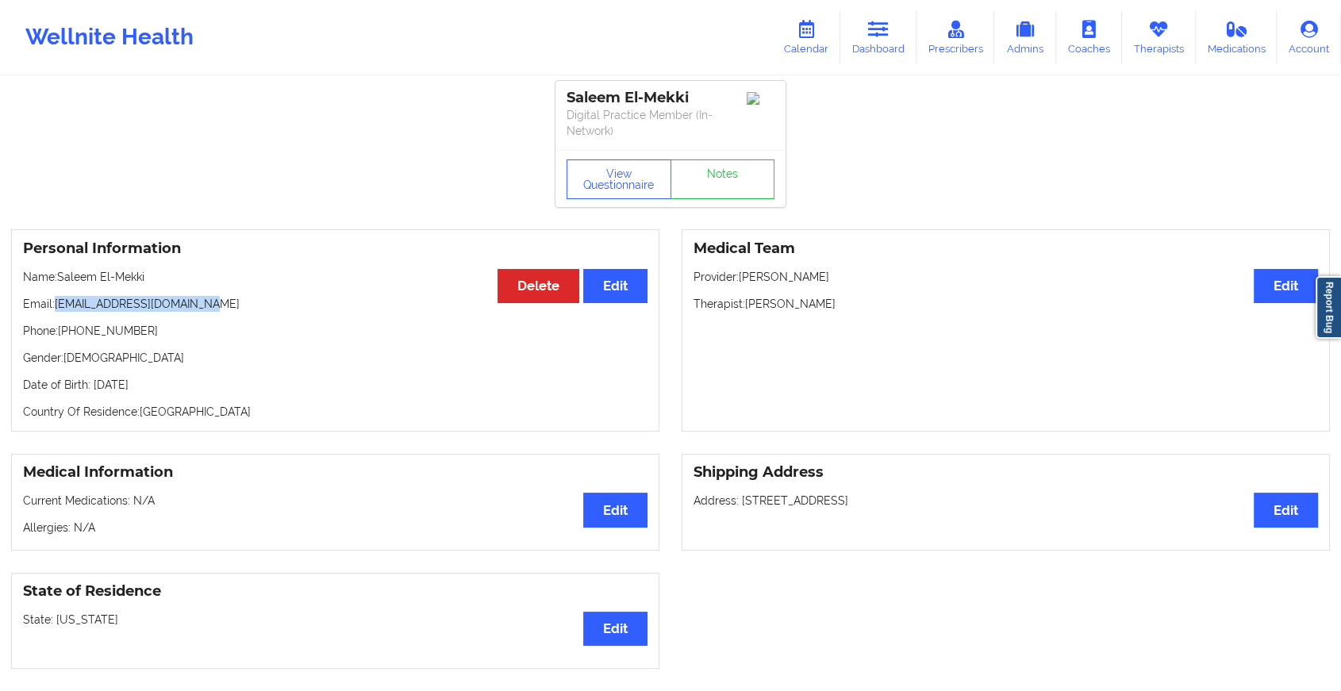
drag, startPoint x: 55, startPoint y: 302, endPoint x: 233, endPoint y: 308, distance: 178.7
click at [233, 308] on p "Email: [EMAIL_ADDRESS][DOMAIN_NAME]" at bounding box center [335, 304] width 625 height 16
copy p "[EMAIL_ADDRESS][DOMAIN_NAME]"
click at [1152, 39] on link "Therapists" at bounding box center [1159, 37] width 74 height 52
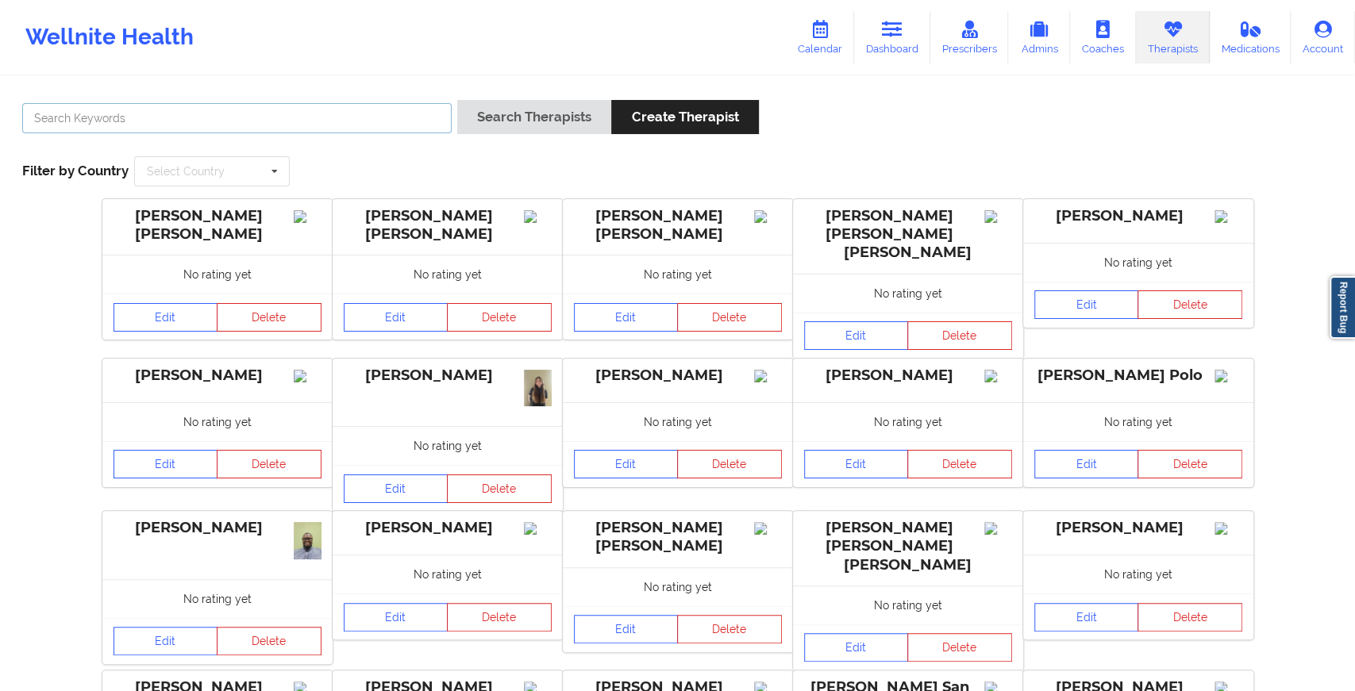
click at [372, 110] on input "text" at bounding box center [236, 118] width 429 height 30
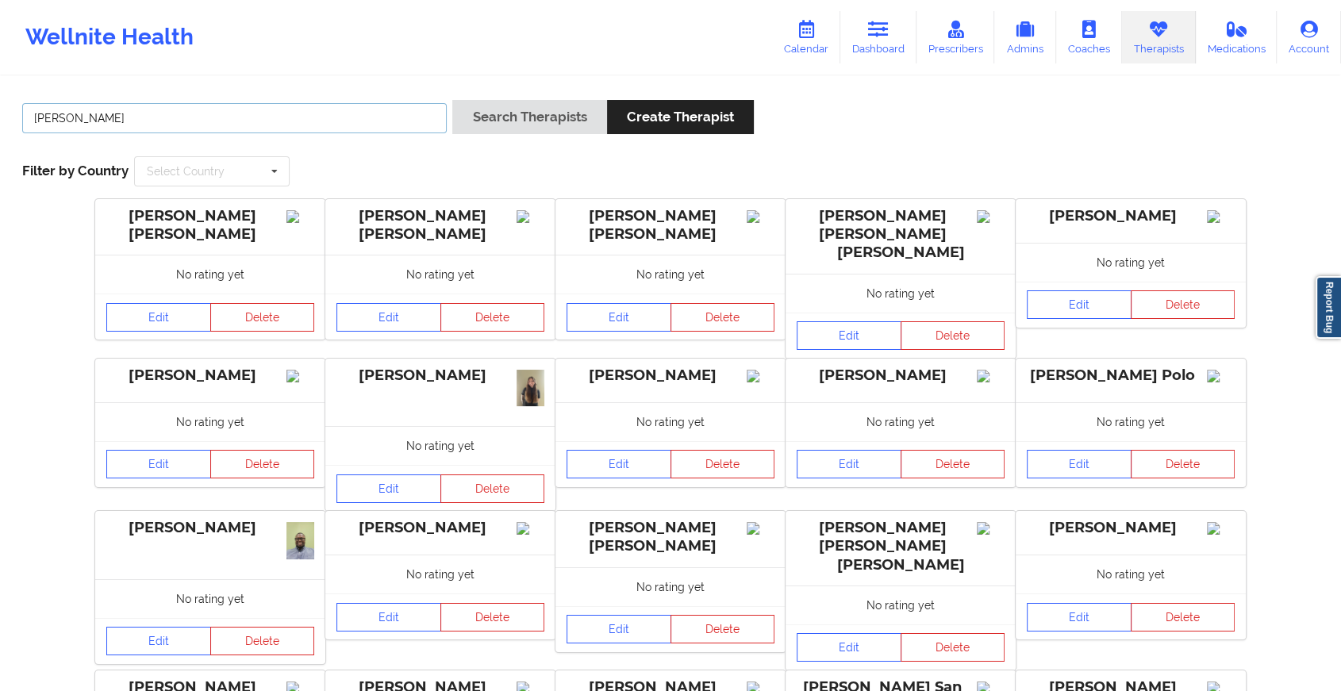
type input "[PERSON_NAME]"
click at [581, 103] on button "Search Therapists" at bounding box center [529, 117] width 154 height 34
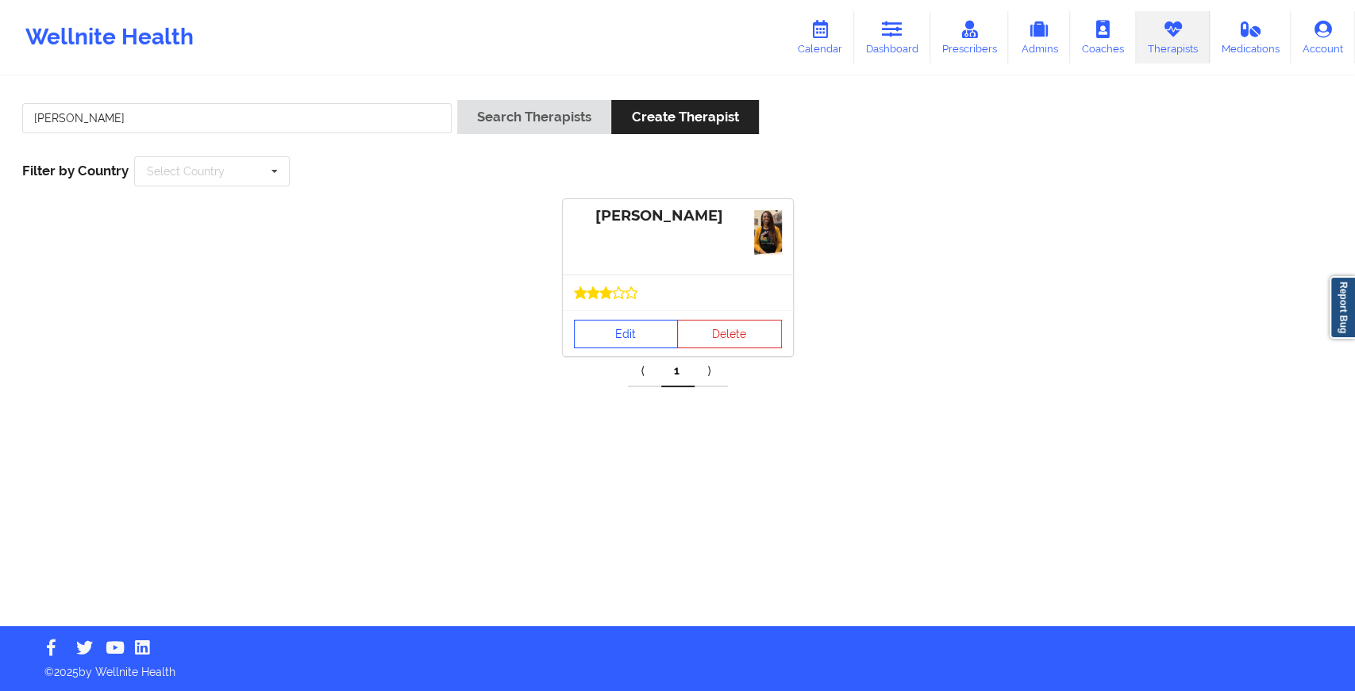
drag, startPoint x: 624, startPoint y: 302, endPoint x: 617, endPoint y: 321, distance: 21.1
click at [617, 321] on div "[PERSON_NAME] Edit Delete" at bounding box center [678, 277] width 230 height 157
click at [617, 321] on link "Edit" at bounding box center [626, 334] width 105 height 29
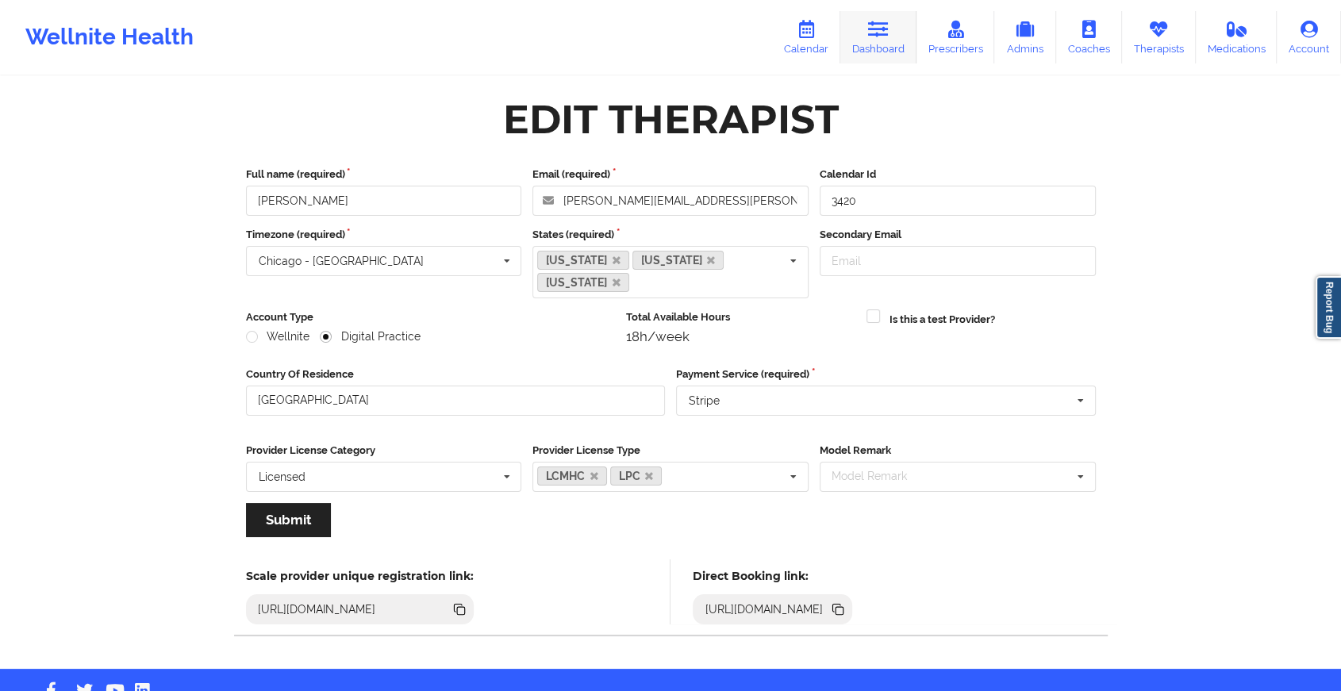
click at [885, 32] on icon at bounding box center [878, 29] width 21 height 17
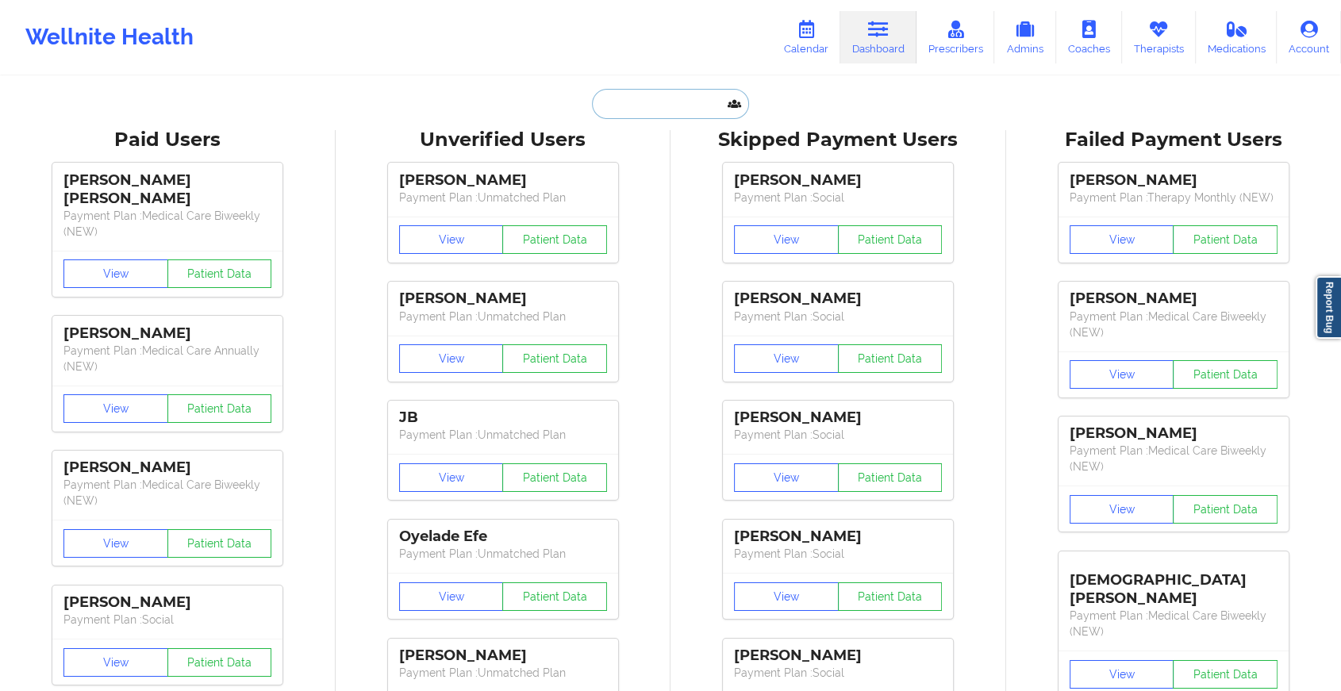
click at [609, 99] on input "text" at bounding box center [670, 104] width 157 height 30
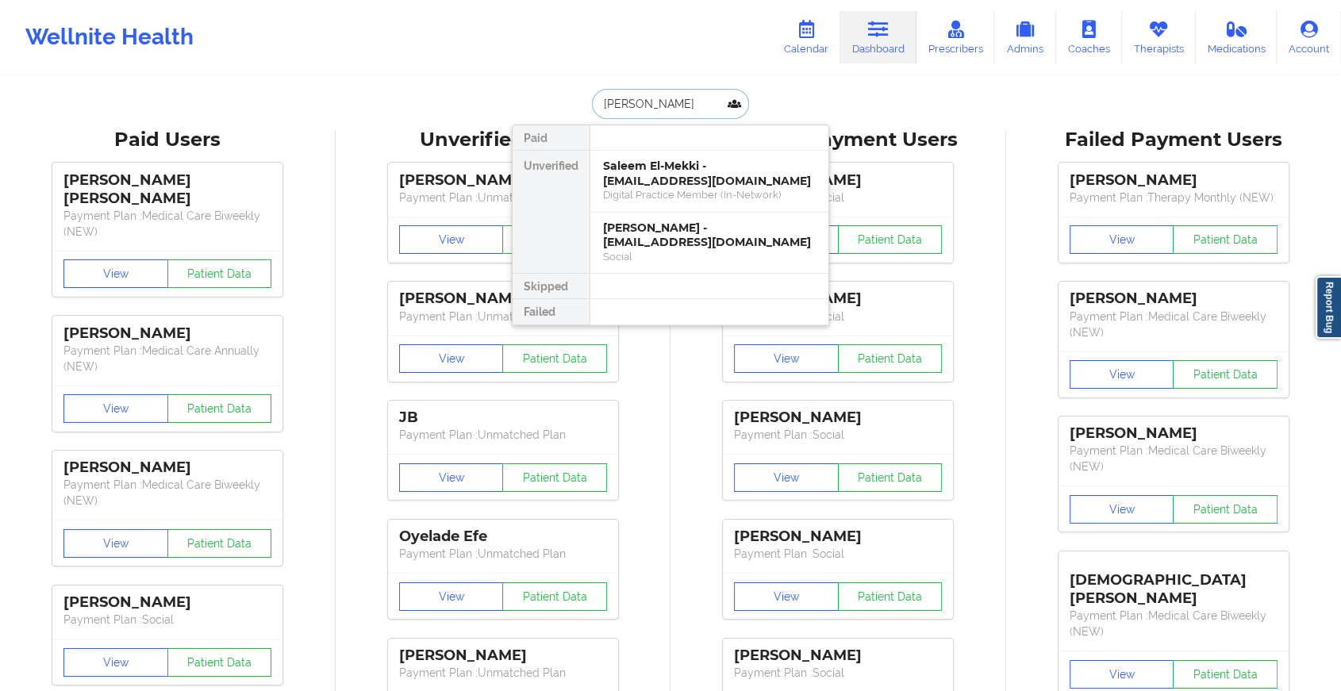
type input "[PERSON_NAME]"
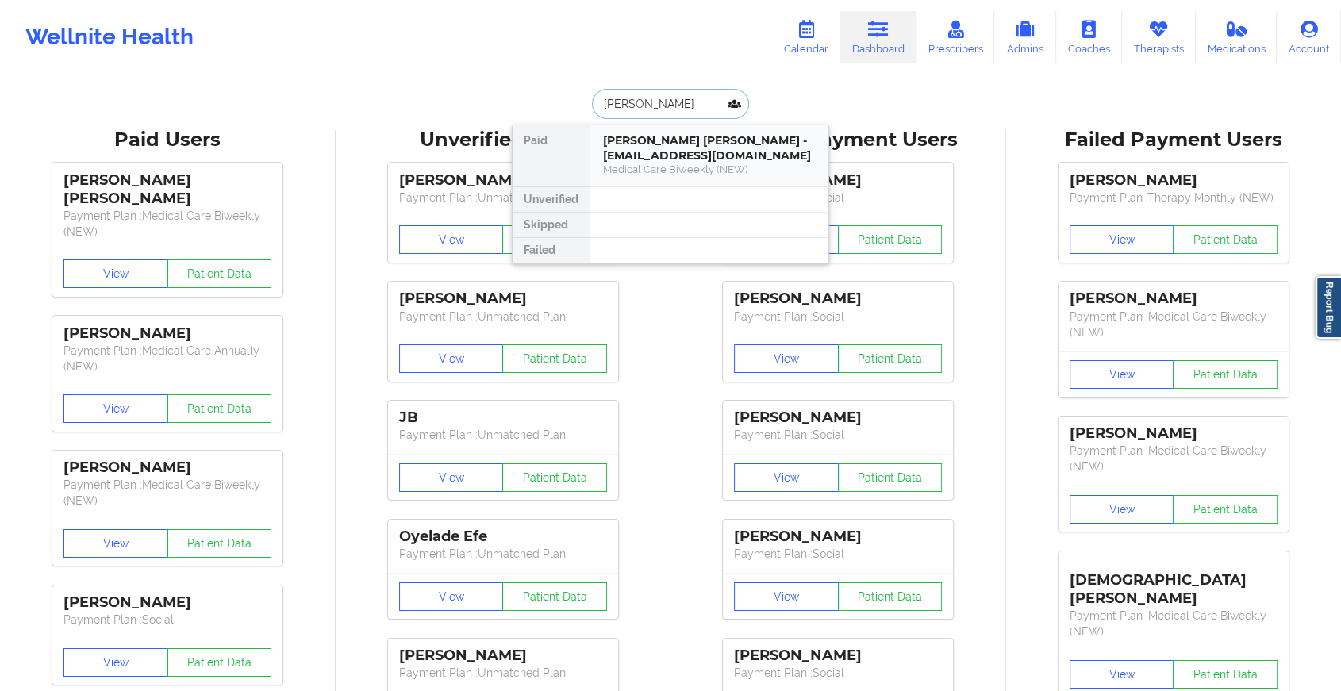
click at [724, 151] on div "[PERSON_NAME] [PERSON_NAME] - [EMAIL_ADDRESS][DOMAIN_NAME]" at bounding box center [709, 147] width 213 height 29
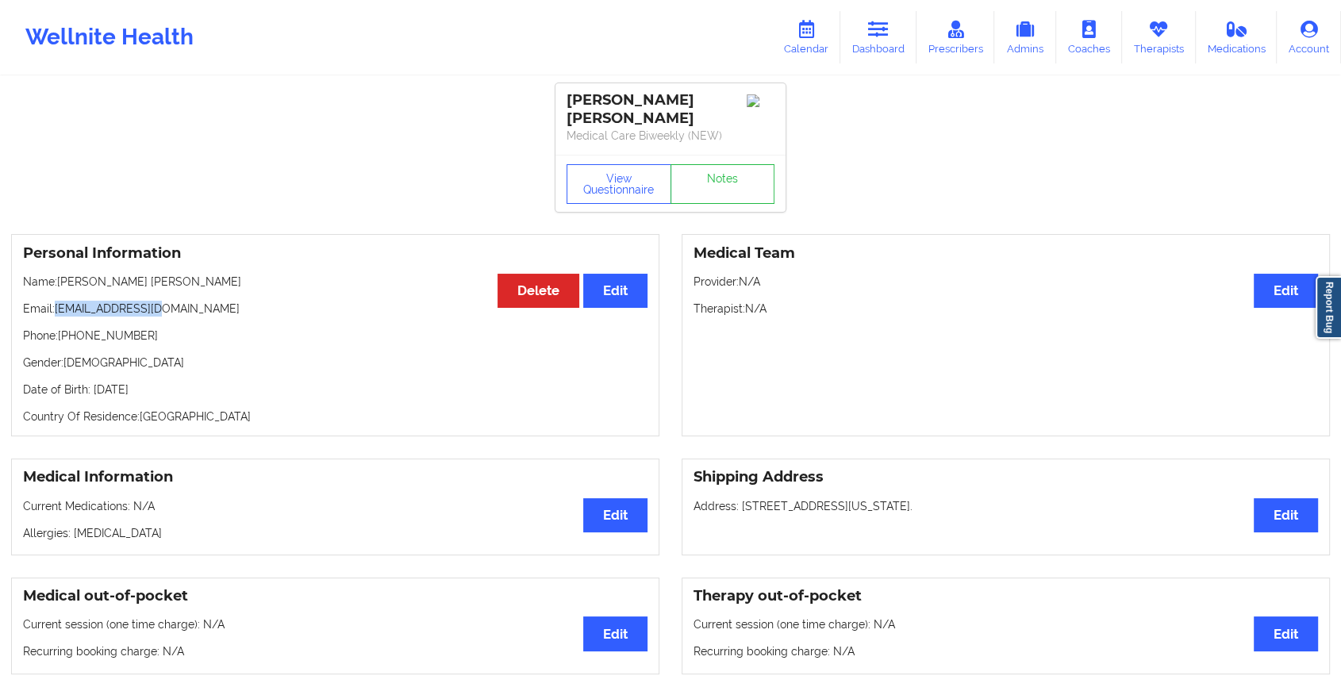
drag, startPoint x: 57, startPoint y: 299, endPoint x: 203, endPoint y: 287, distance: 146.5
click at [203, 301] on p "Email: [EMAIL_ADDRESS][DOMAIN_NAME]" at bounding box center [335, 309] width 625 height 16
copy p "[EMAIL_ADDRESS][DOMAIN_NAME]"
